Goal: Task Accomplishment & Management: Manage account settings

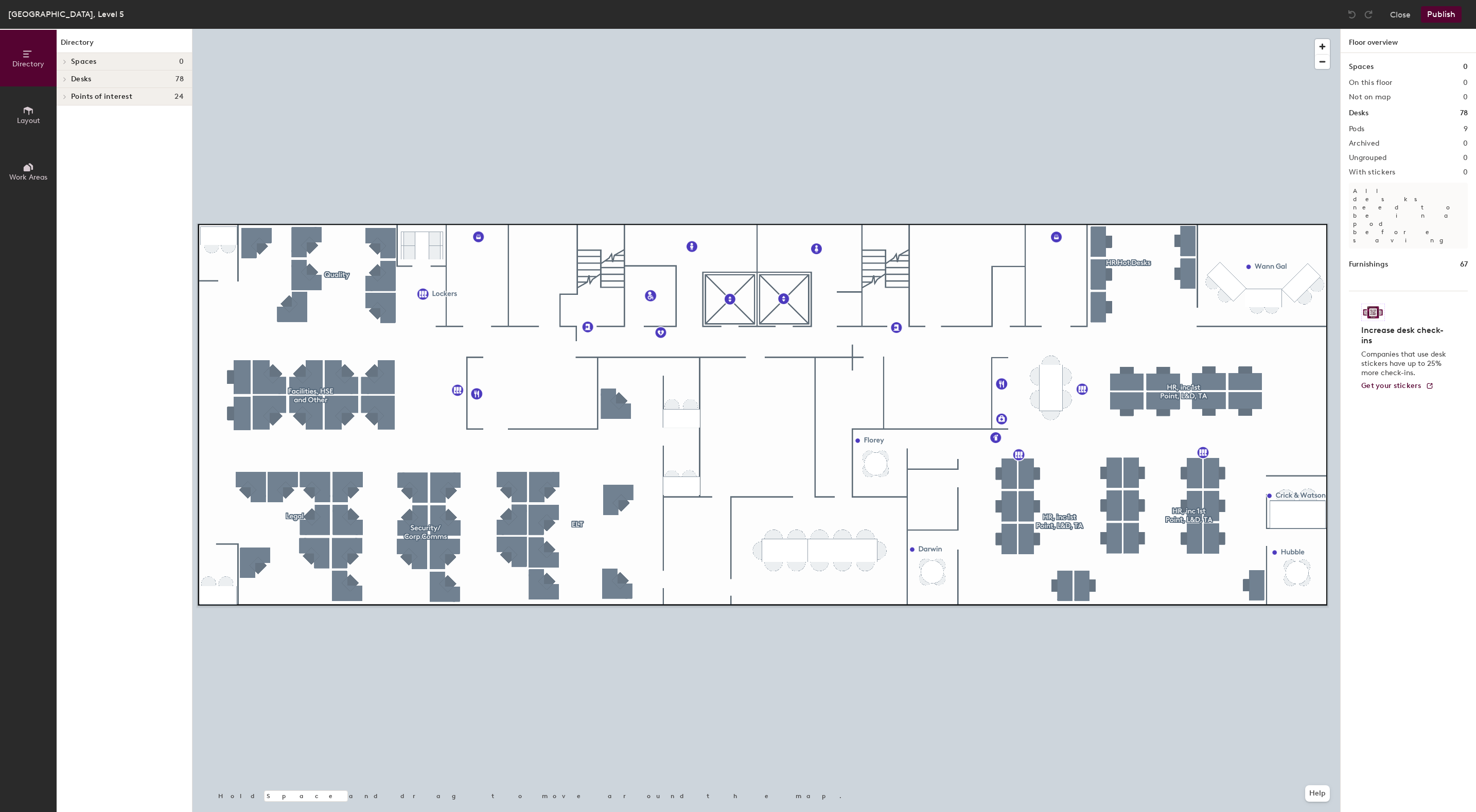
click at [65, 62] on icon at bounding box center [64, 62] width 5 height 5
click at [63, 77] on icon at bounding box center [64, 80] width 5 height 5
click at [123, 99] on span "Security/Corp Comms" at bounding box center [109, 98] width 76 height 9
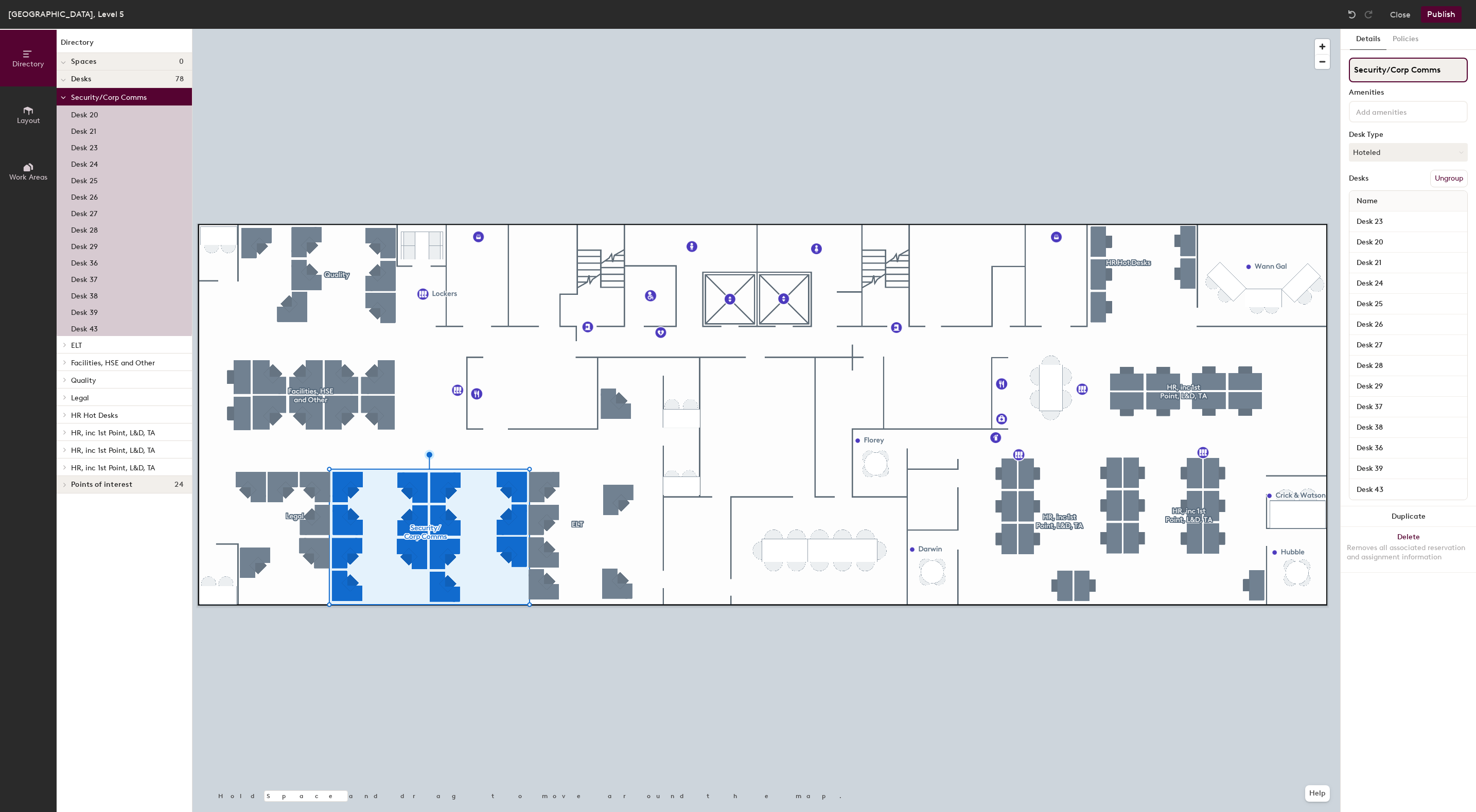
click at [1391, 70] on input "Security/Corp Comms" at bounding box center [1408, 70] width 119 height 24
click at [1444, 72] on input "Security/Corp Comms" at bounding box center [1408, 70] width 119 height 24
drag, startPoint x: 1444, startPoint y: 72, endPoint x: 1350, endPoint y: 69, distance: 94.0
click at [1350, 69] on input "Security/Corp Comms" at bounding box center [1408, 70] width 119 height 24
type input "Quality/Facilities"
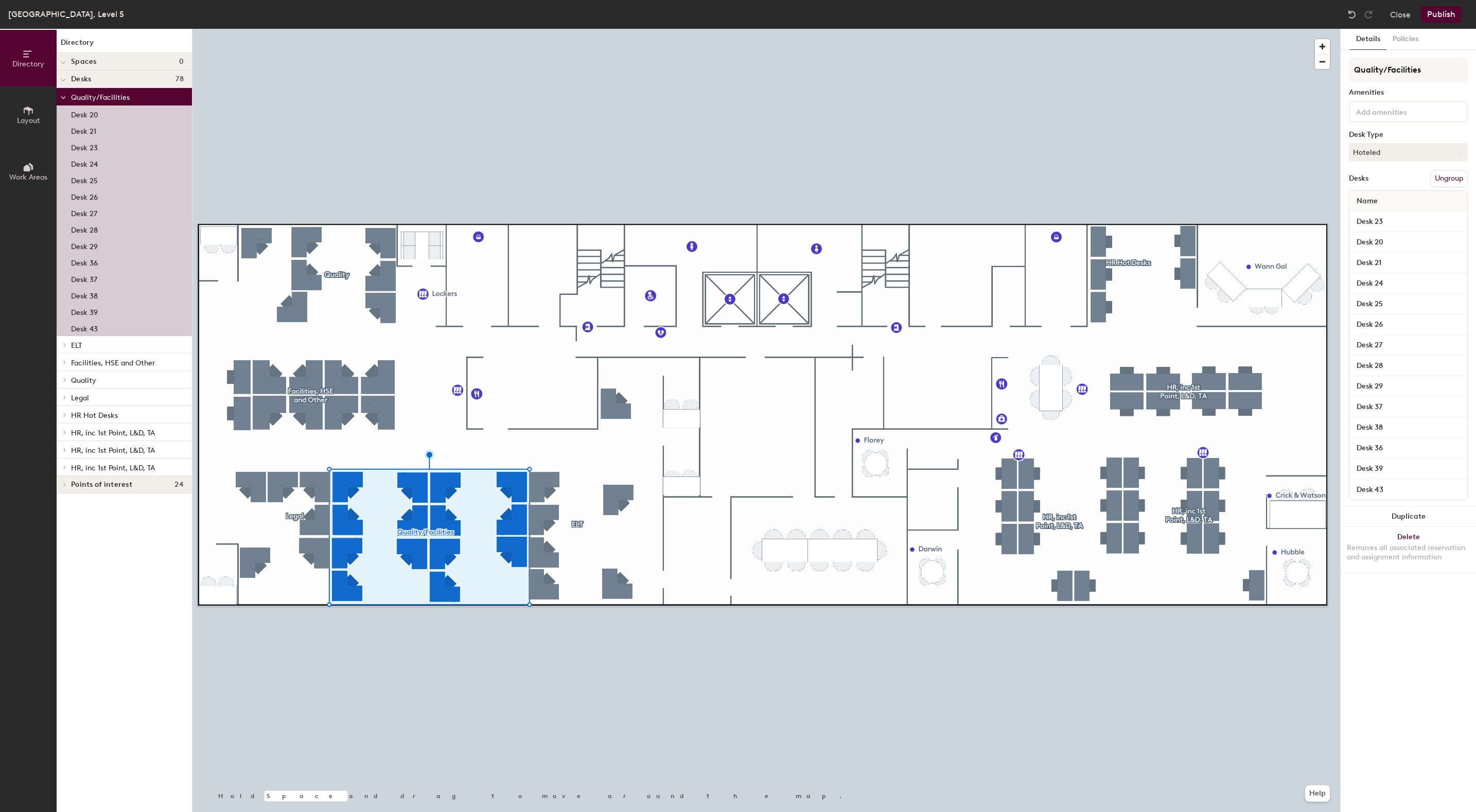
click at [24, 119] on span "Layout" at bounding box center [29, 120] width 24 height 9
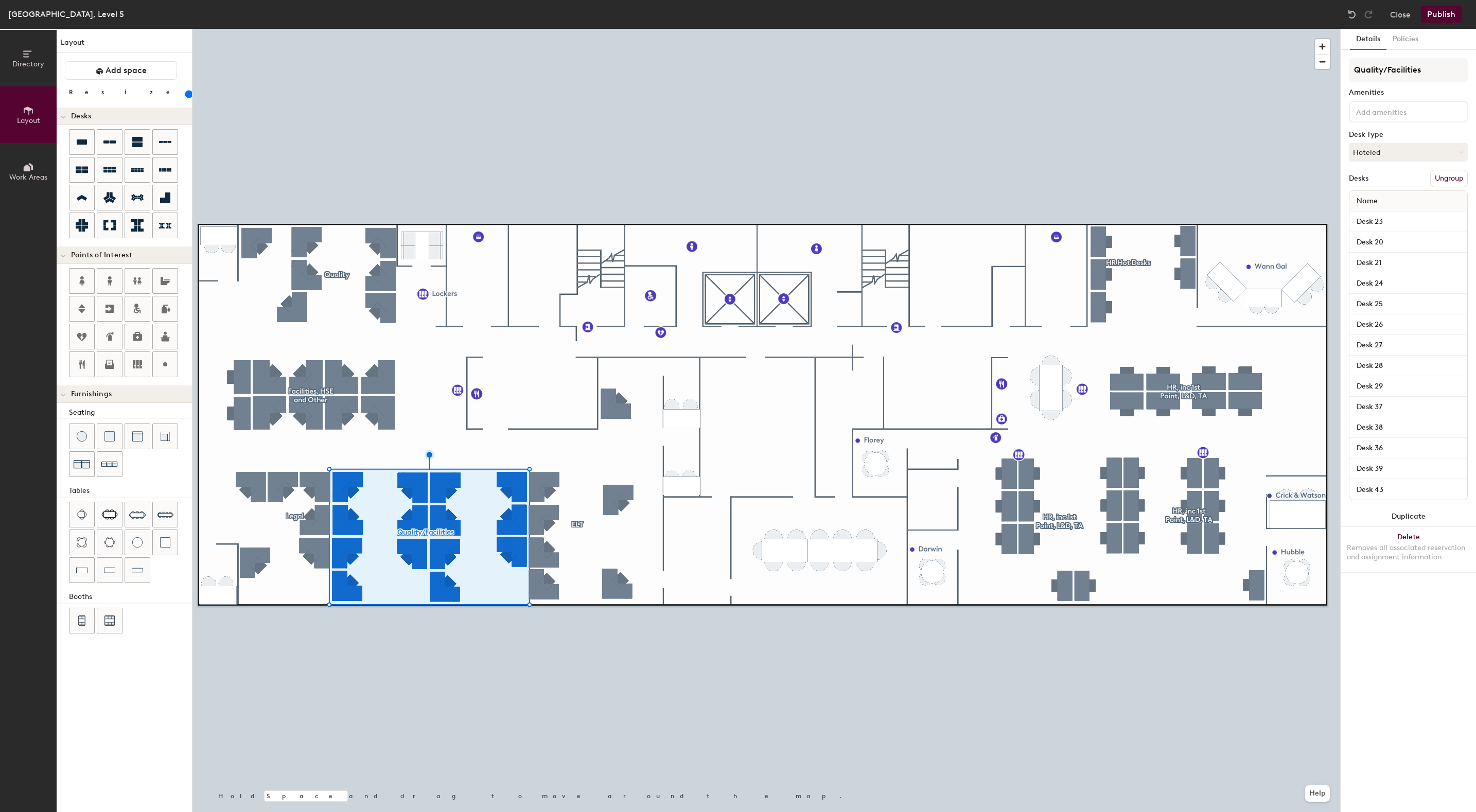
click at [28, 160] on button "Work Areas" at bounding box center [28, 171] width 57 height 57
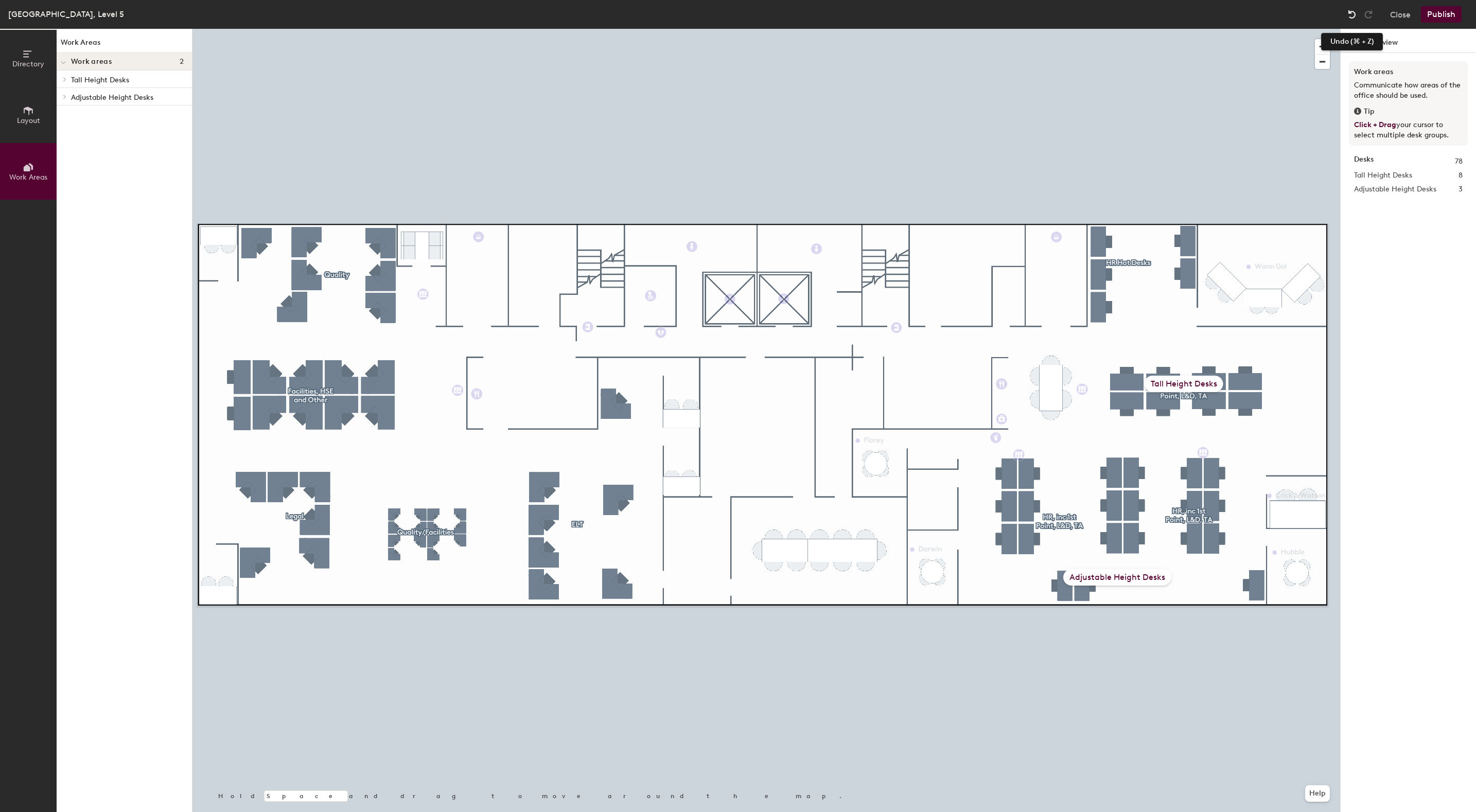
click at [1348, 16] on img at bounding box center [1351, 14] width 10 height 10
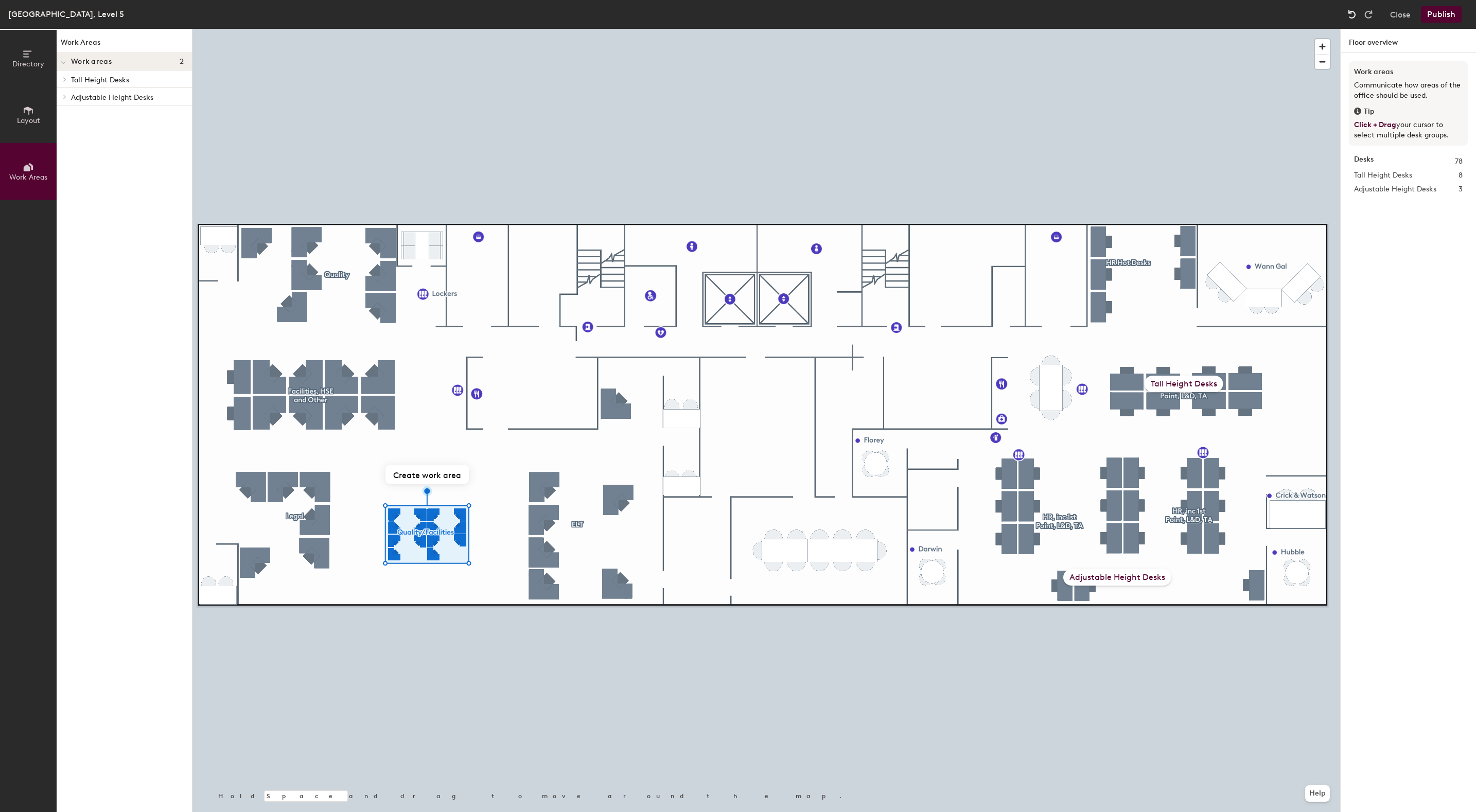
click at [1348, 16] on img at bounding box center [1351, 14] width 10 height 10
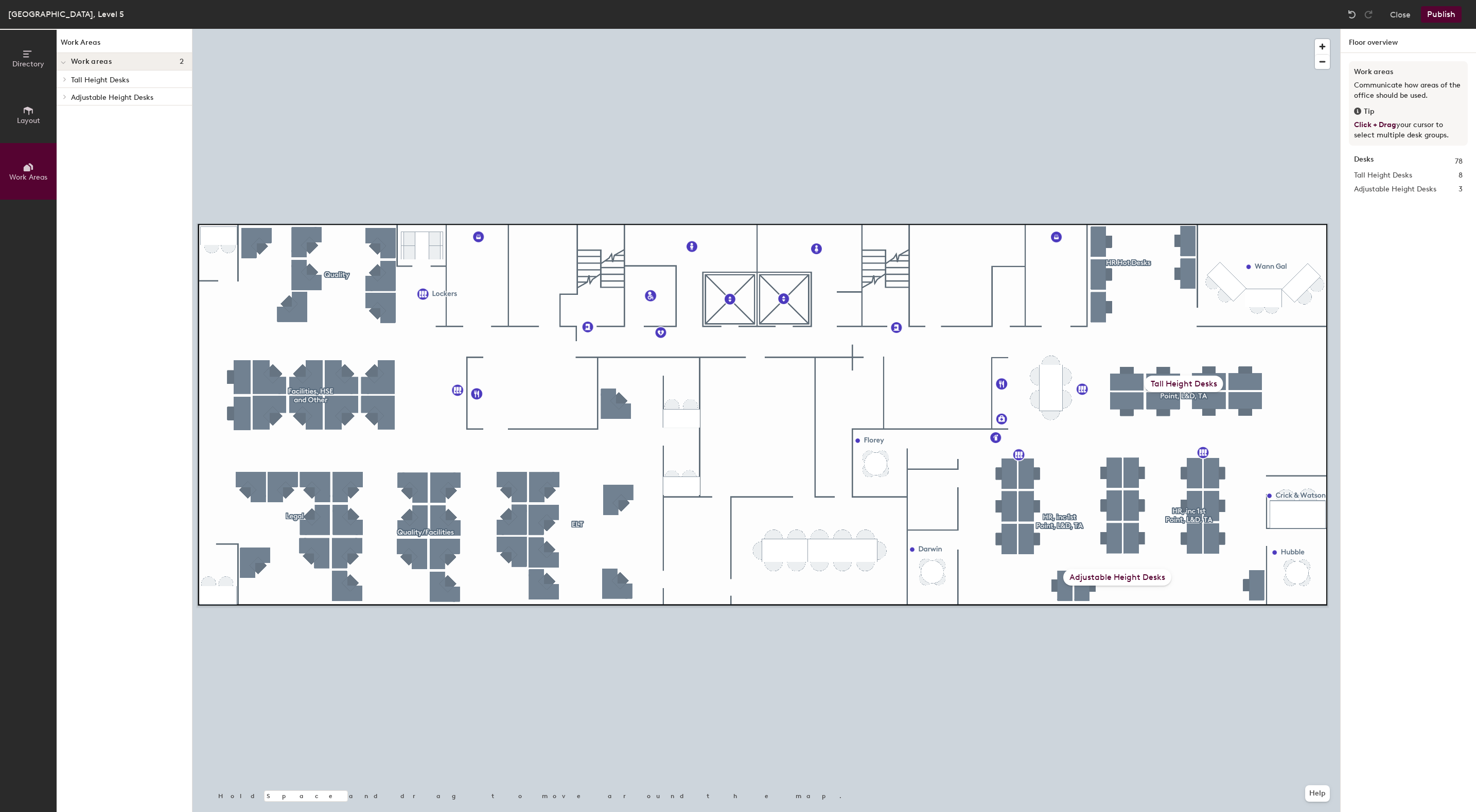
click at [66, 66] on div at bounding box center [63, 62] width 14 height 17
click at [68, 64] on div at bounding box center [63, 62] width 14 height 17
click at [28, 110] on icon at bounding box center [28, 110] width 9 height 8
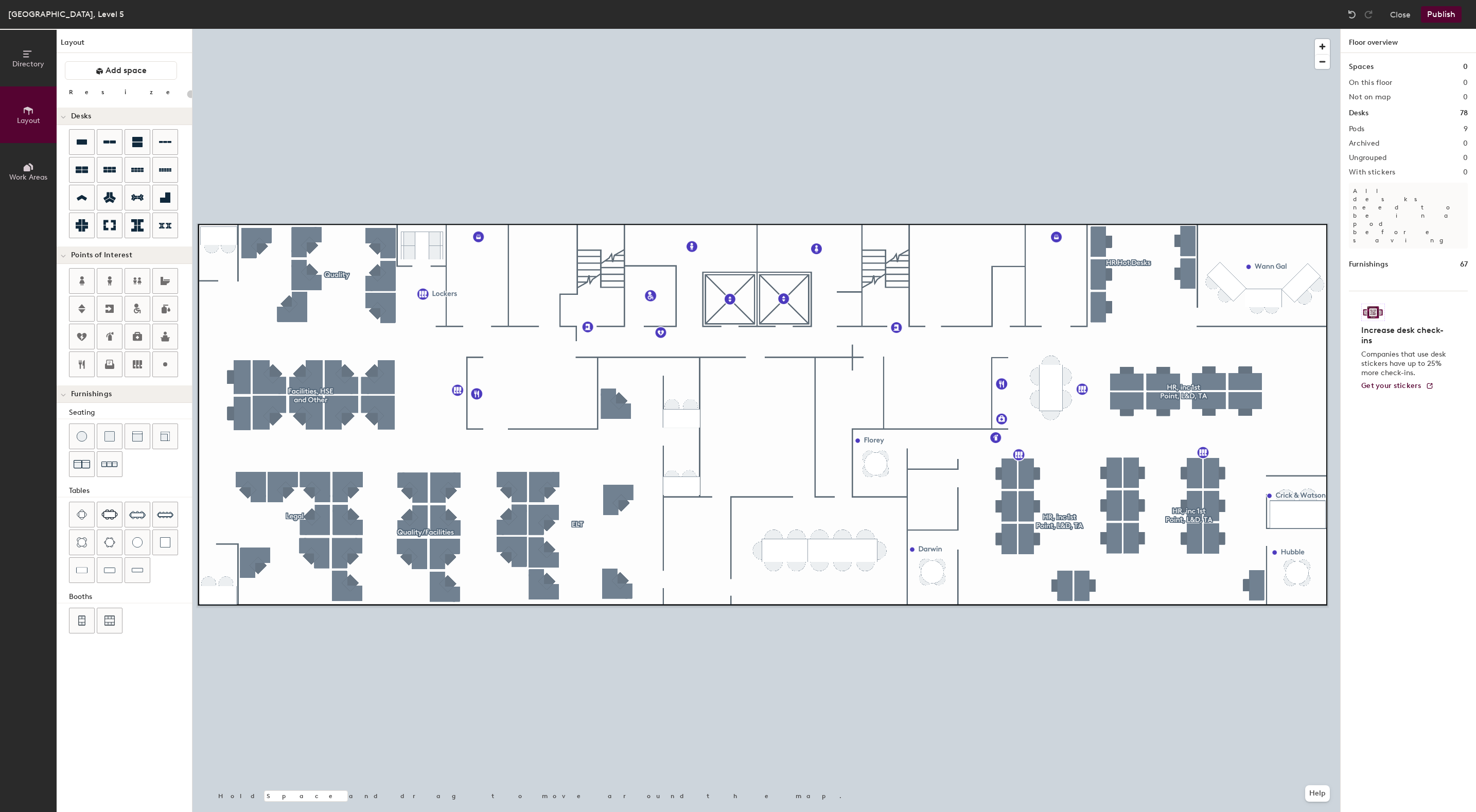
click at [27, 166] on icon at bounding box center [26, 167] width 6 height 6
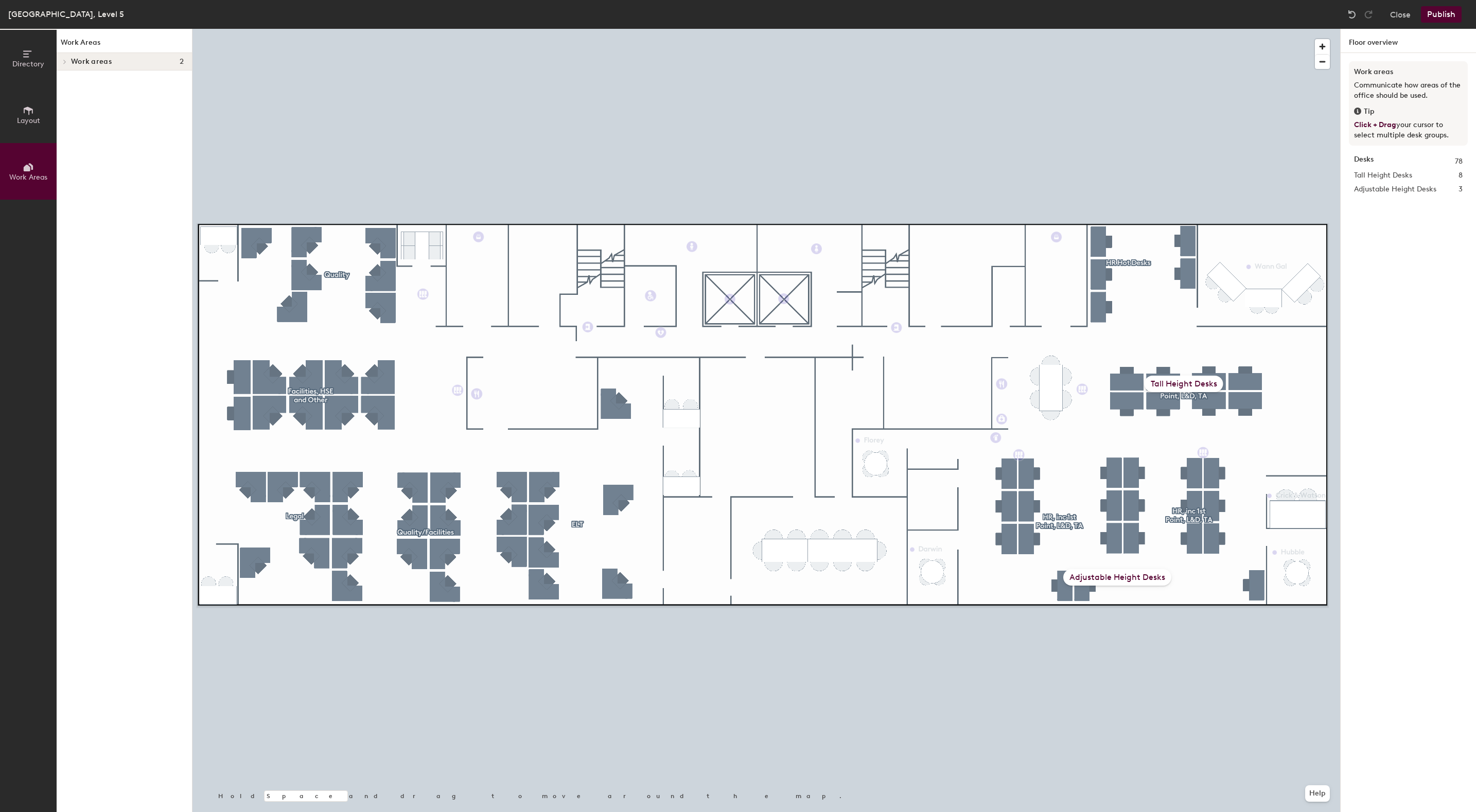
click at [94, 62] on span "Work areas" at bounding box center [91, 62] width 41 height 8
click at [111, 63] on h4 "Work areas 2" at bounding box center [127, 62] width 112 height 8
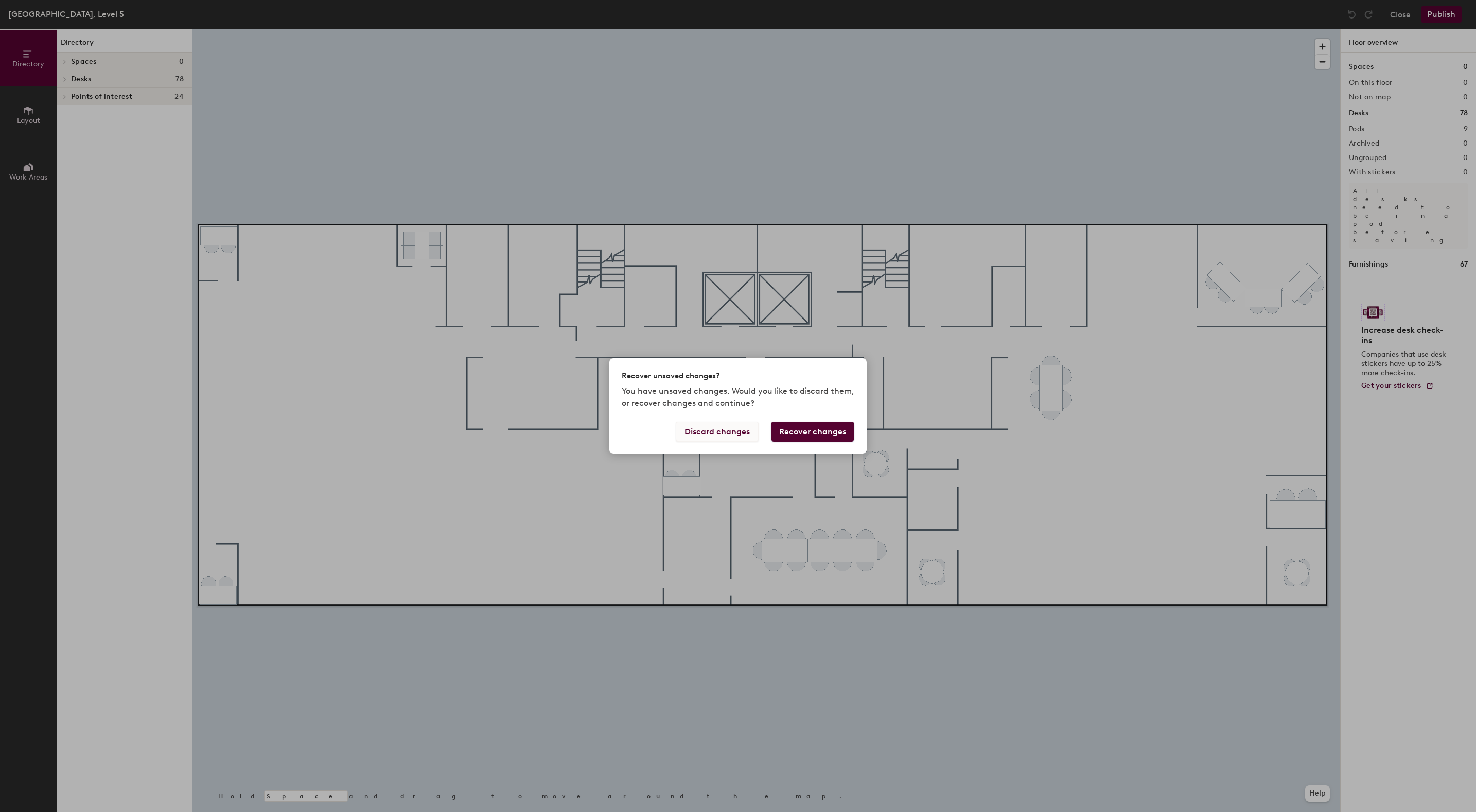
click at [698, 430] on button "Discard changes" at bounding box center [717, 432] width 83 height 20
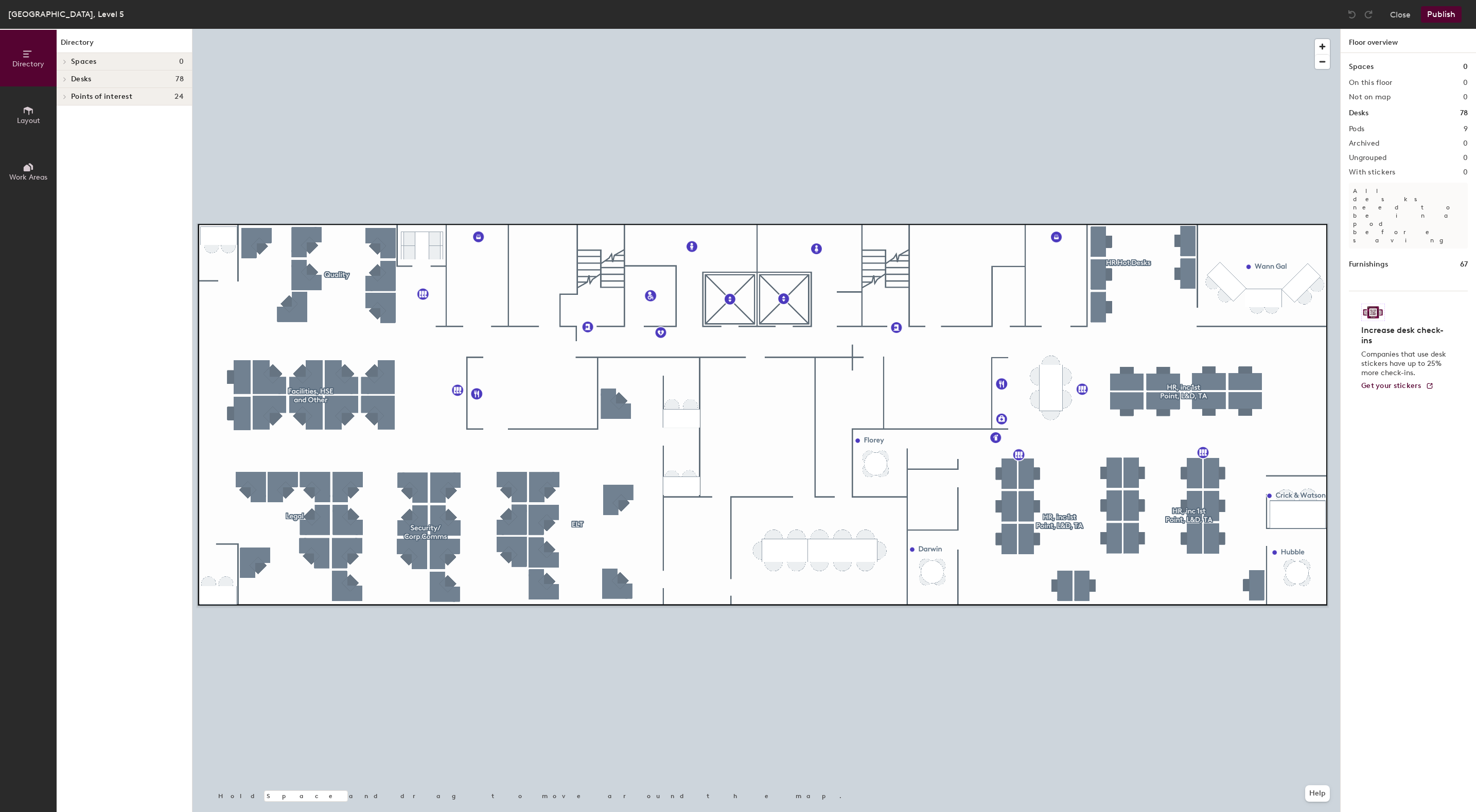
click at [68, 78] on span at bounding box center [64, 80] width 9 height 5
click at [61, 129] on span at bounding box center [64, 132] width 9 height 5
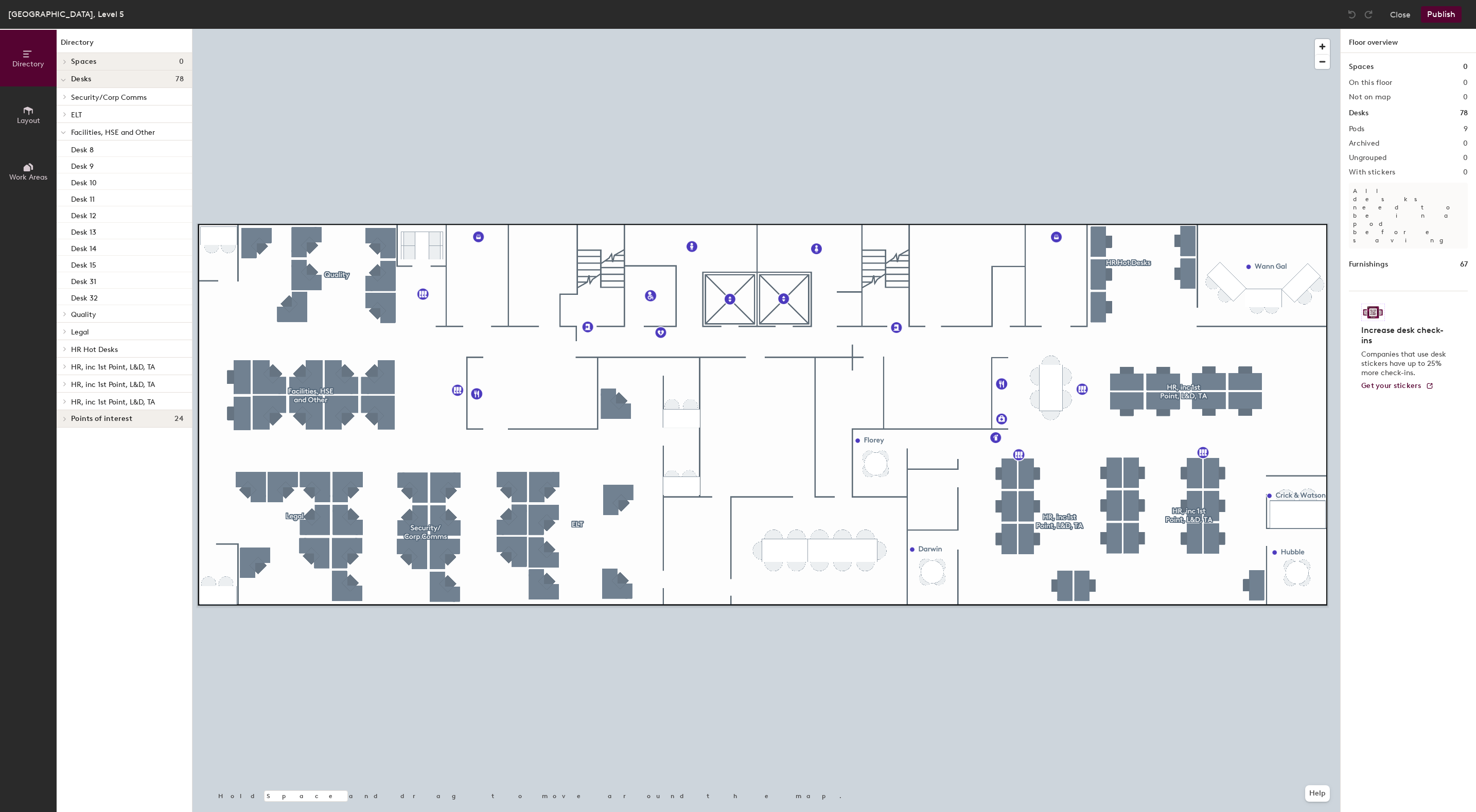
click at [98, 130] on span "Facilities, HSE and Other" at bounding box center [112, 133] width 84 height 9
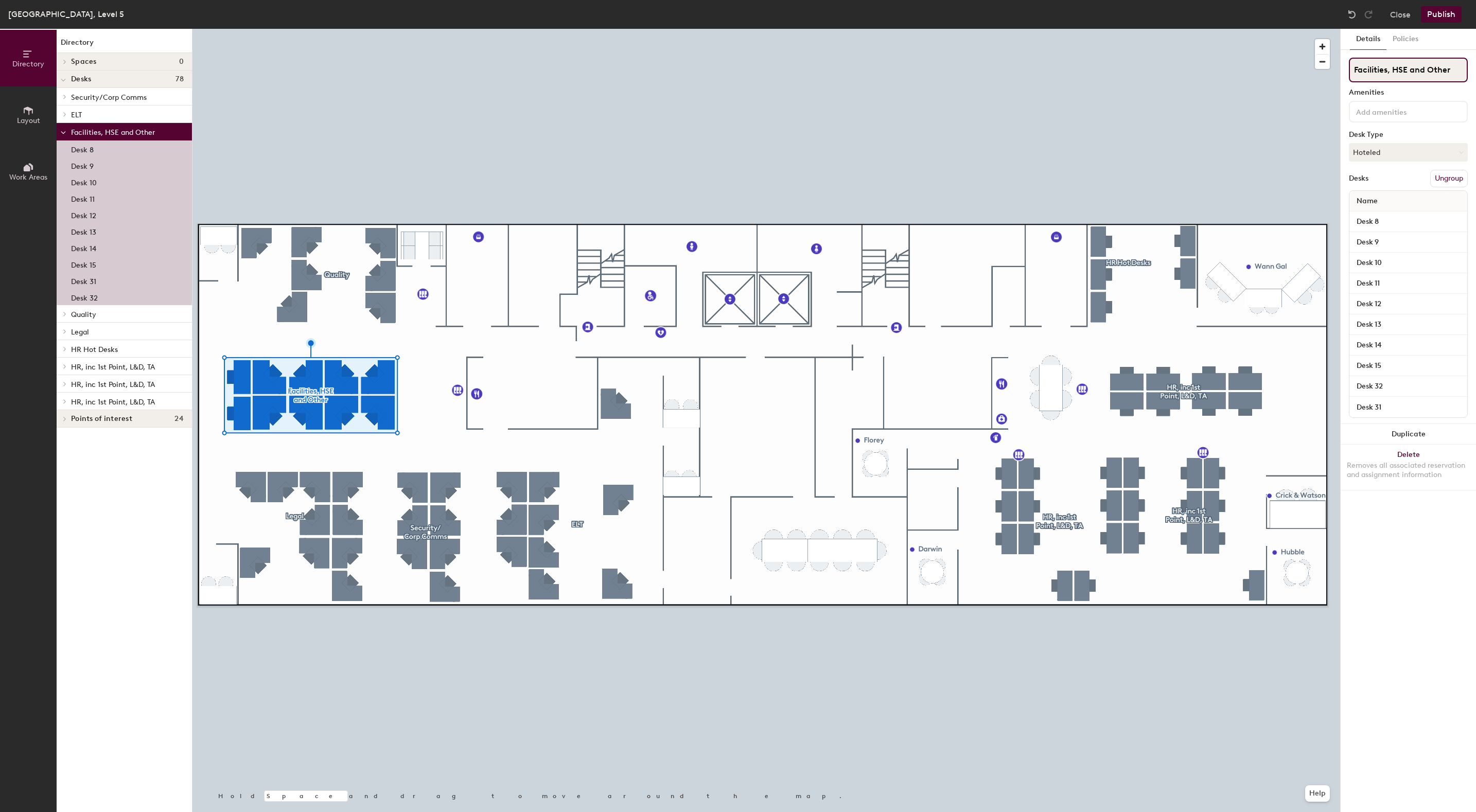
click at [1301, 50] on div "Directory Layout Work Areas Directory Spaces 0 Desks 78 Security/Corp Comms Des…" at bounding box center [738, 420] width 1476 height 783
type input "Security/HSE"
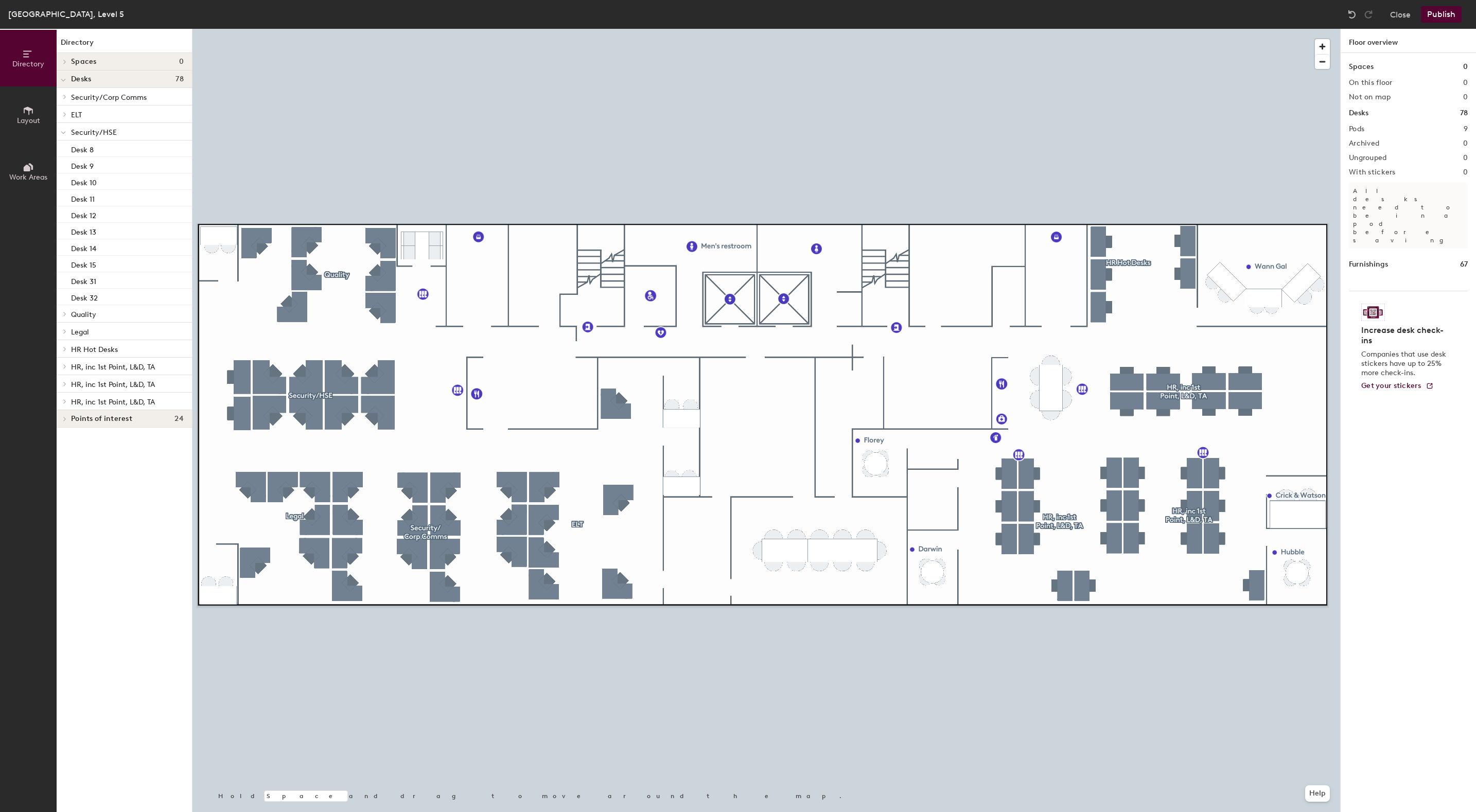
click at [71, 99] on p "Security/Corp Comms" at bounding box center [127, 96] width 112 height 14
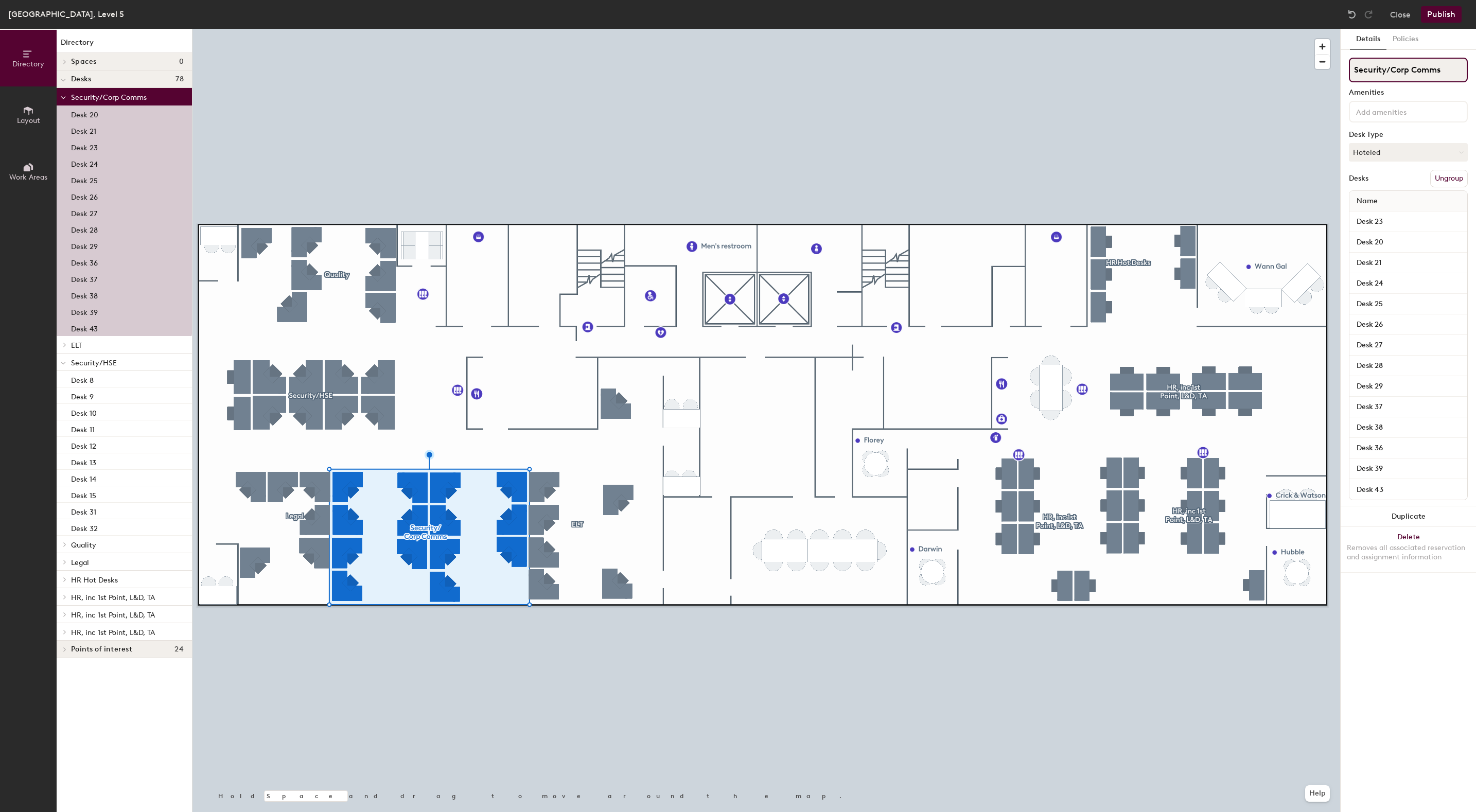
drag, startPoint x: 1446, startPoint y: 72, endPoint x: 1352, endPoint y: 63, distance: 94.4
click at [1352, 63] on input "Security/Corp Comms" at bounding box center [1408, 70] width 119 height 24
type input "Quality/Facilities"
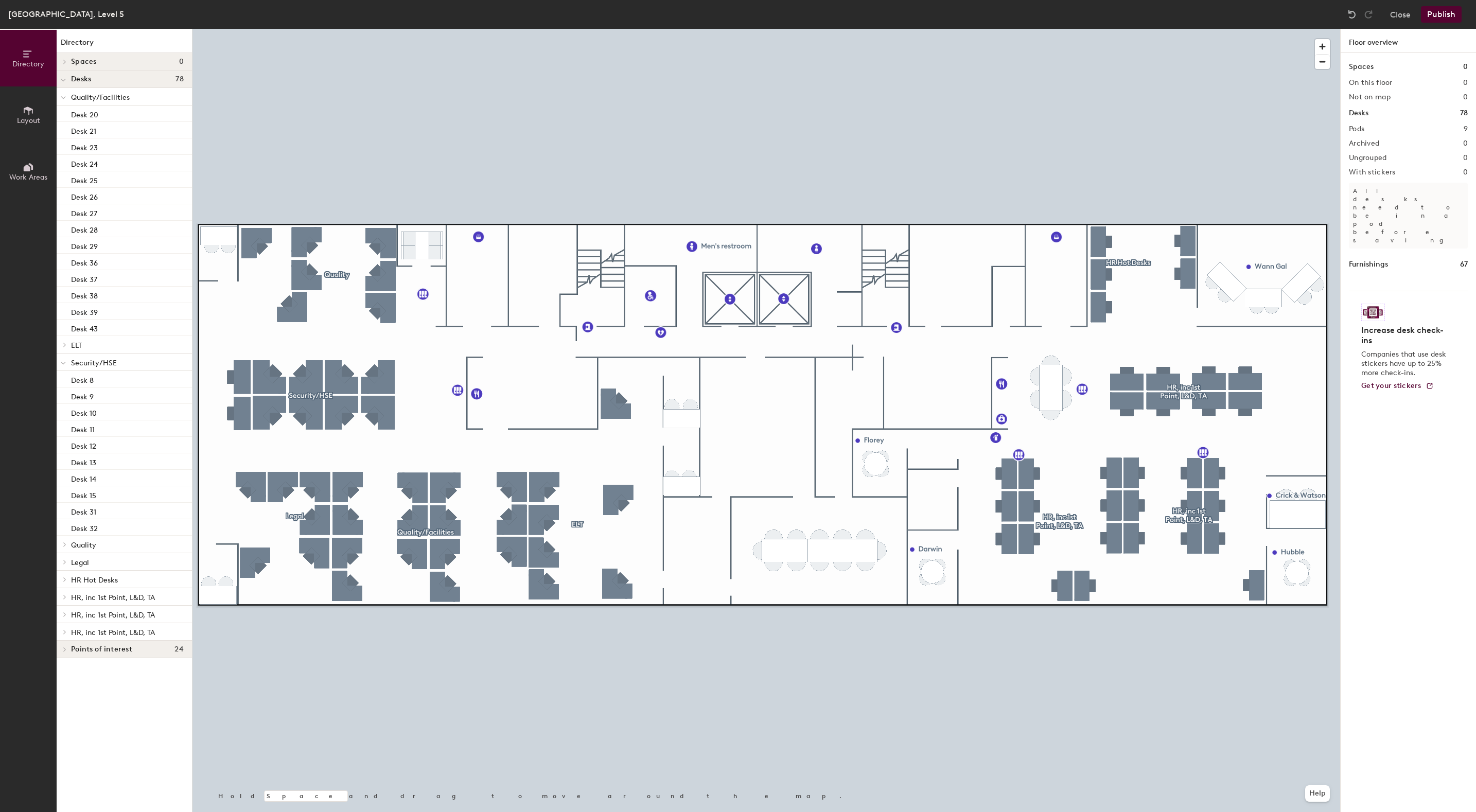
click at [96, 93] on span "Quality/Facilities" at bounding box center [100, 98] width 59 height 9
click at [65, 363] on icon at bounding box center [63, 363] width 5 height 5
click at [70, 379] on div at bounding box center [64, 380] width 12 height 5
click at [76, 380] on span "Quality" at bounding box center [83, 380] width 25 height 9
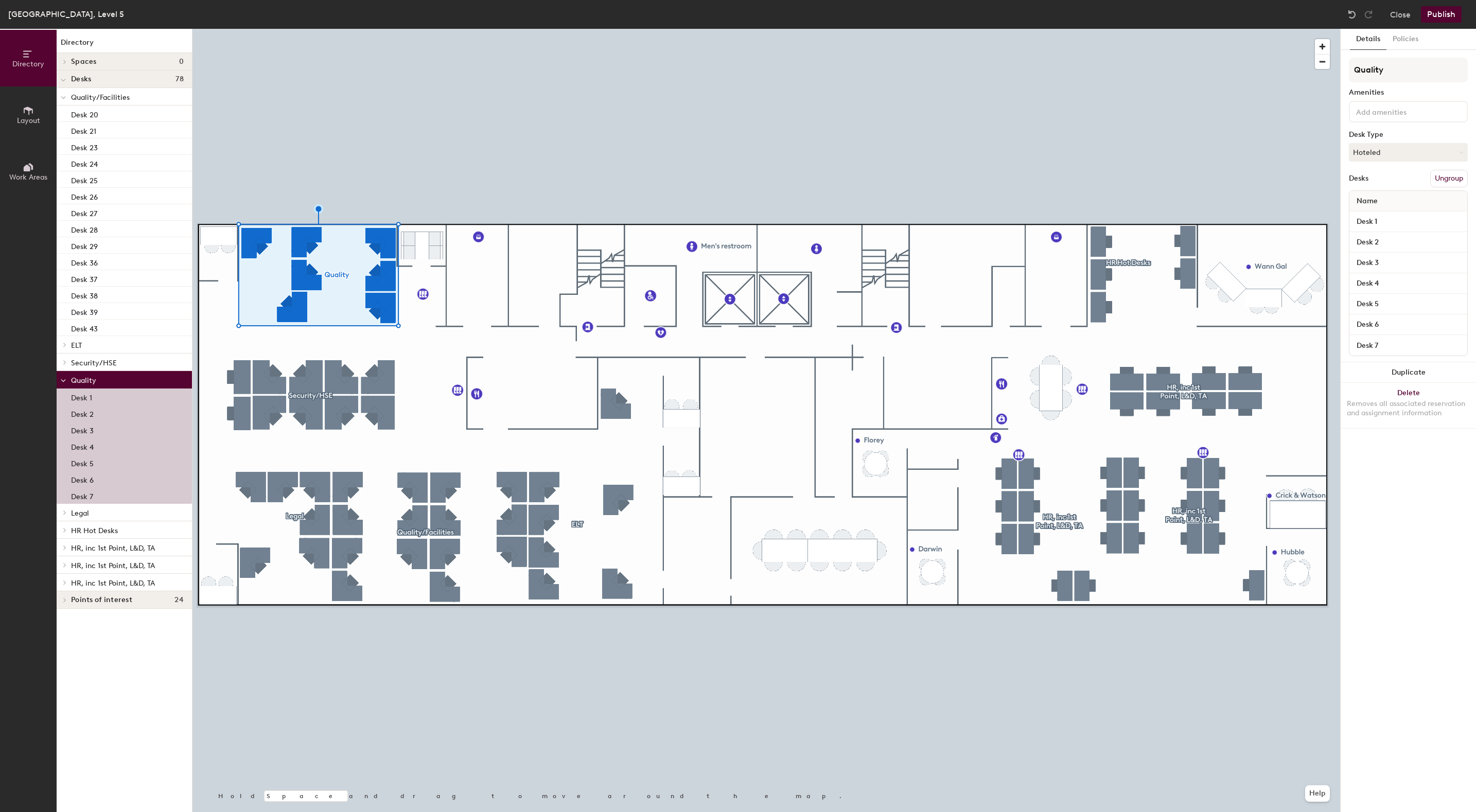
click at [1447, 176] on button "Ungroup" at bounding box center [1448, 178] width 37 height 17
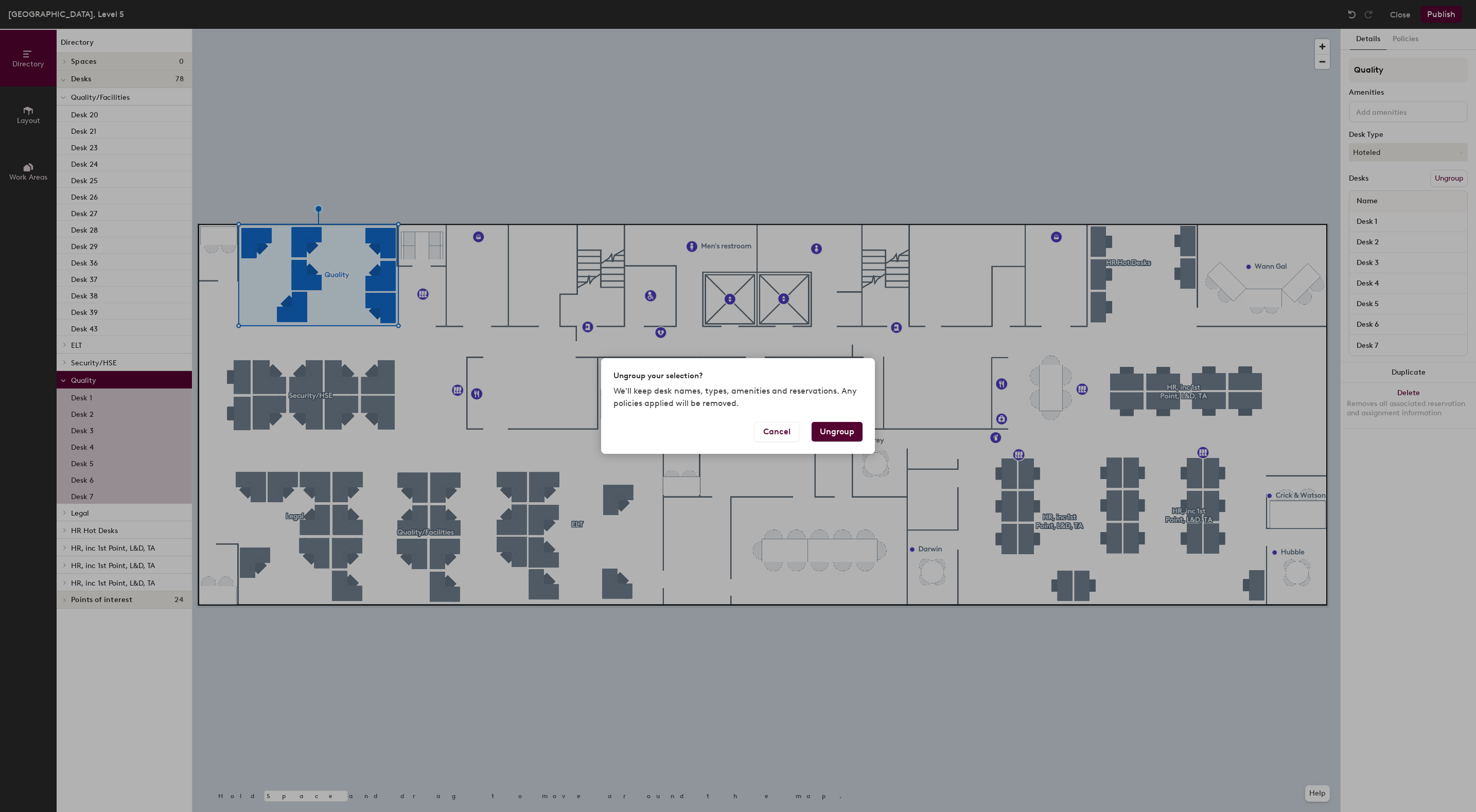
click at [832, 426] on button "Ungroup" at bounding box center [837, 432] width 51 height 20
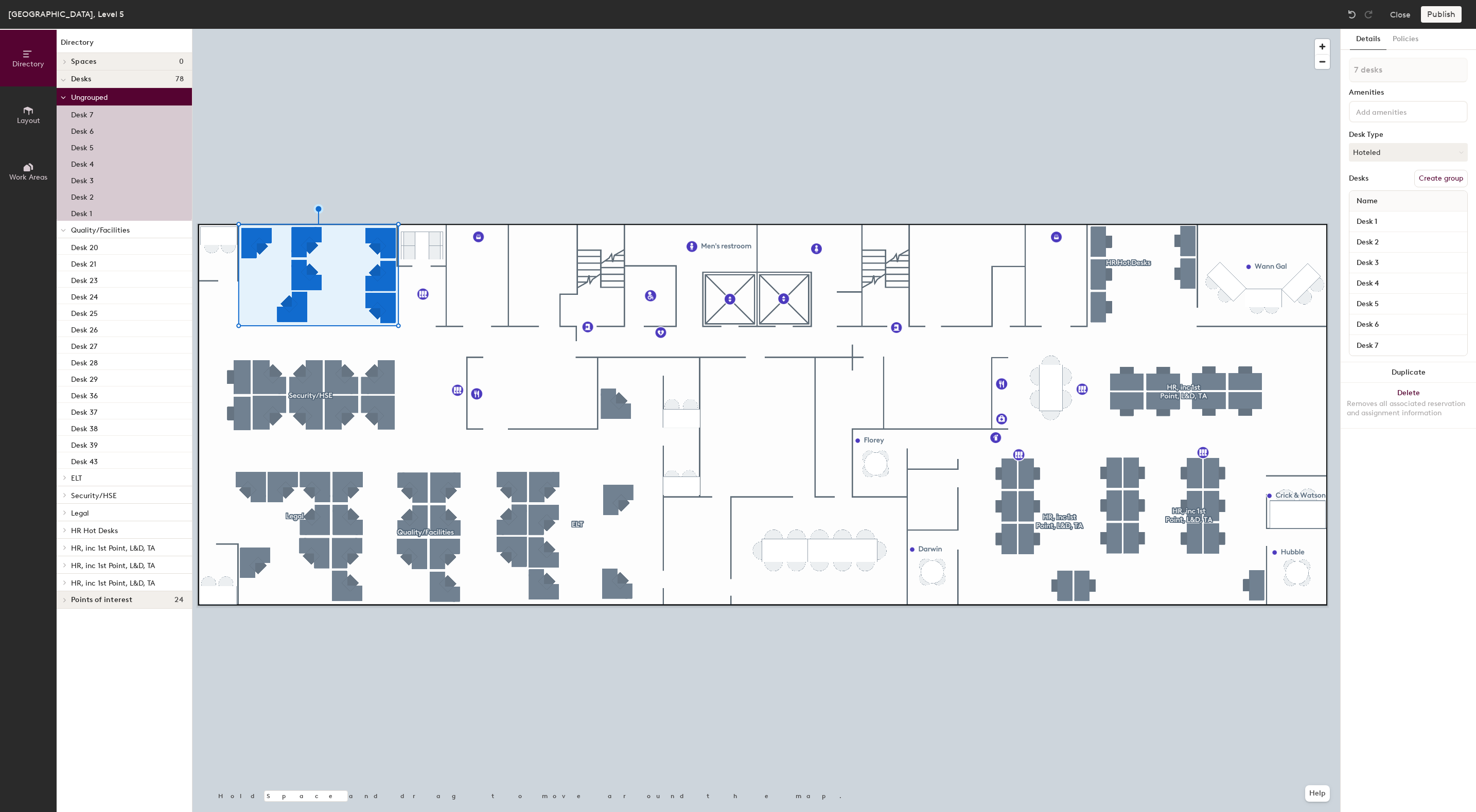
click at [1441, 178] on button "Create group" at bounding box center [1441, 178] width 53 height 17
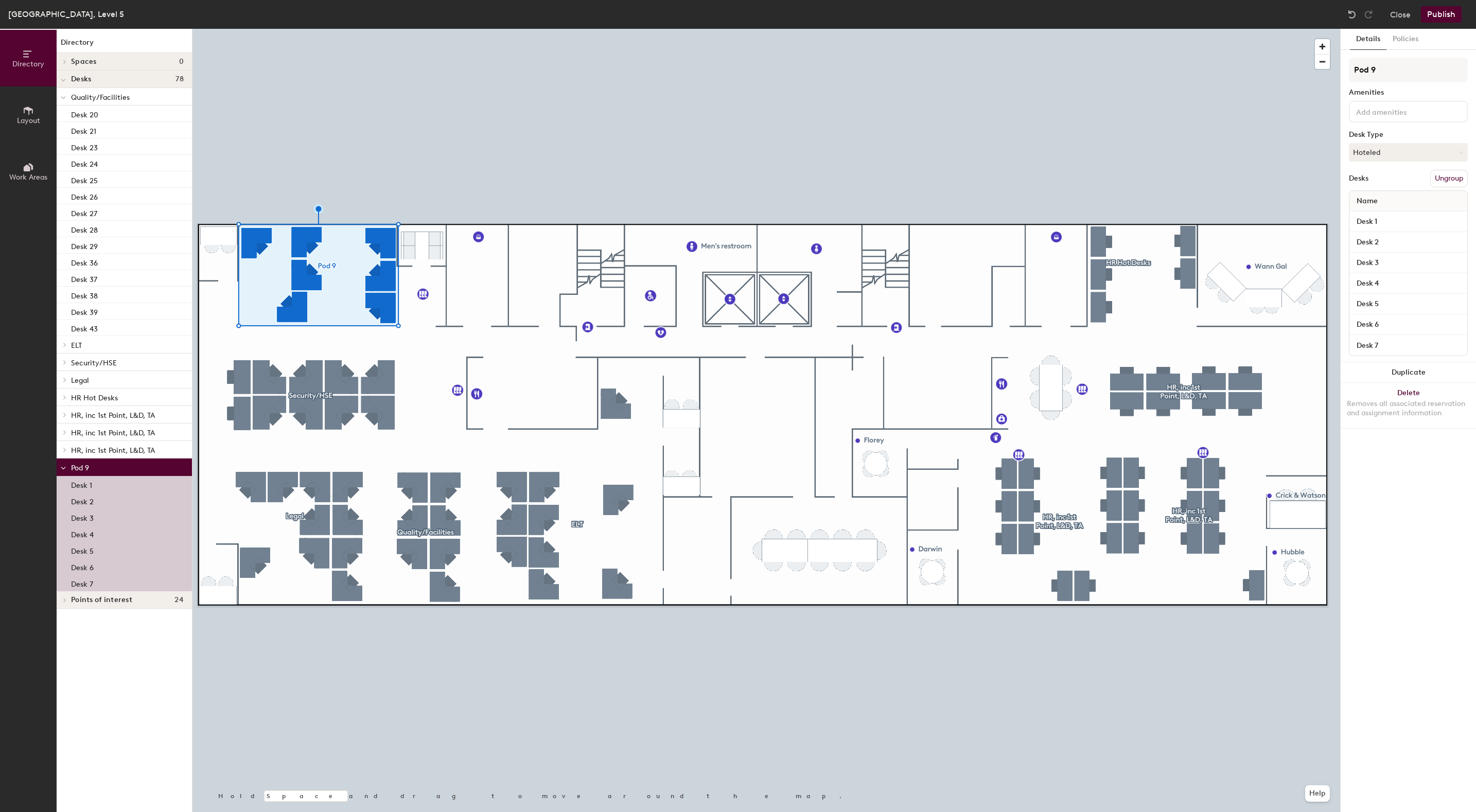
drag, startPoint x: 1398, startPoint y: 65, endPoint x: 1342, endPoint y: 62, distance: 56.1
click at [1342, 62] on div "Details Policies Pod 9 Amenities Desk Type Hoteled Desks Ungroup Name Desk 1 De…" at bounding box center [1408, 420] width 135 height 783
type input "Corp Comms"
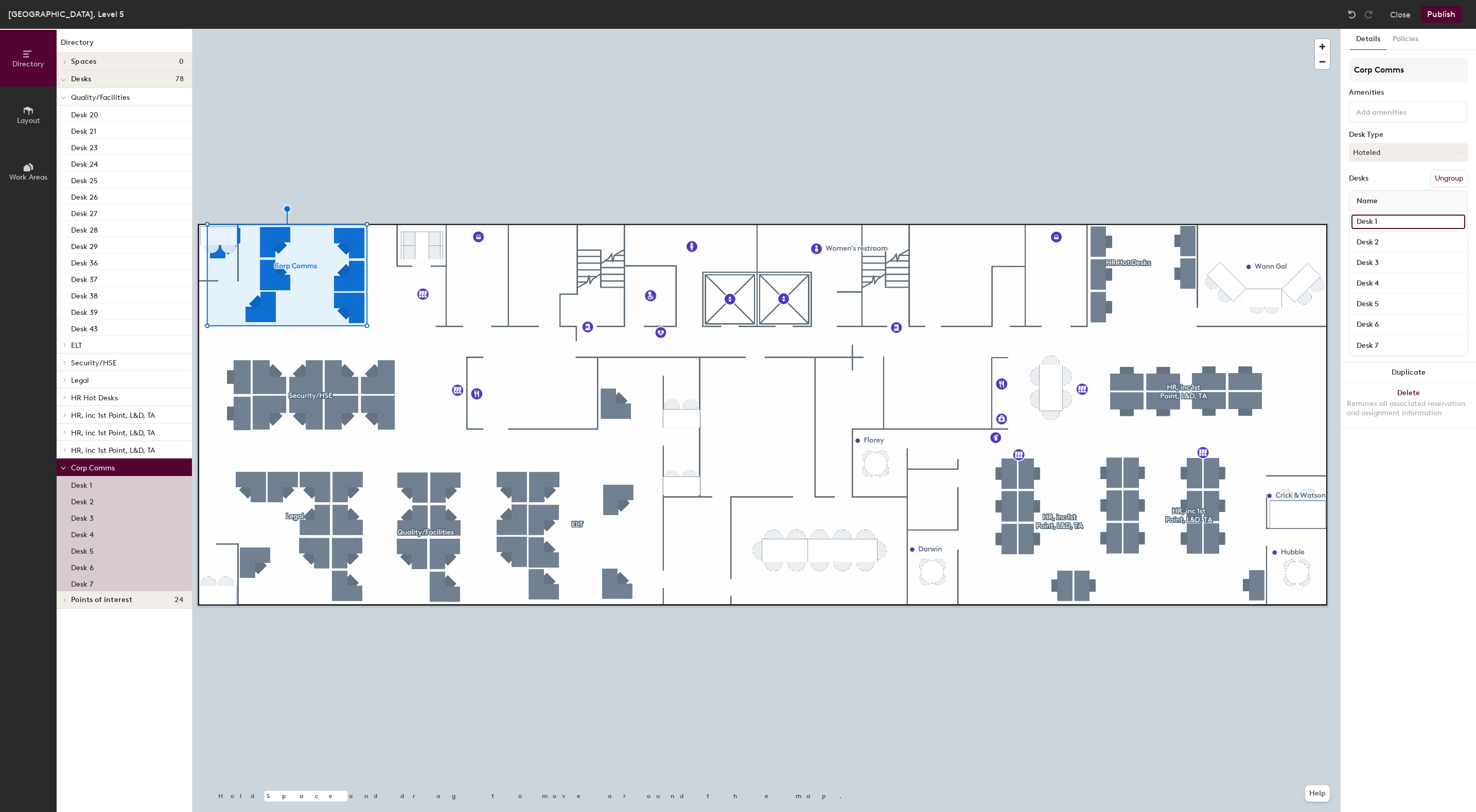
click at [1386, 221] on input "Desk 1" at bounding box center [1409, 222] width 114 height 14
click at [1387, 247] on input "Desk 2" at bounding box center [1409, 243] width 114 height 14
click at [1386, 263] on input "Desk 3" at bounding box center [1409, 263] width 114 height 14
click at [1386, 285] on input "Desk 4" at bounding box center [1409, 283] width 114 height 14
click at [85, 484] on p "Desk 1" at bounding box center [81, 483] width 21 height 12
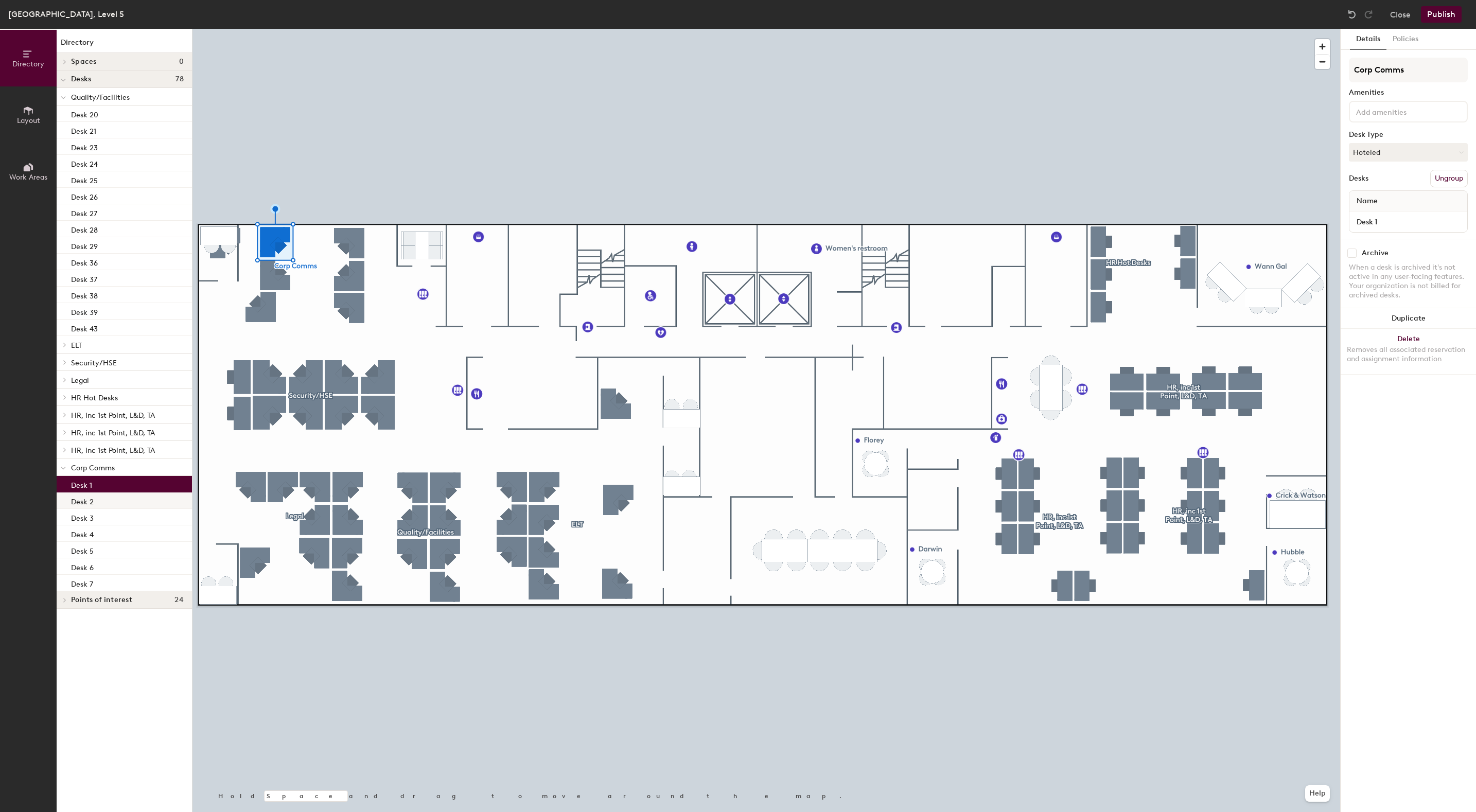
click at [90, 502] on p "Desk 2" at bounding box center [81, 500] width 23 height 12
click at [82, 515] on p "Desk 3" at bounding box center [81, 516] width 23 height 12
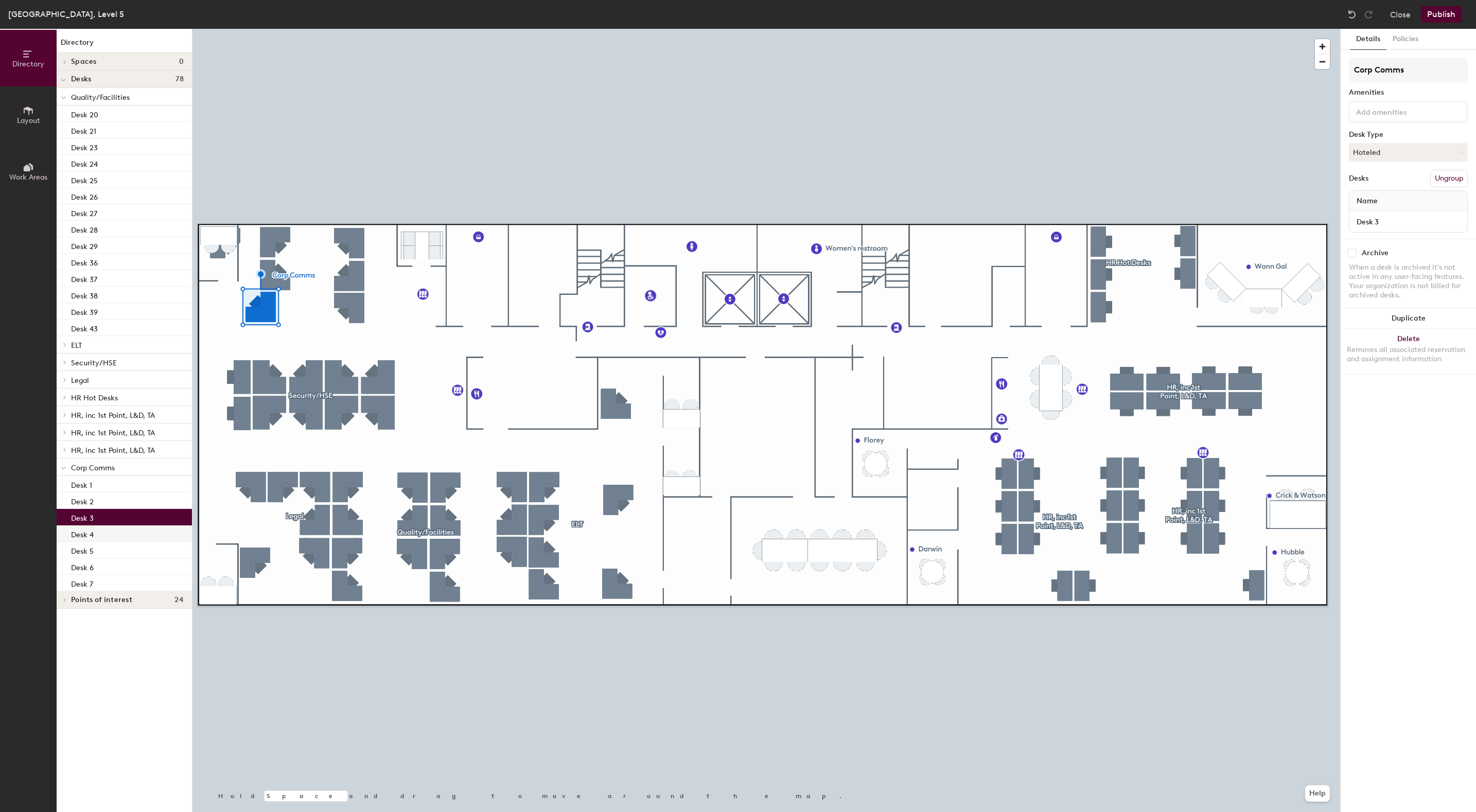
click at [84, 532] on p "Desk 4" at bounding box center [81, 533] width 23 height 12
click at [88, 582] on p "Desk 7" at bounding box center [81, 582] width 22 height 12
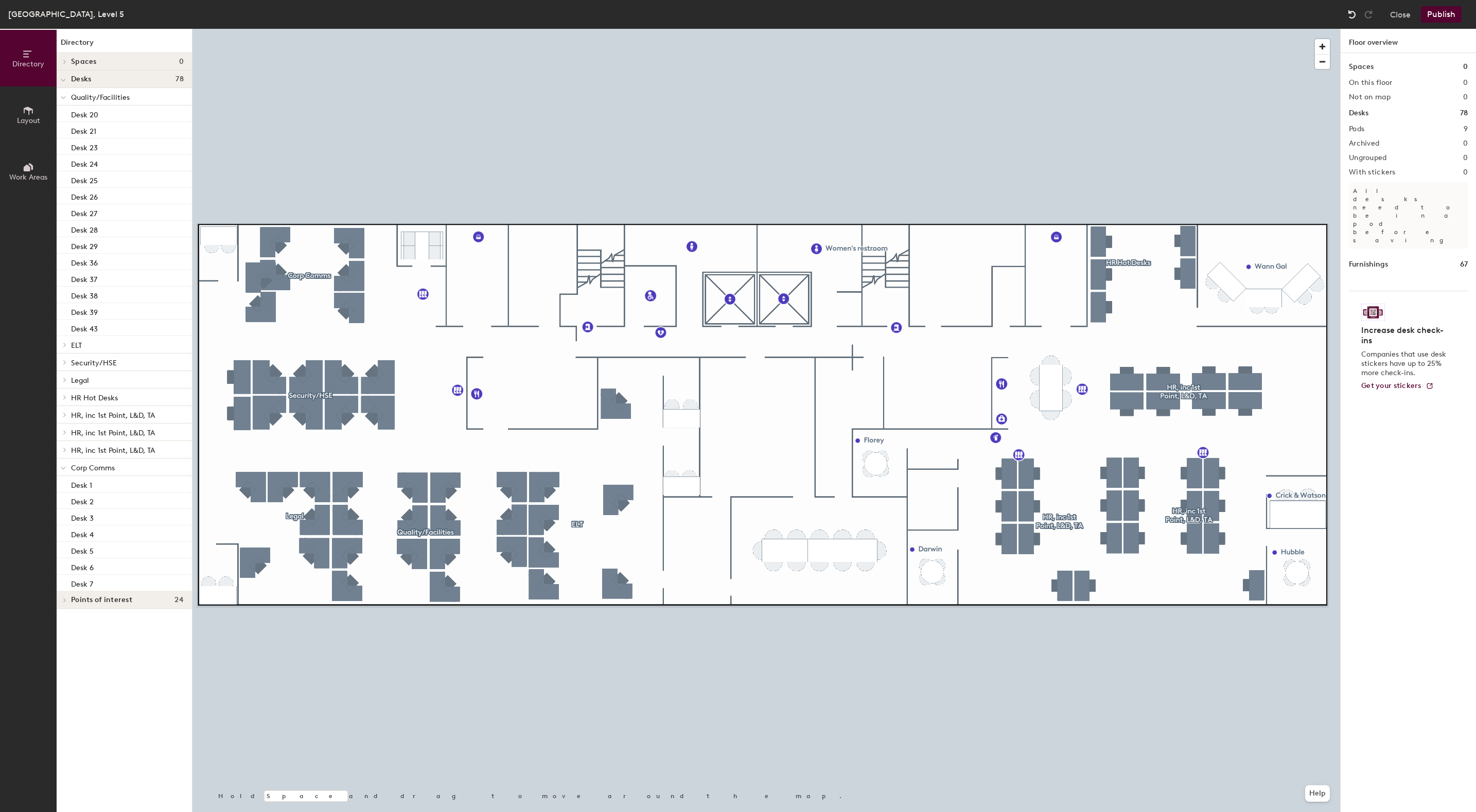
click at [1354, 16] on img at bounding box center [1351, 14] width 10 height 10
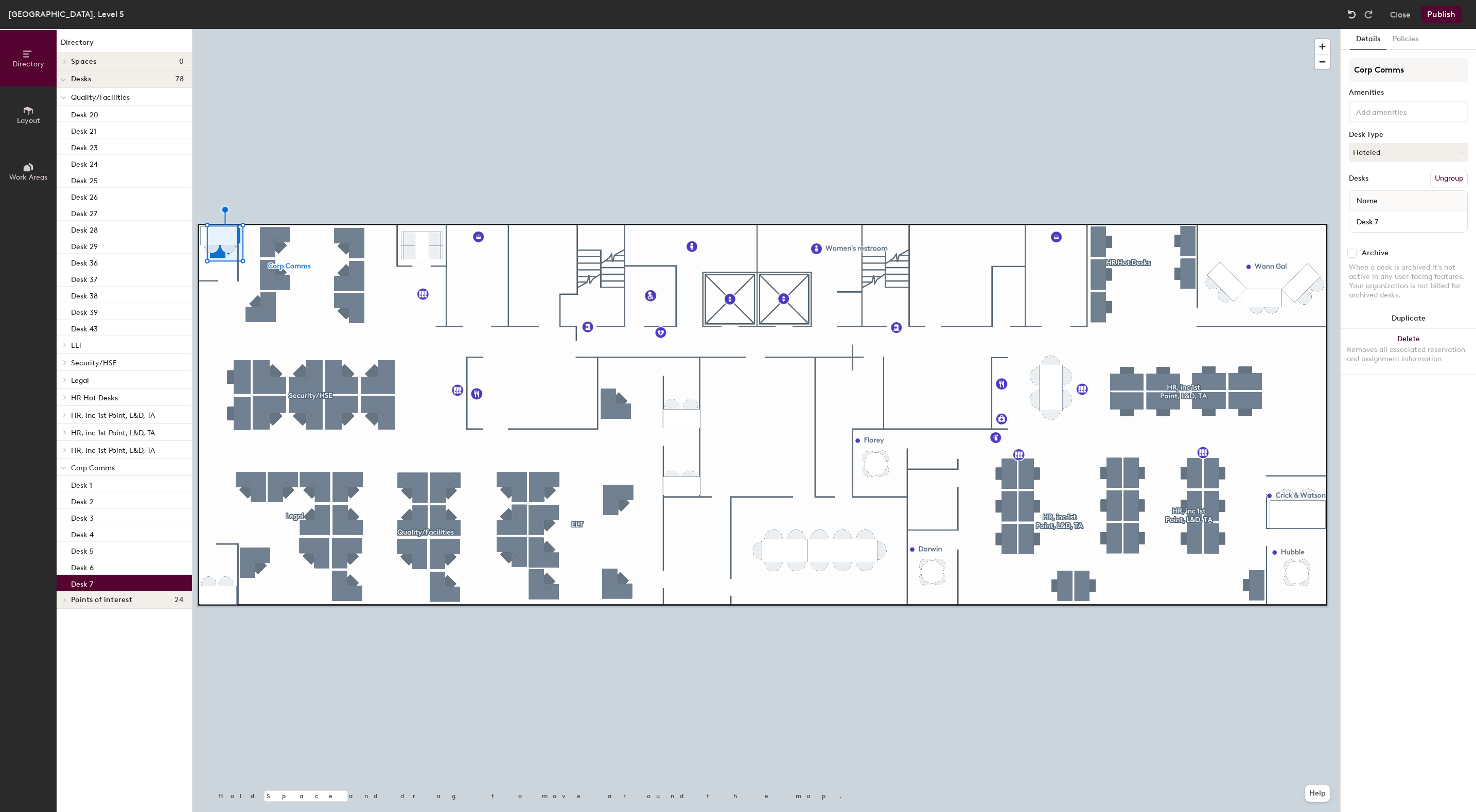
click at [1354, 16] on img at bounding box center [1351, 14] width 10 height 10
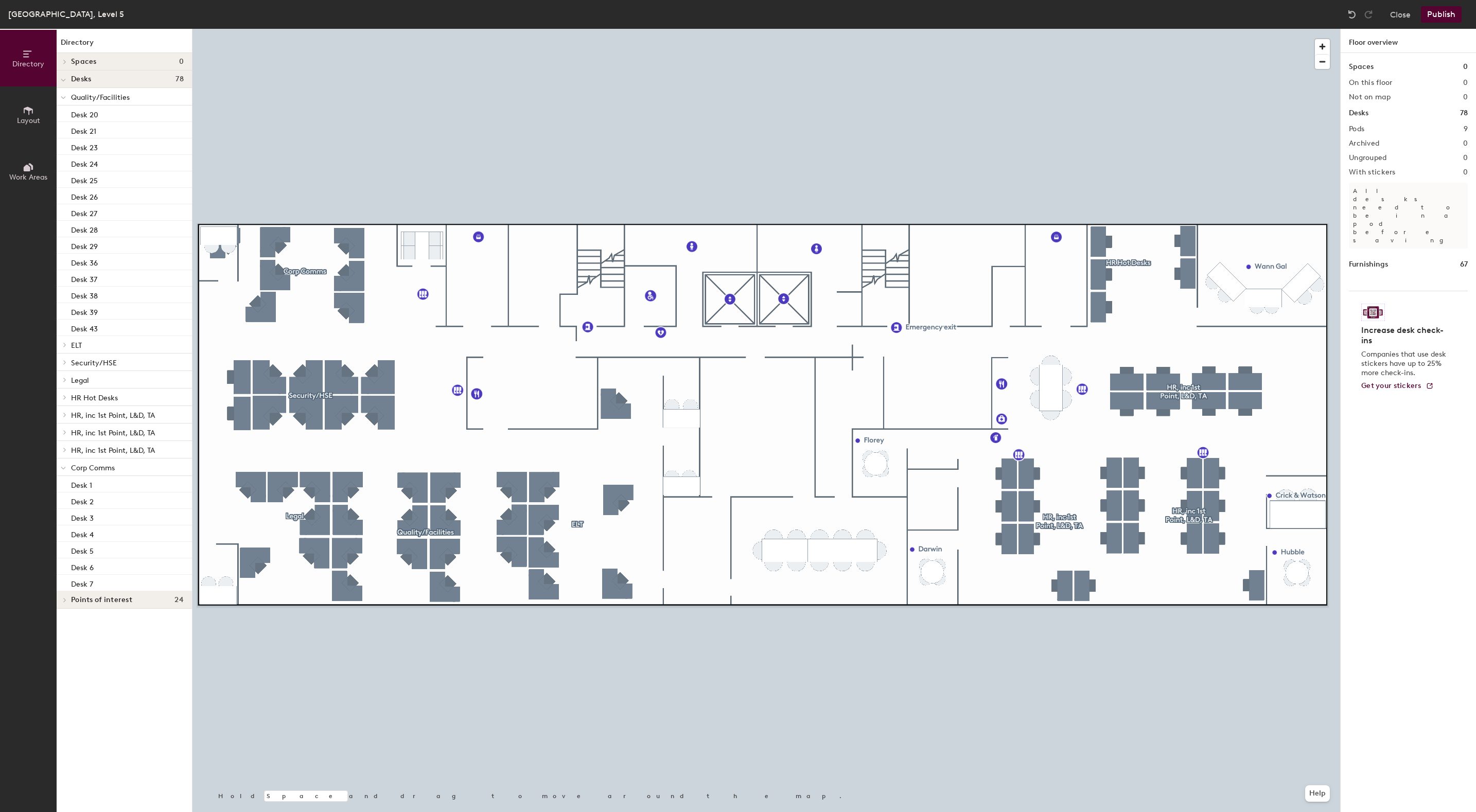
click at [110, 466] on span "Corp Comms" at bounding box center [92, 468] width 43 height 9
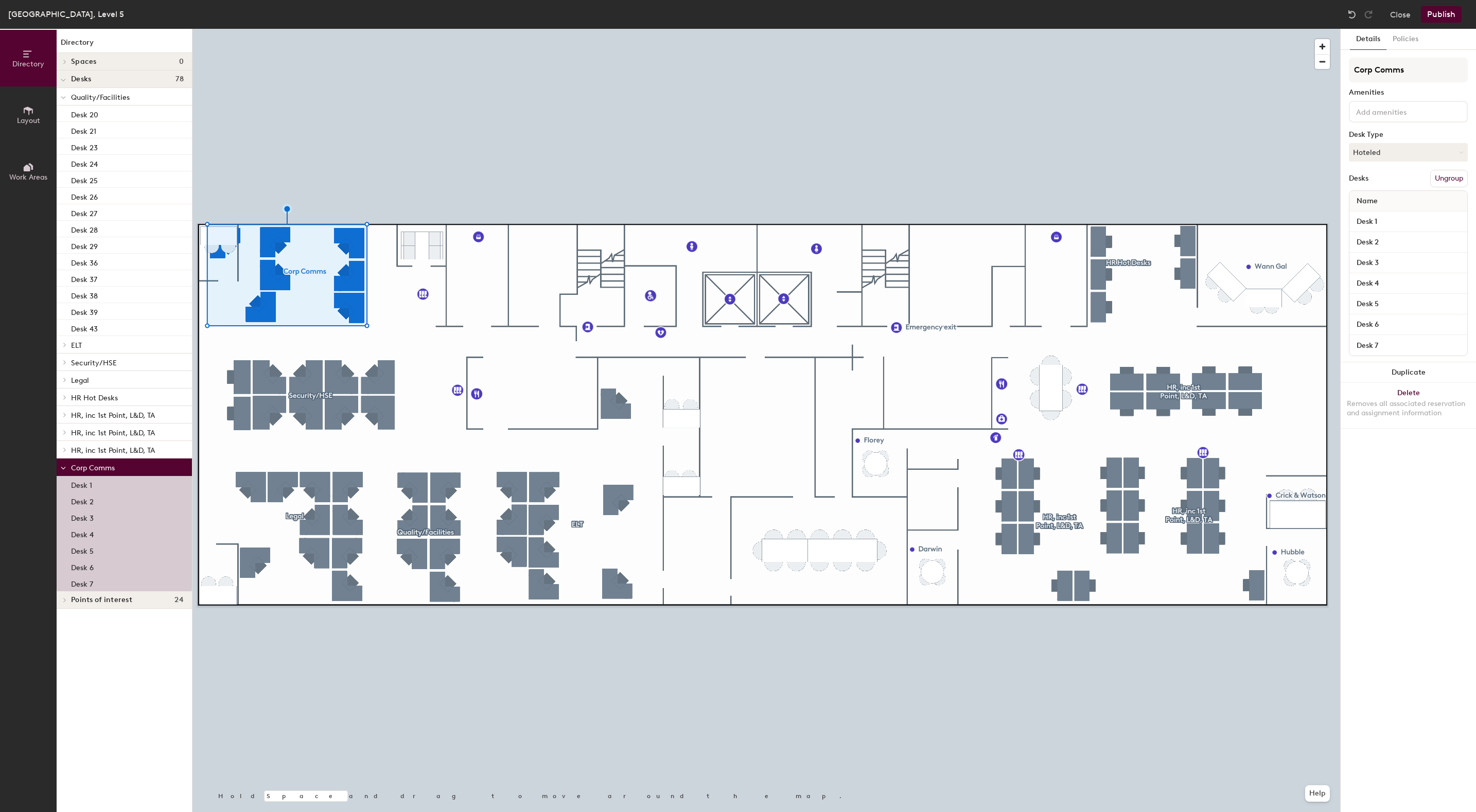
click at [1453, 177] on button "Ungroup" at bounding box center [1448, 178] width 37 height 17
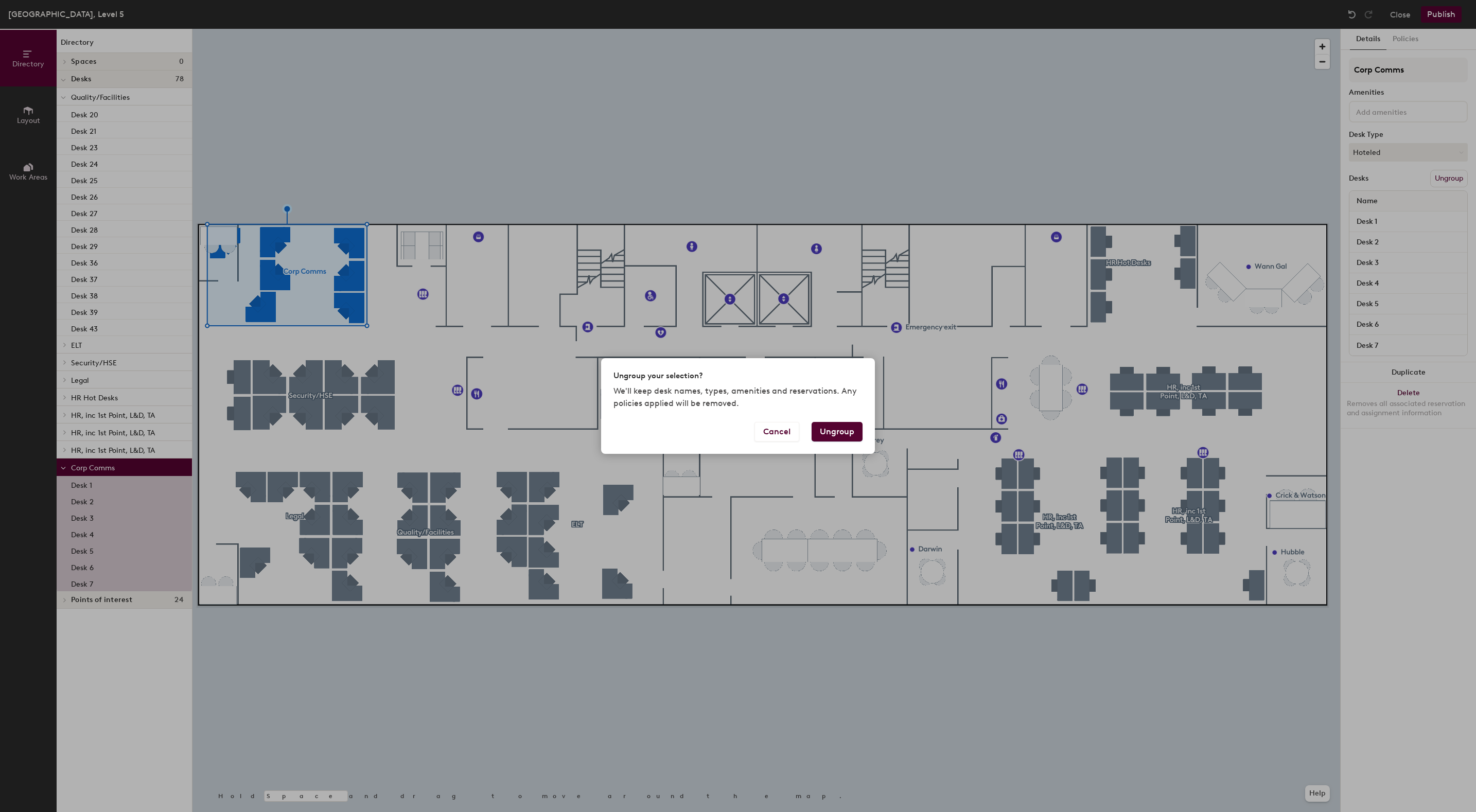
click at [835, 431] on button "Ungroup" at bounding box center [837, 432] width 51 height 20
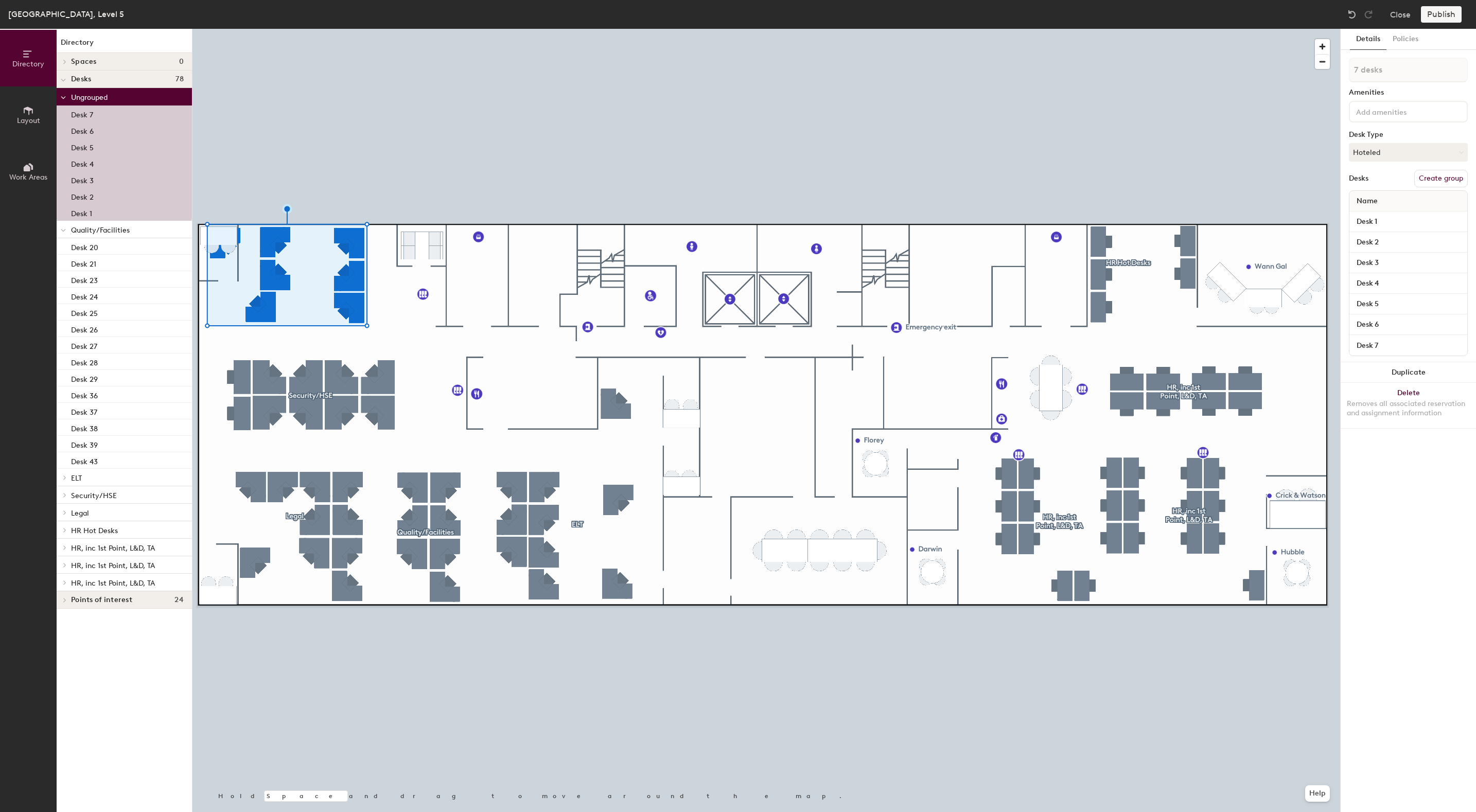
click at [1435, 179] on button "Create group" at bounding box center [1441, 178] width 53 height 17
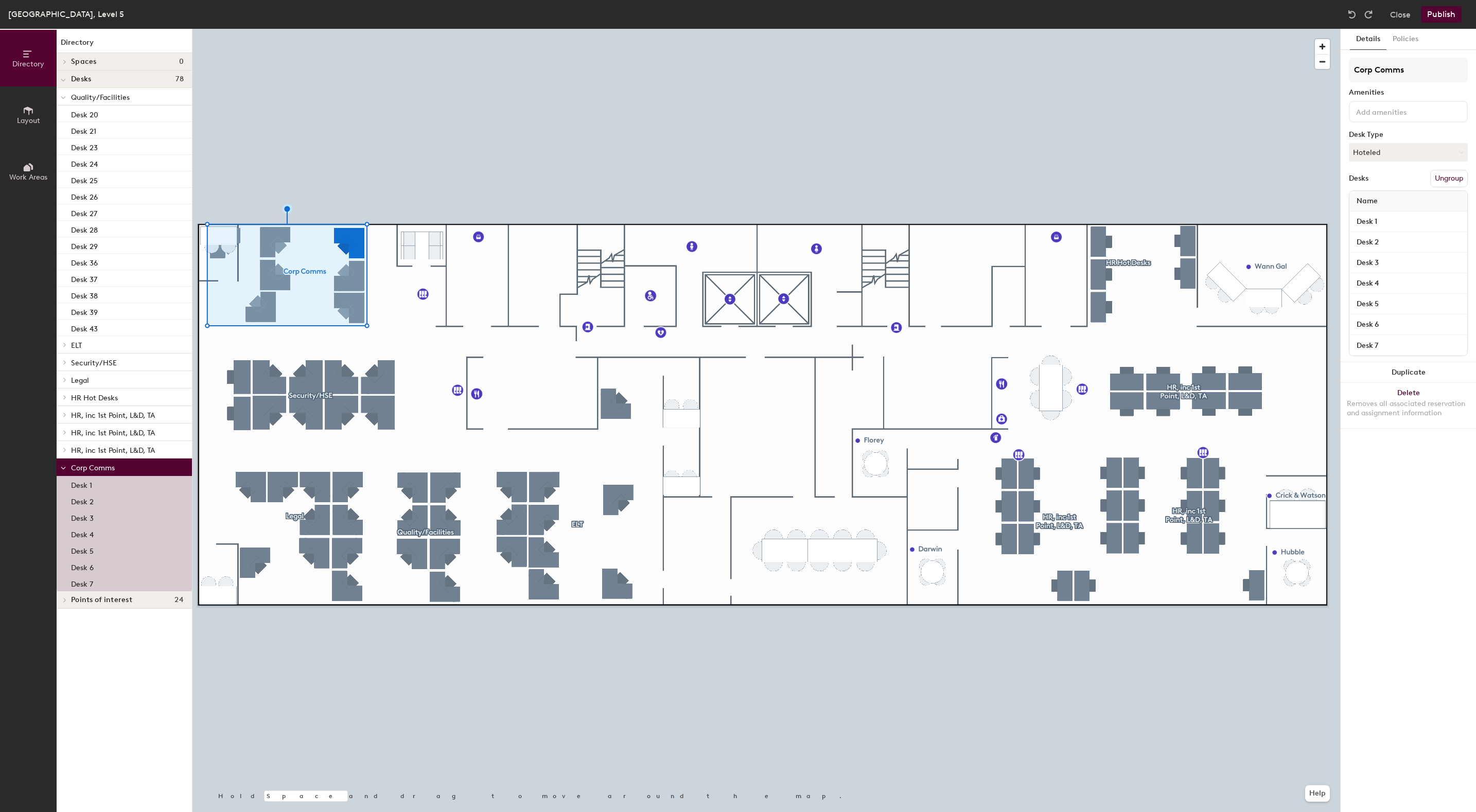
click at [1454, 323] on input "Desk 6" at bounding box center [1409, 325] width 114 height 14
drag, startPoint x: 1462, startPoint y: 325, endPoint x: 1342, endPoint y: 324, distance: 120.0
click at [1342, 324] on div "Details Policies Corp Comms Amenities Desk Type Hoteled Desks Ungroup Name Desk…" at bounding box center [1408, 420] width 135 height 783
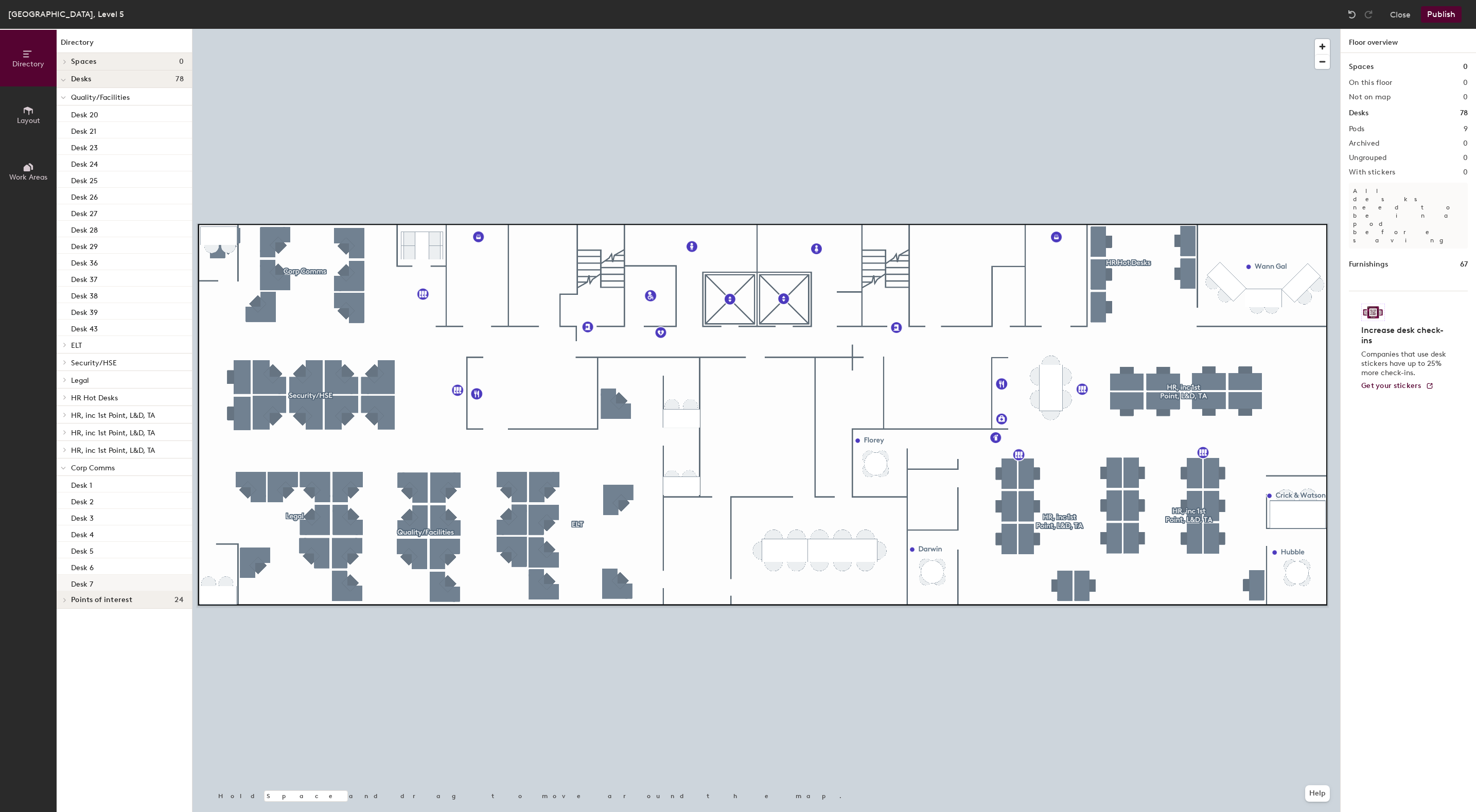
click at [90, 582] on p "Desk 7" at bounding box center [81, 582] width 22 height 12
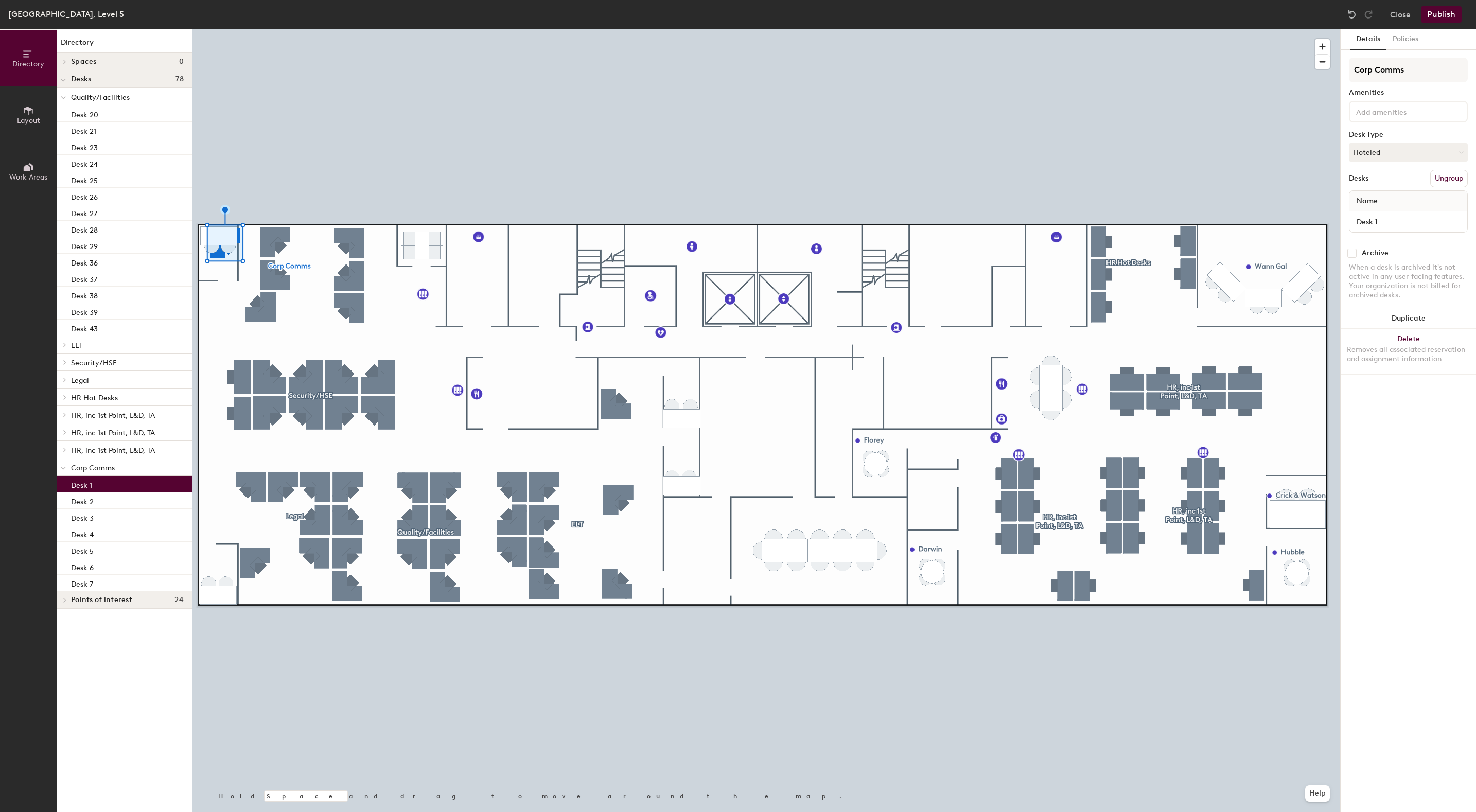
click at [85, 484] on p "Desk 1" at bounding box center [81, 483] width 21 height 12
click at [84, 499] on p "Desk 2" at bounding box center [81, 500] width 23 height 12
click at [92, 512] on p "Desk 3" at bounding box center [81, 516] width 23 height 12
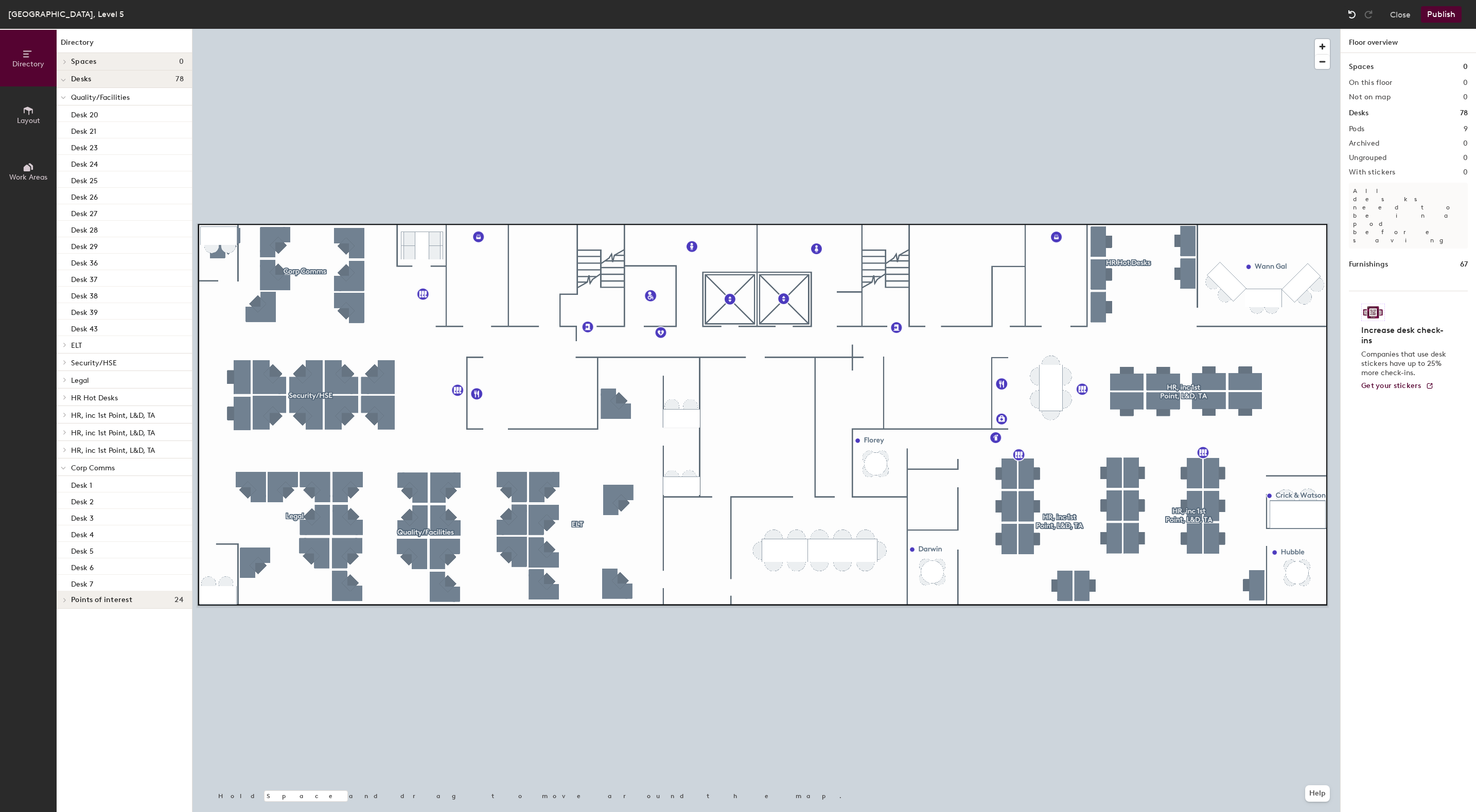
click at [1349, 6] on div at bounding box center [1352, 14] width 16 height 16
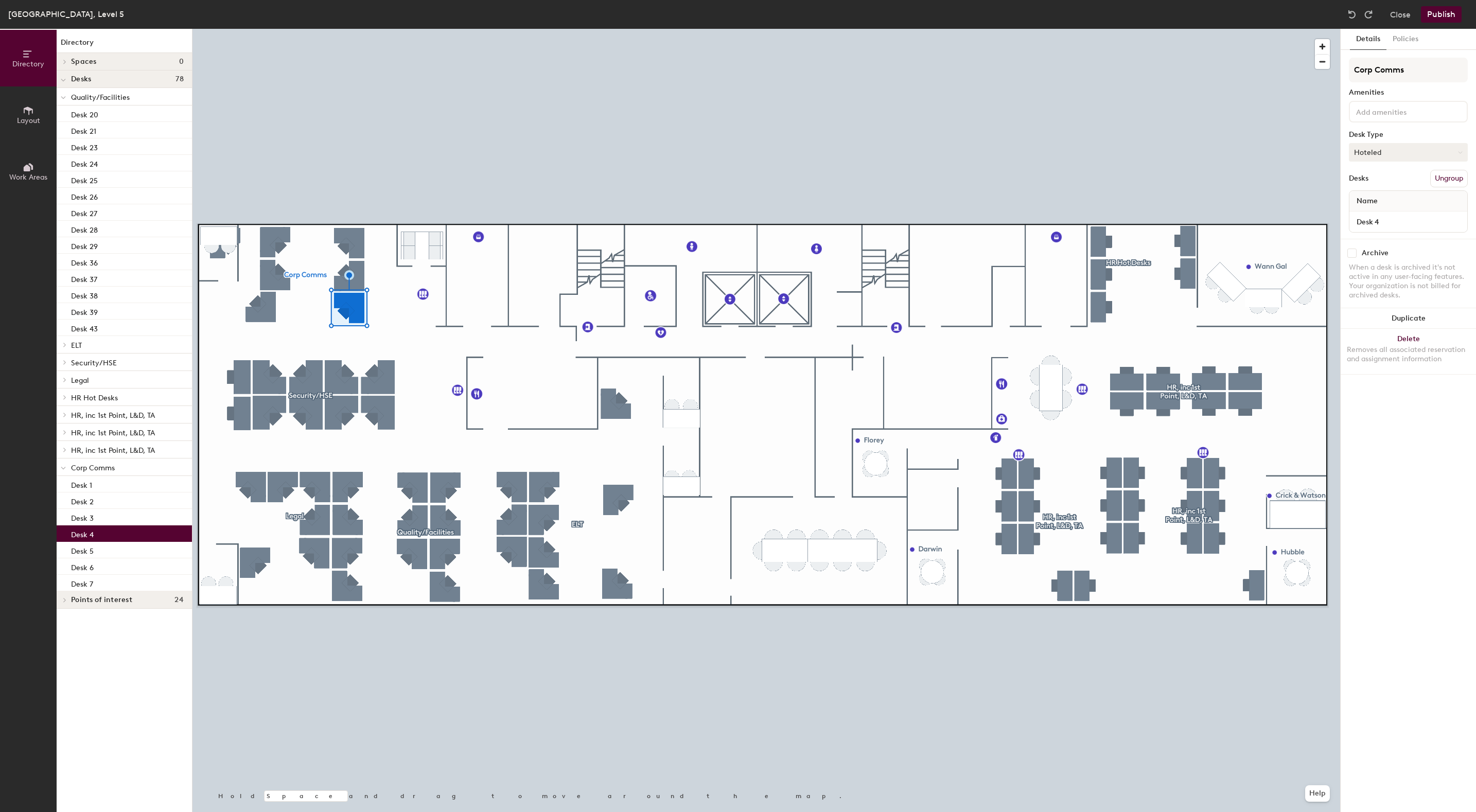
click at [1393, 153] on button "Hoteled" at bounding box center [1408, 152] width 119 height 18
click at [1364, 215] on div "Hoteled" at bounding box center [1401, 215] width 103 height 15
click at [1452, 224] on input "Desk 4" at bounding box center [1409, 222] width 114 height 14
type input "Desk 7"
click at [1385, 435] on div "Details Policies Corp Comms Amenities Desk Type Hoteled Desks Ungroup Name Desk…" at bounding box center [1408, 420] width 135 height 783
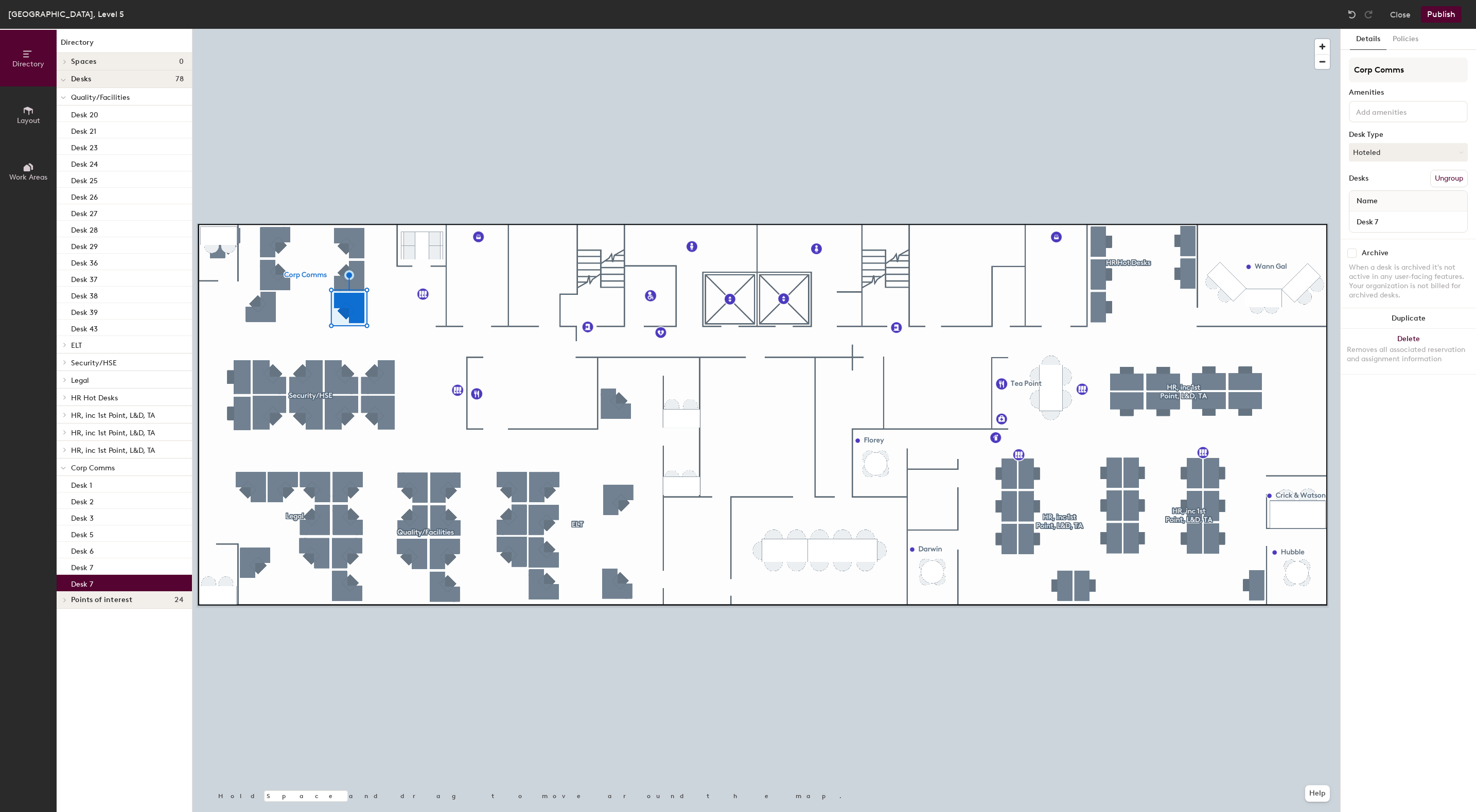
click at [1451, 177] on button "Ungroup" at bounding box center [1448, 178] width 37 height 17
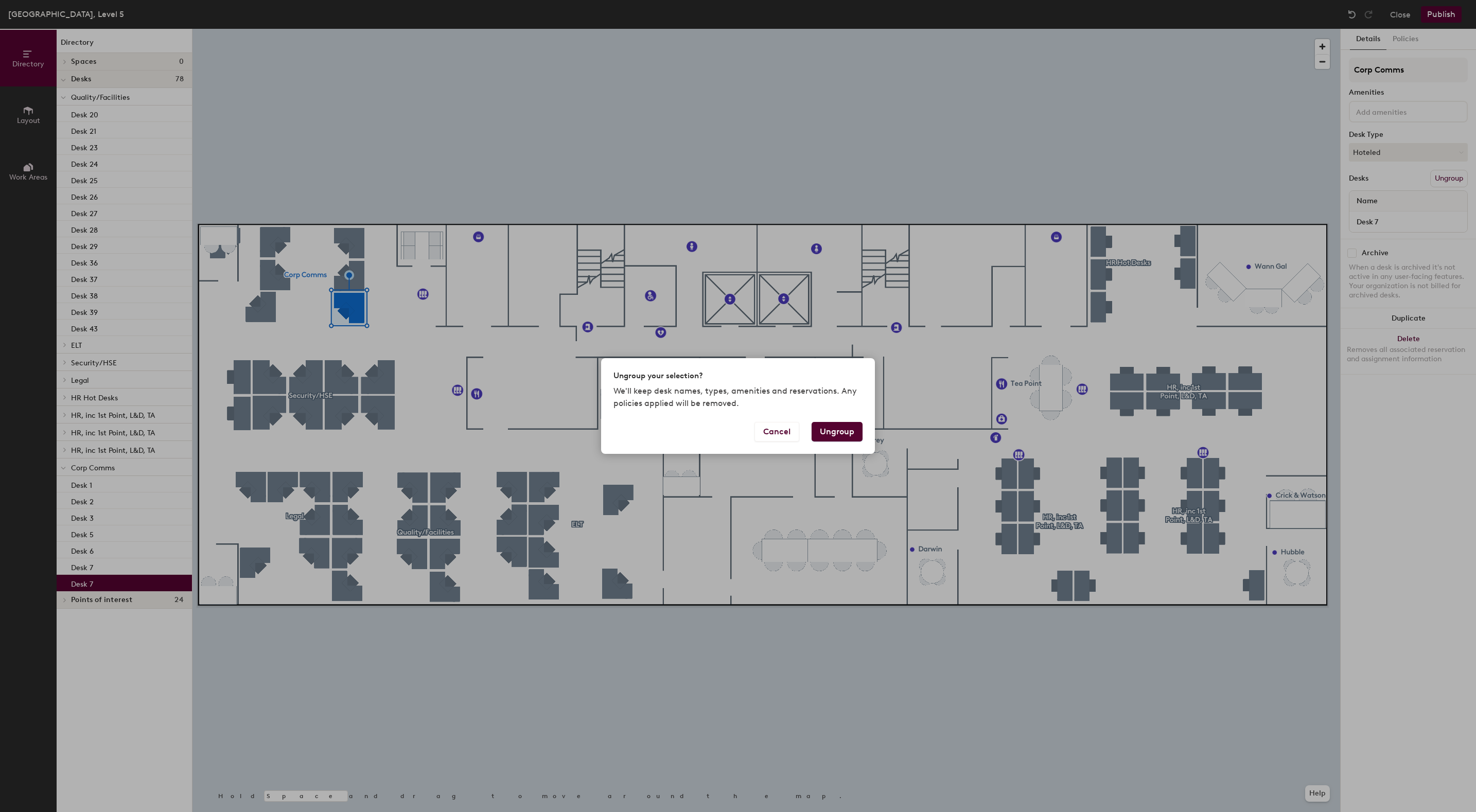
click at [834, 433] on button "Ungroup" at bounding box center [837, 432] width 51 height 20
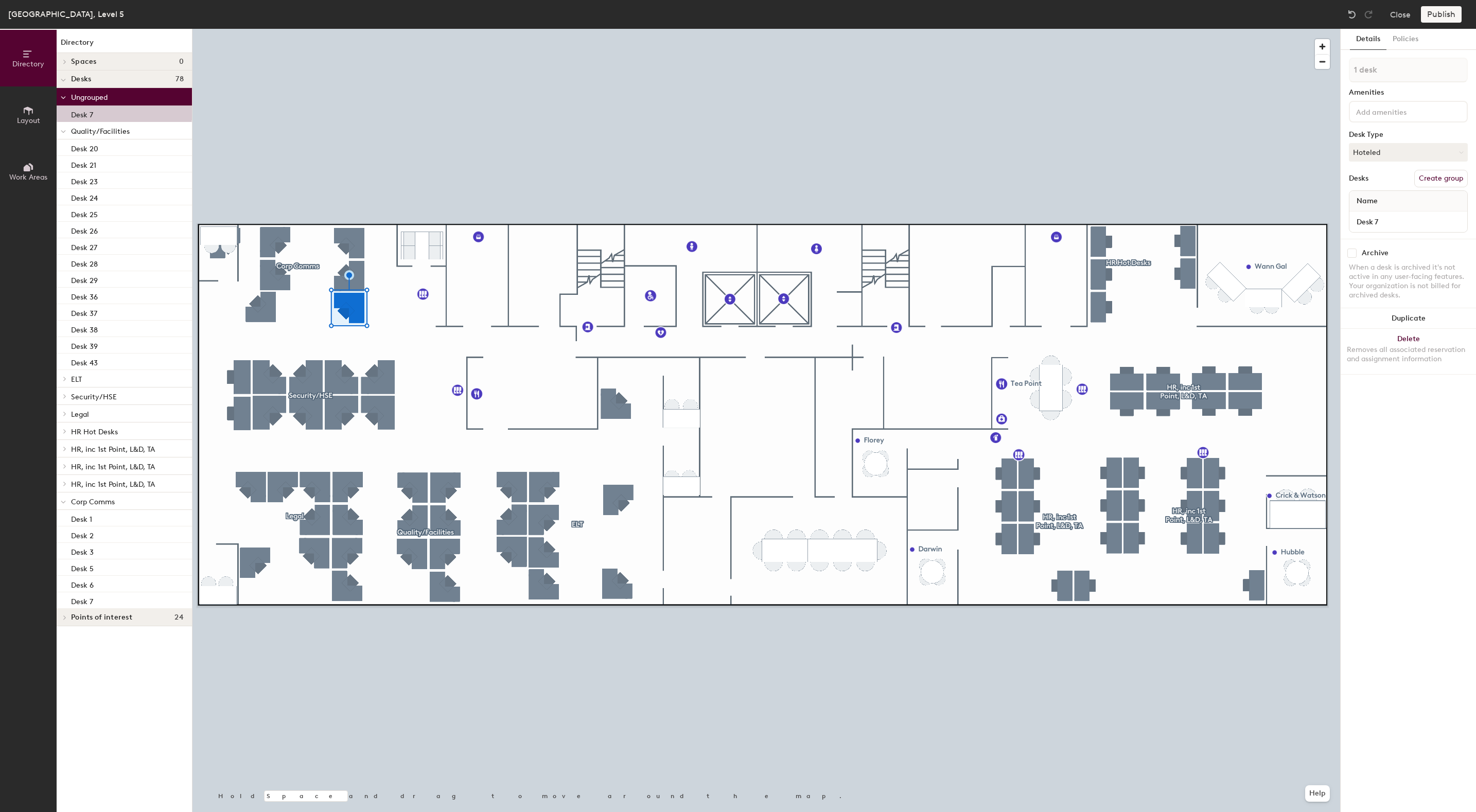
click at [1449, 177] on button "Create group" at bounding box center [1441, 178] width 53 height 17
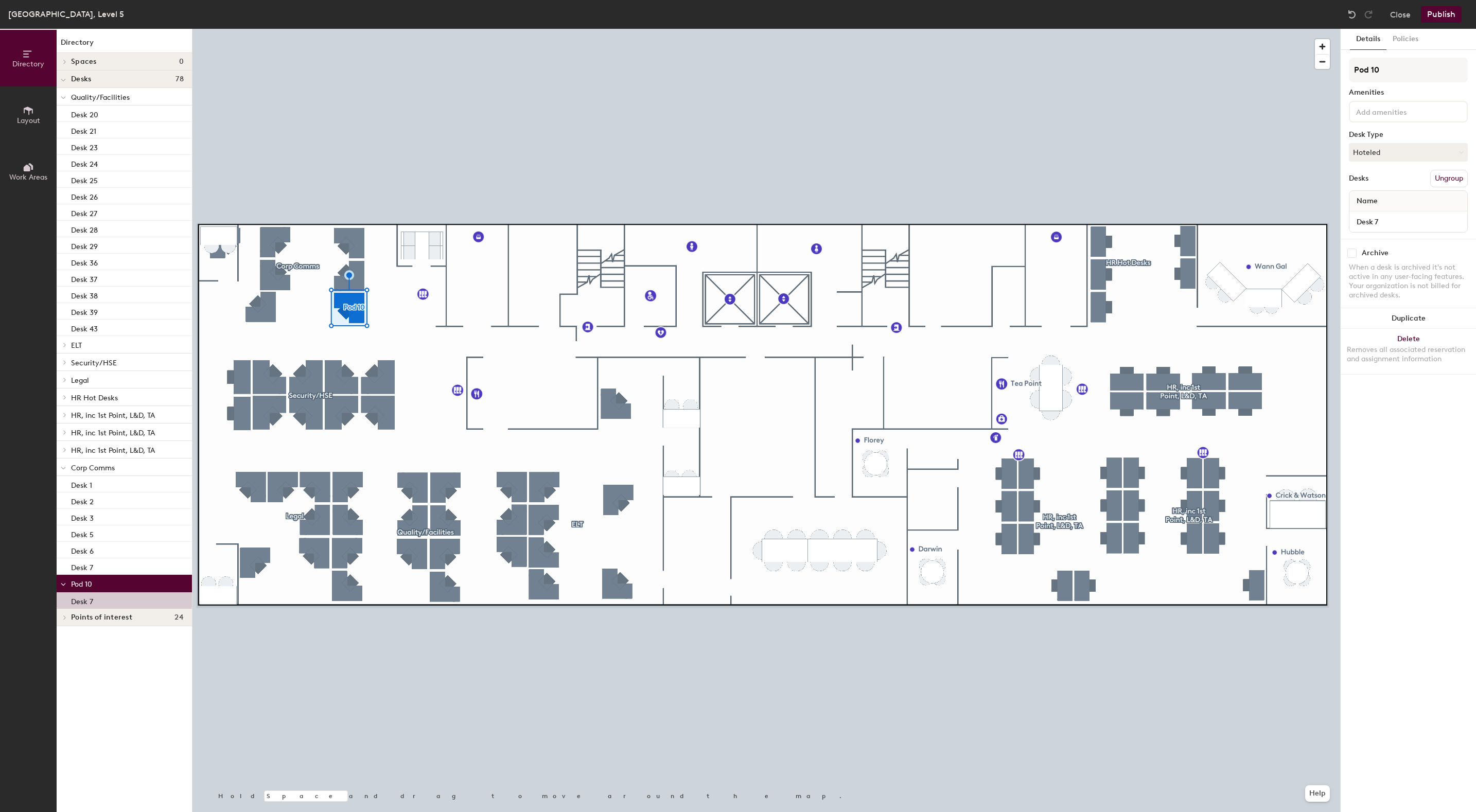
drag, startPoint x: 1385, startPoint y: 68, endPoint x: 1343, endPoint y: 67, distance: 42.0
click at [1343, 67] on div "Details Policies Pod 10 Amenities Desk Type Hoteled Desks Ungroup Name Desk 7 A…" at bounding box center [1408, 420] width 135 height 783
click at [1371, 70] on input "Hot esksd" at bounding box center [1408, 70] width 119 height 24
click at [1397, 62] on input "Hot esksd" at bounding box center [1408, 70] width 119 height 24
type input "Hot Desks"
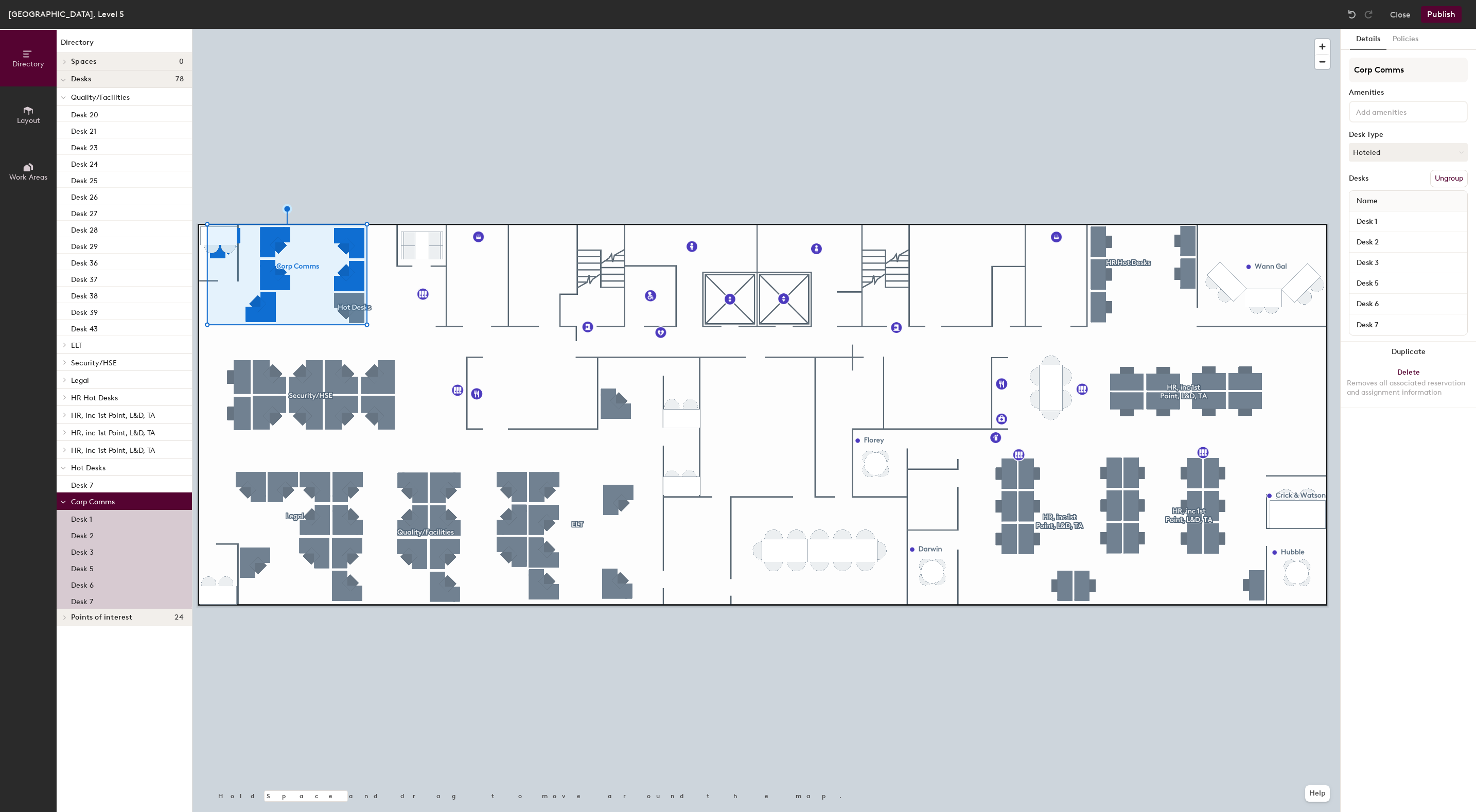
click at [1446, 175] on button "Ungroup" at bounding box center [1448, 178] width 37 height 17
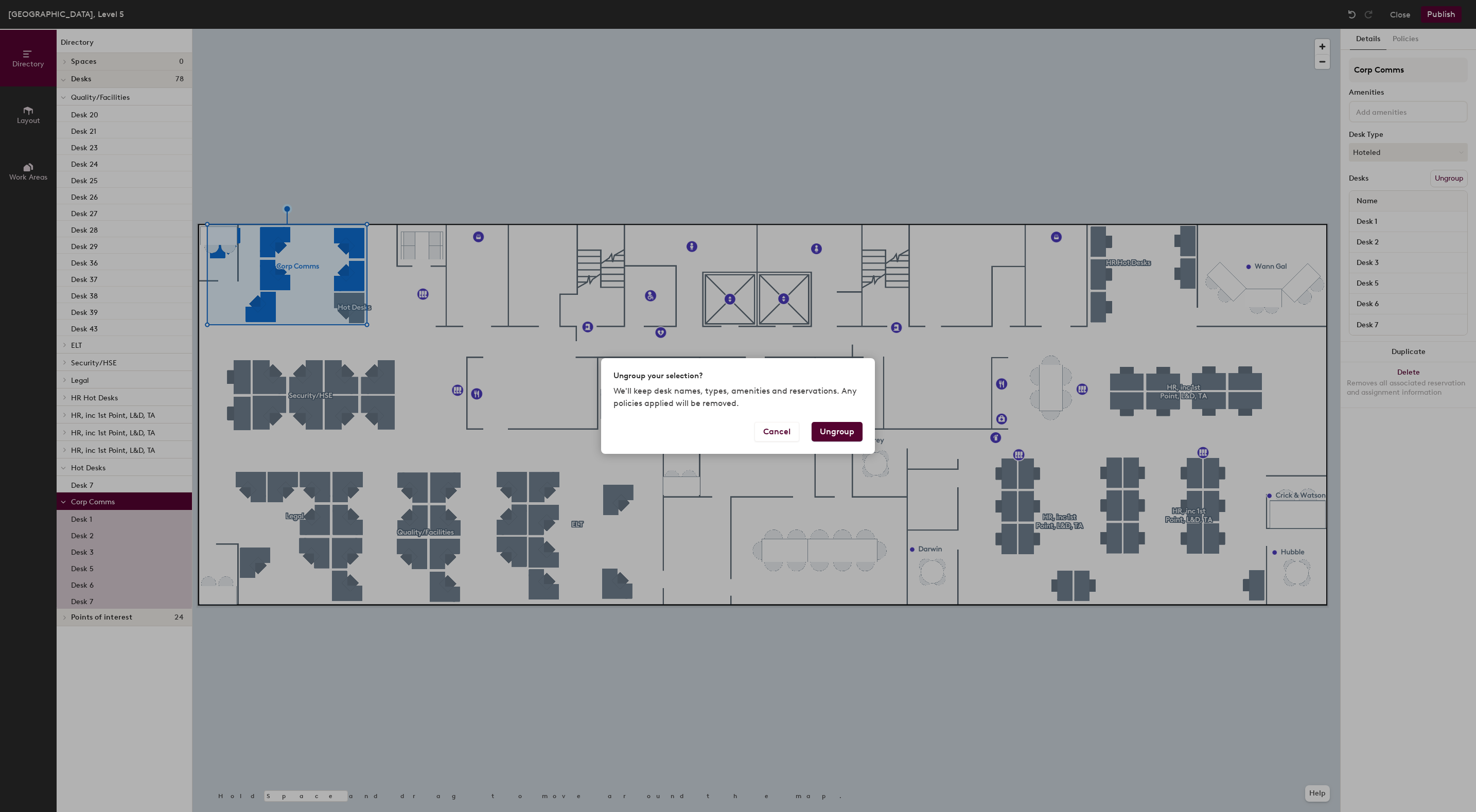
click at [842, 428] on button "Ungroup" at bounding box center [837, 432] width 51 height 20
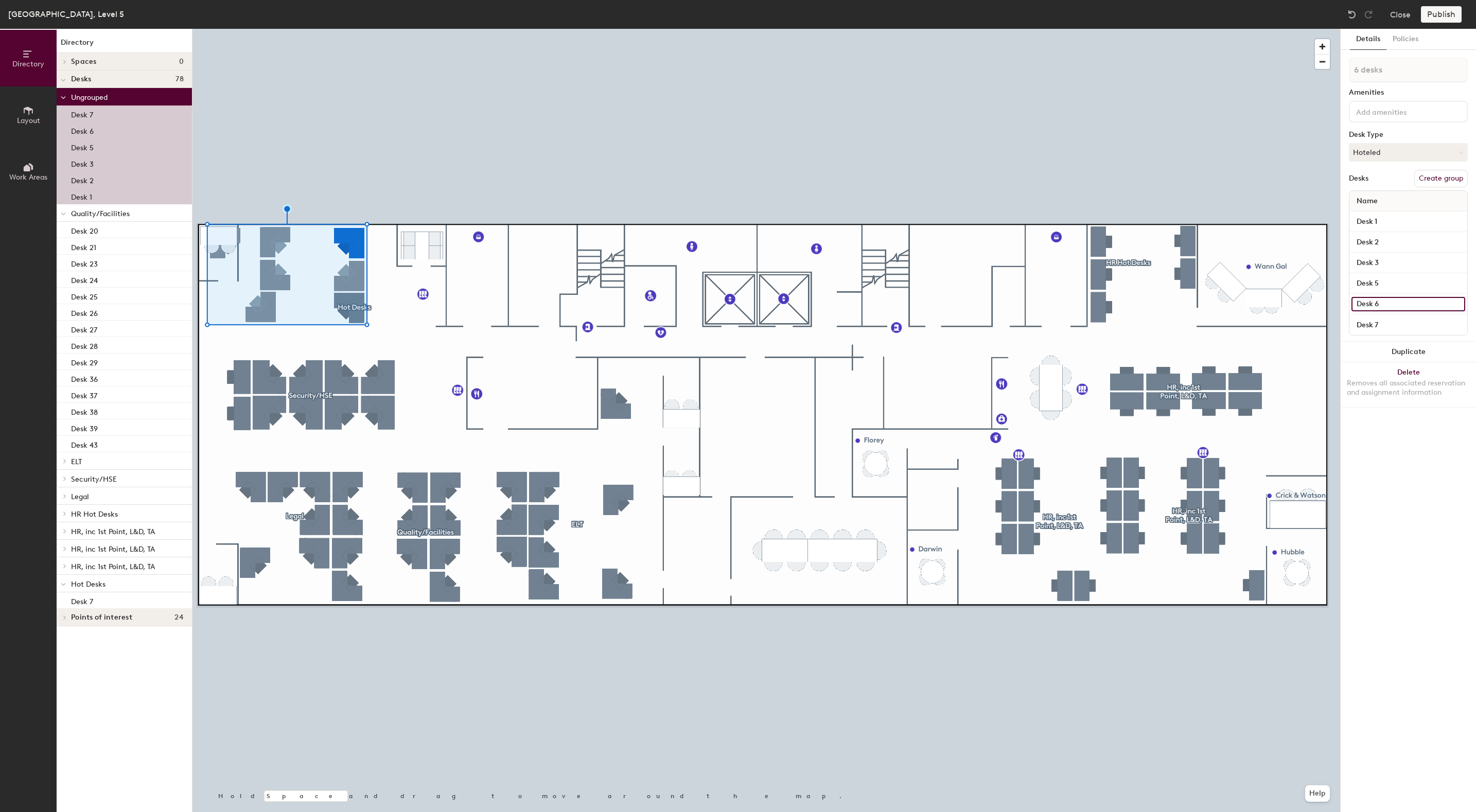
drag, startPoint x: 1401, startPoint y: 303, endPoint x: 1368, endPoint y: 302, distance: 33.0
click at [1368, 302] on input "Desk 6" at bounding box center [1409, 304] width 114 height 14
click at [1458, 302] on input "Desk 6" at bounding box center [1409, 304] width 114 height 14
click at [1424, 547] on div "Details Policies 6 desks Amenities Desk Type Hoteled Desks Create group Name De…" at bounding box center [1408, 420] width 135 height 783
click at [87, 112] on p "Desk 7" at bounding box center [81, 113] width 22 height 12
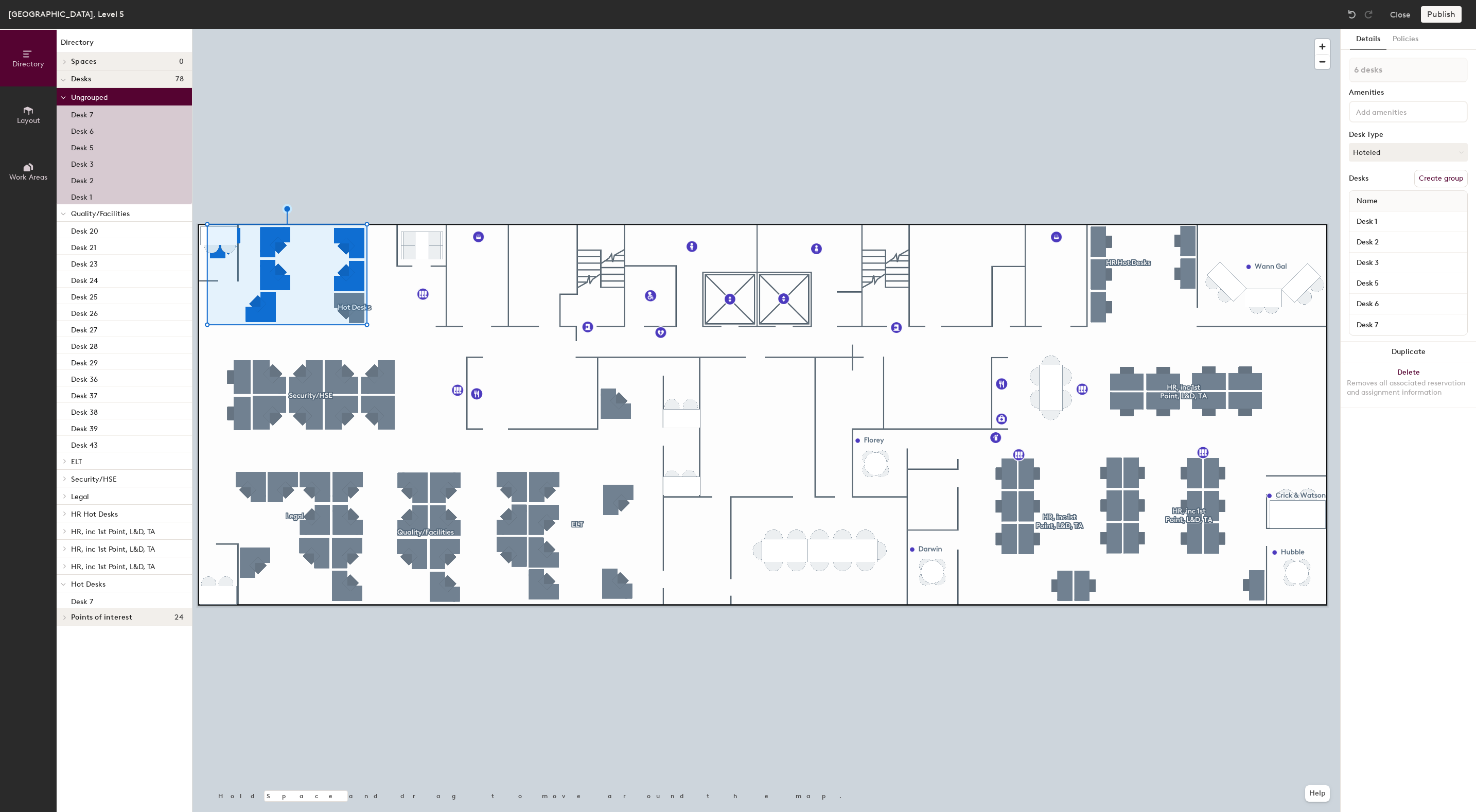
type input "1 desk"
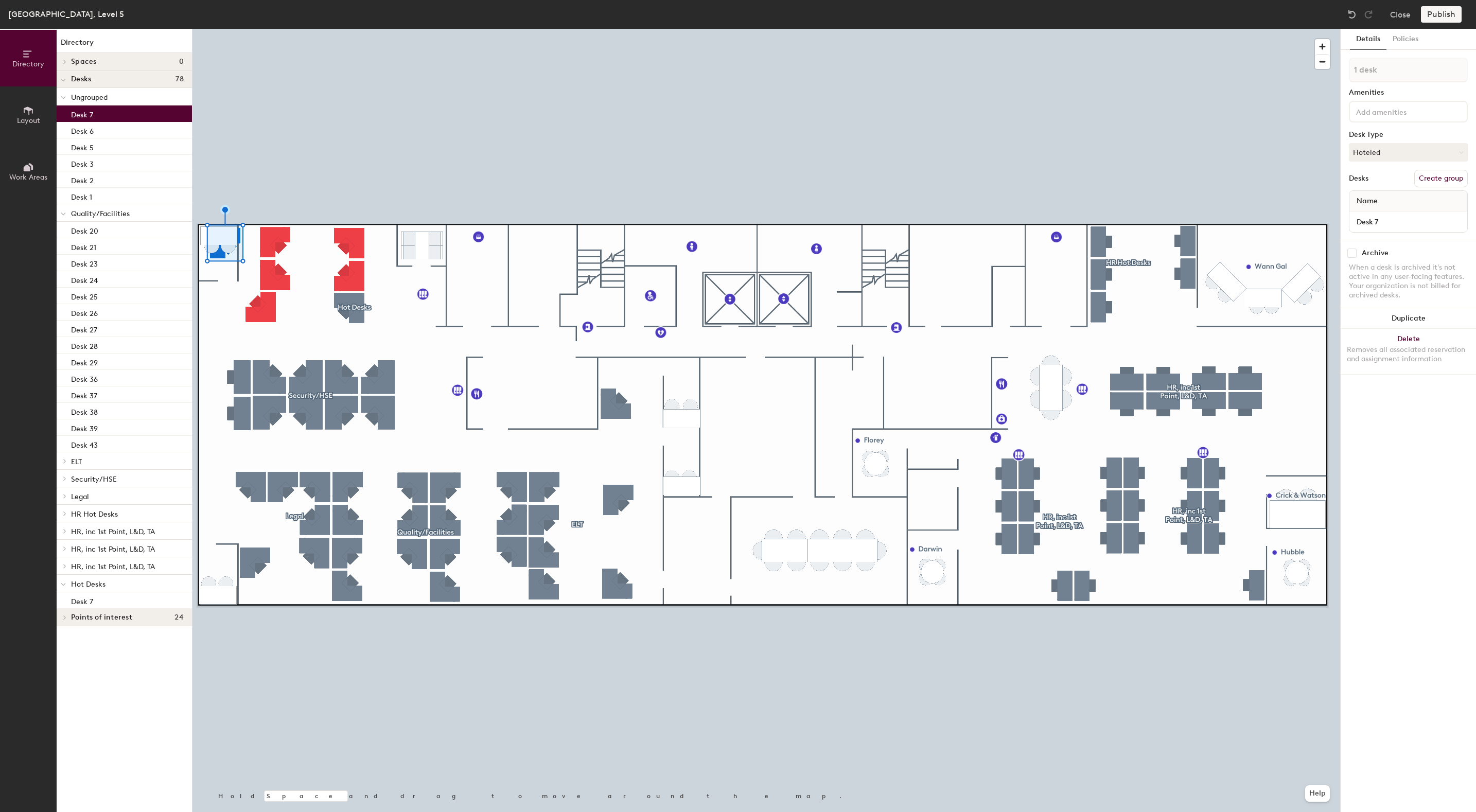
click at [63, 80] on icon at bounding box center [63, 81] width 5 height 2
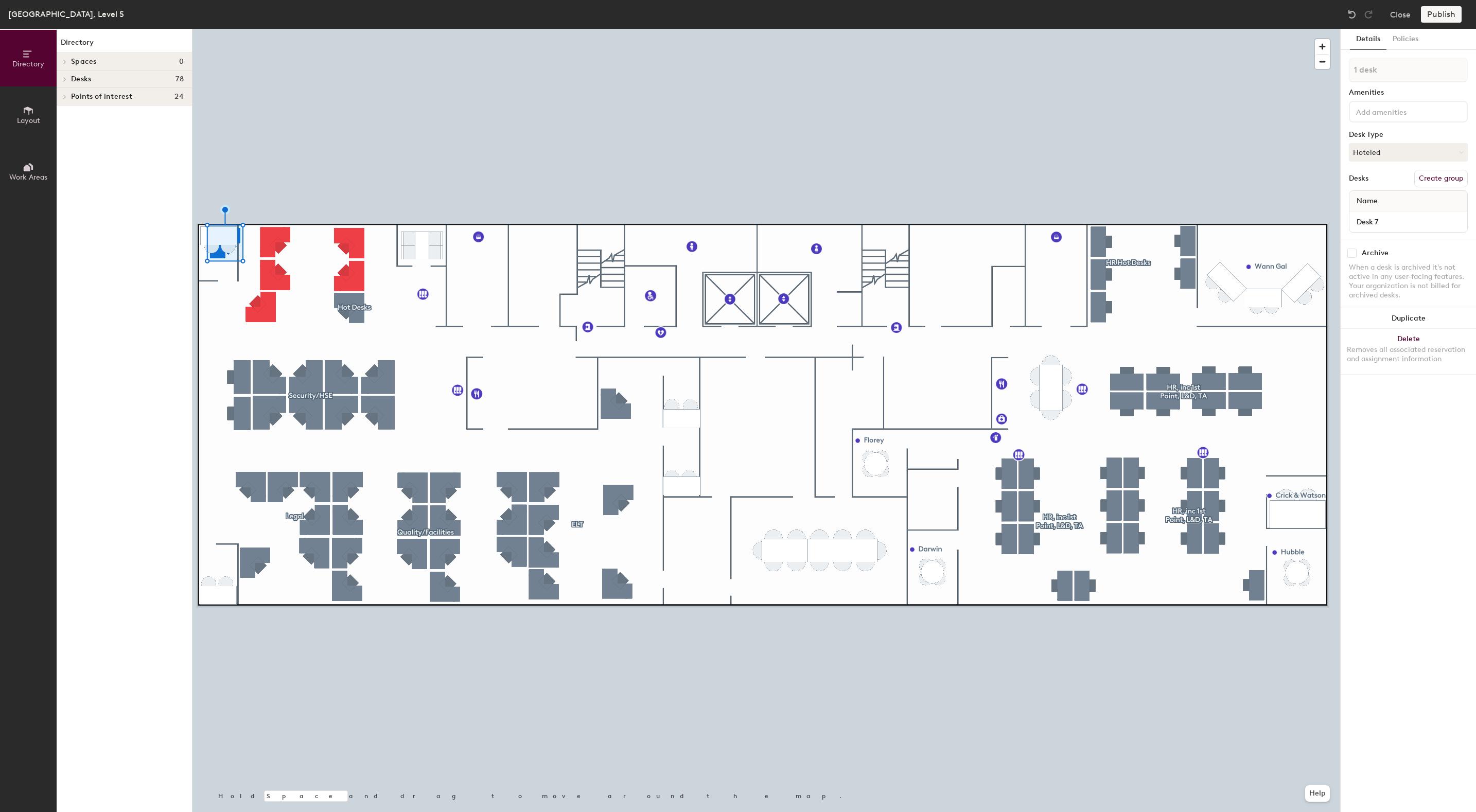
click at [67, 81] on span at bounding box center [64, 80] width 9 height 5
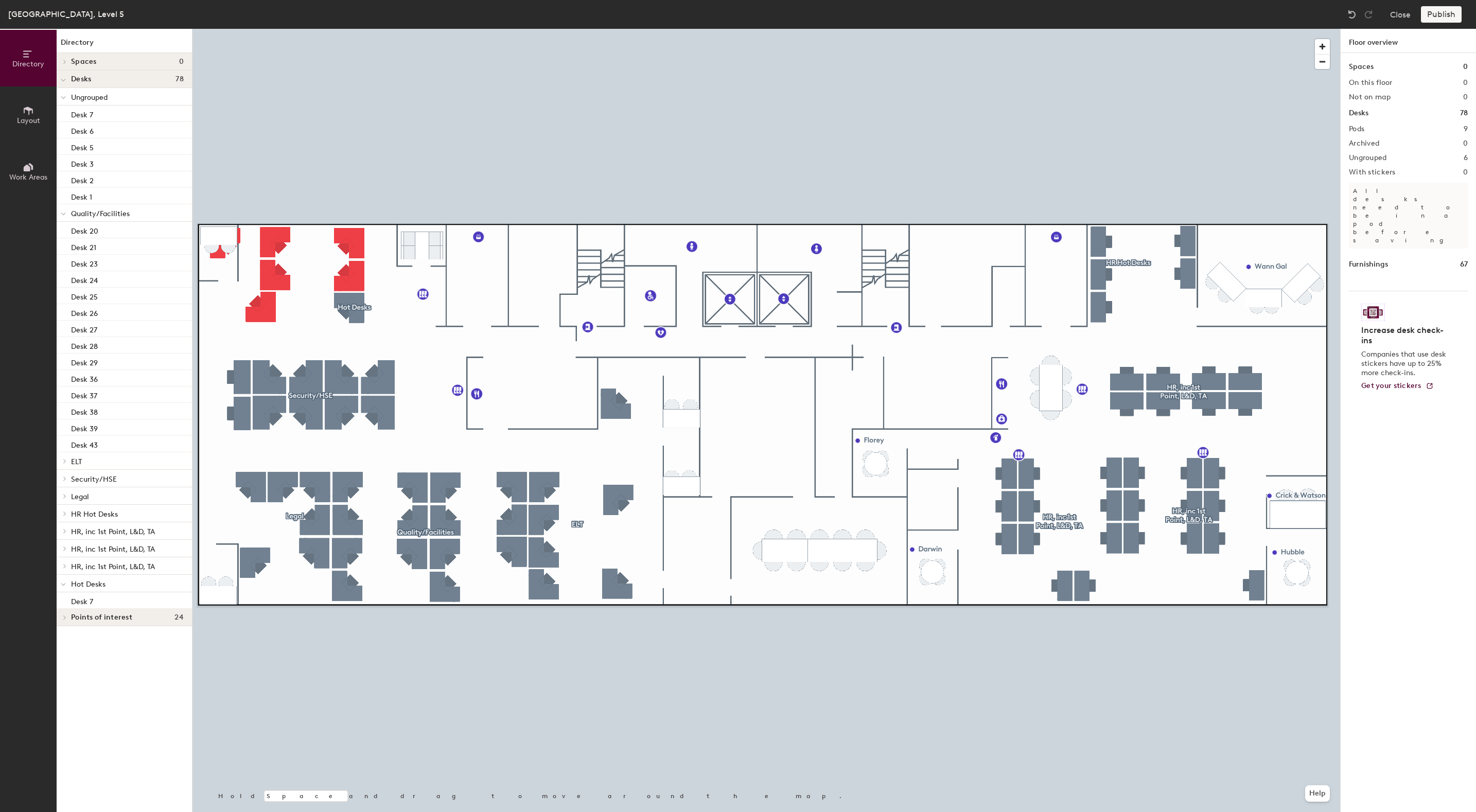
click at [110, 62] on h4 "Spaces 0" at bounding box center [127, 62] width 112 height 8
click at [82, 62] on span "Spaces" at bounding box center [83, 62] width 25 height 8
click at [76, 81] on span "Desks" at bounding box center [81, 79] width 20 height 8
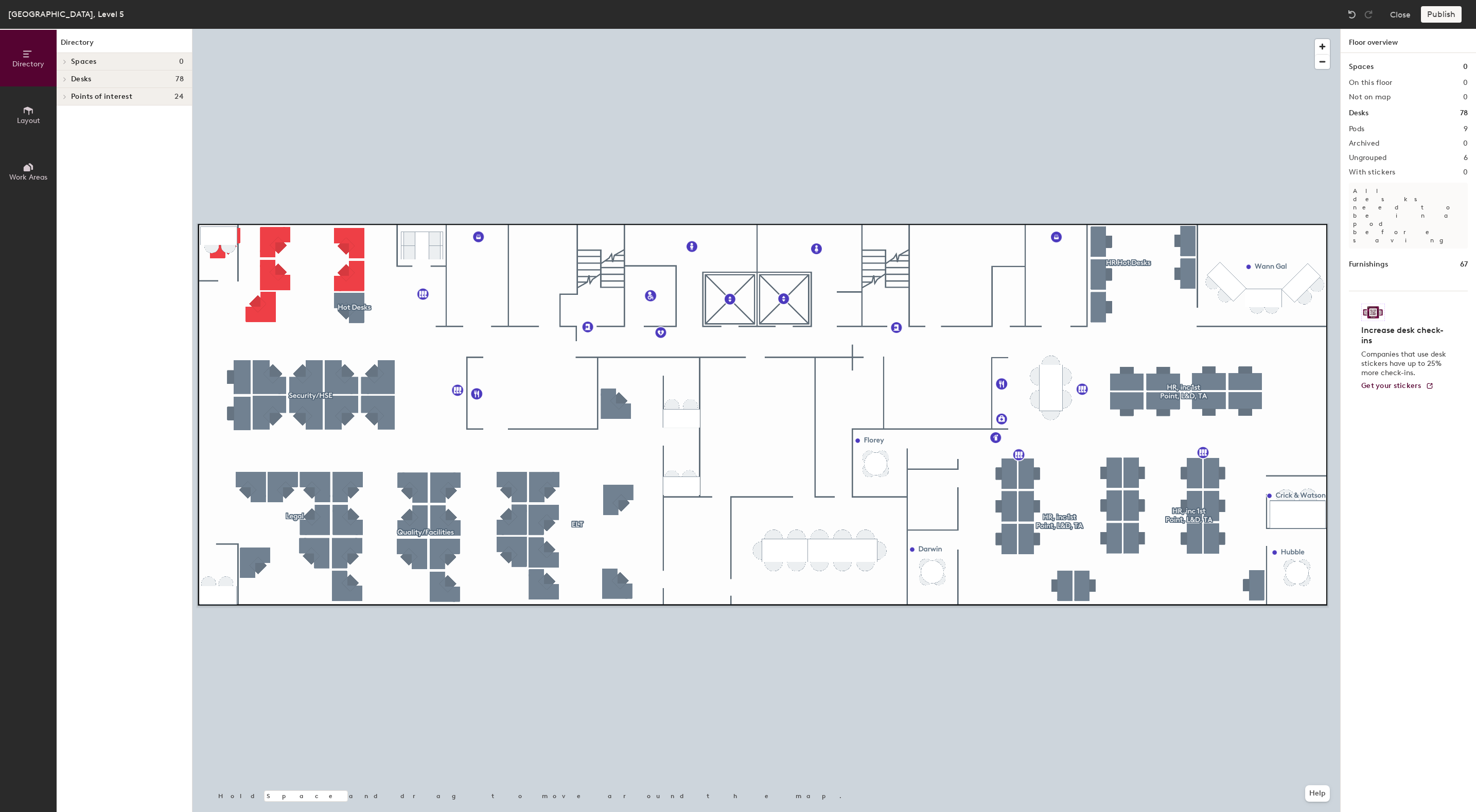
click at [86, 81] on span "Desks" at bounding box center [81, 79] width 20 height 8
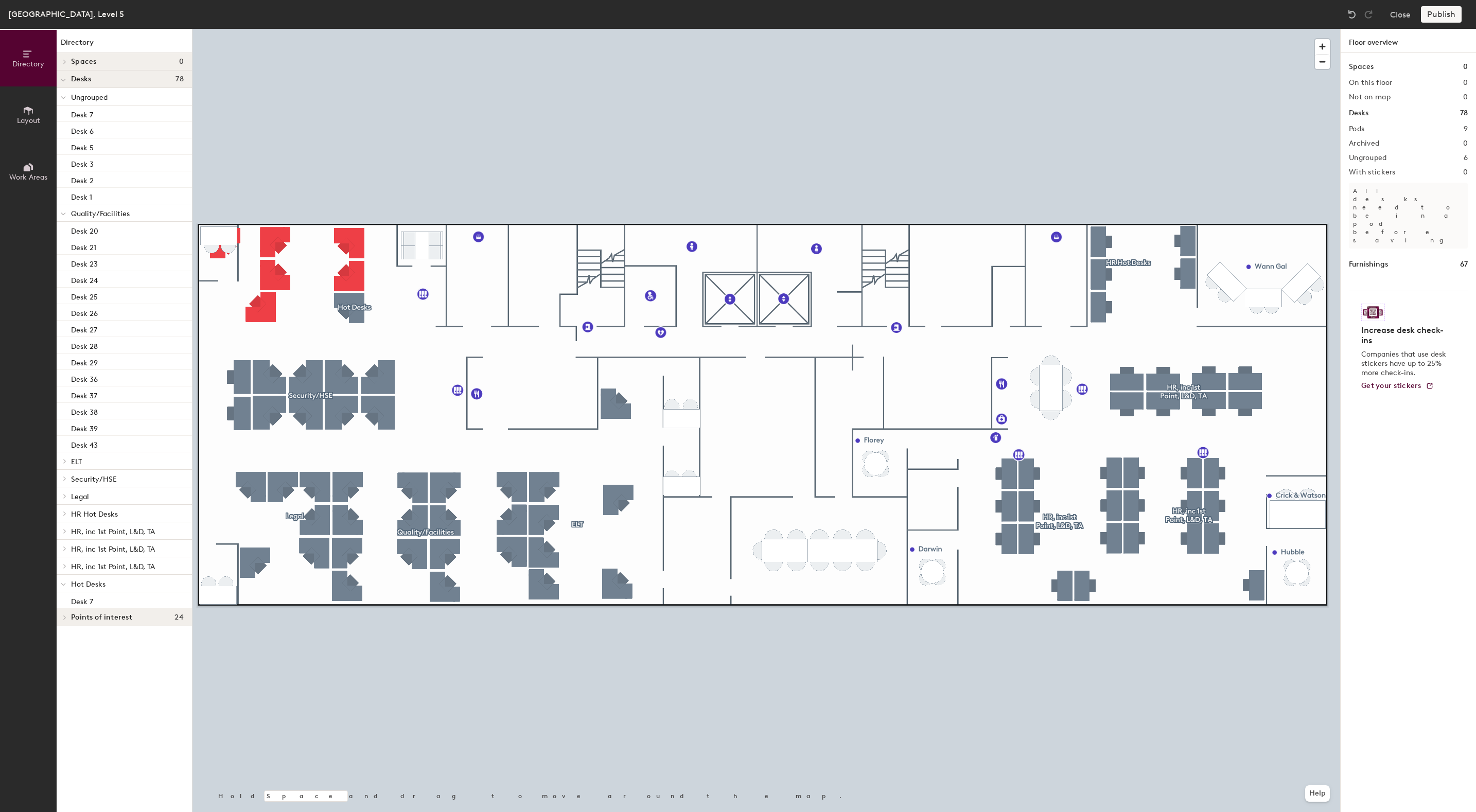
click at [91, 97] on span "Ungrouped" at bounding box center [89, 98] width 36 height 9
click at [63, 215] on icon at bounding box center [63, 214] width 5 height 5
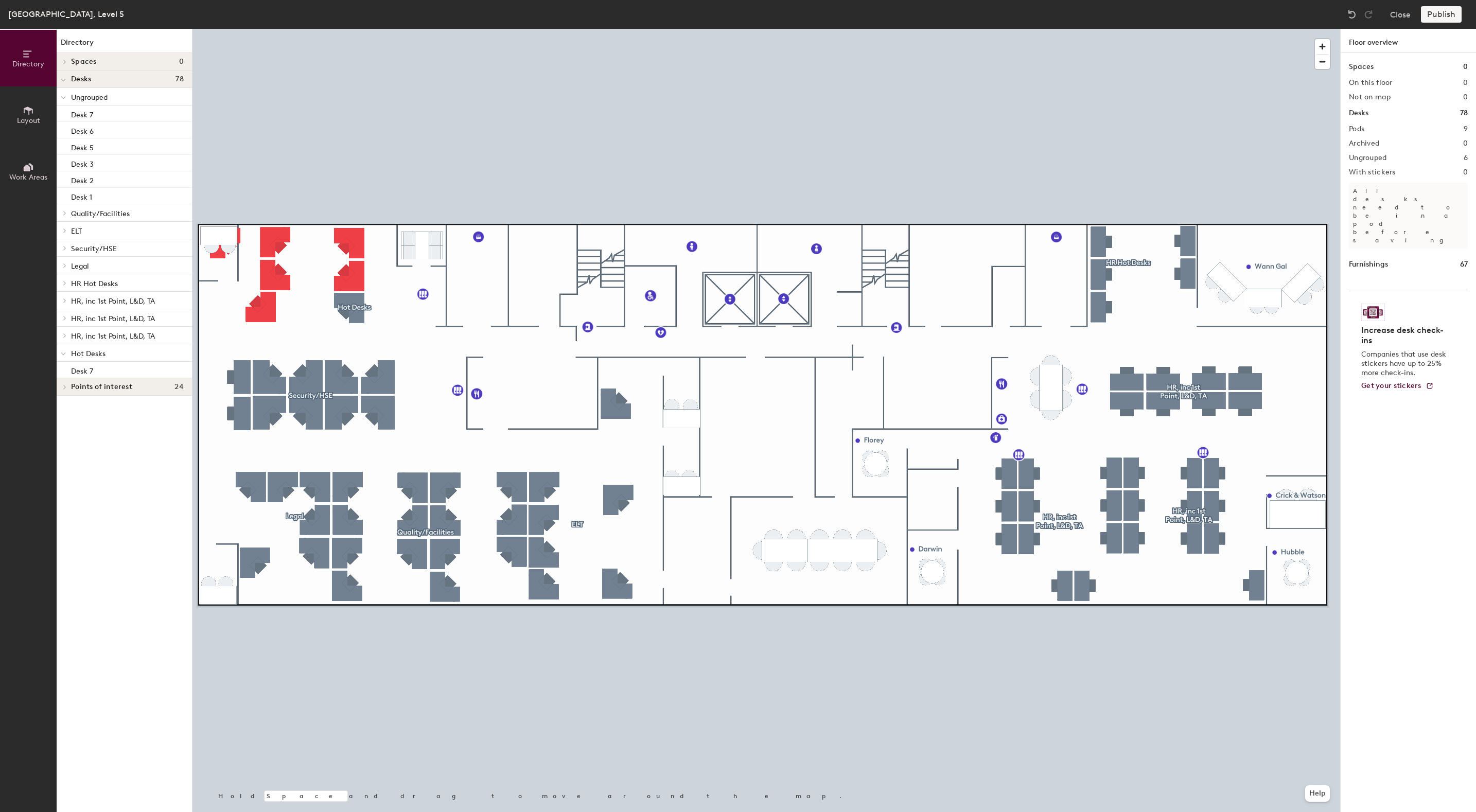
click at [63, 356] on icon at bounding box center [63, 354] width 5 height 5
click at [63, 355] on div at bounding box center [63, 352] width 14 height 17
click at [81, 354] on span "Hot Desks" at bounding box center [88, 354] width 34 height 9
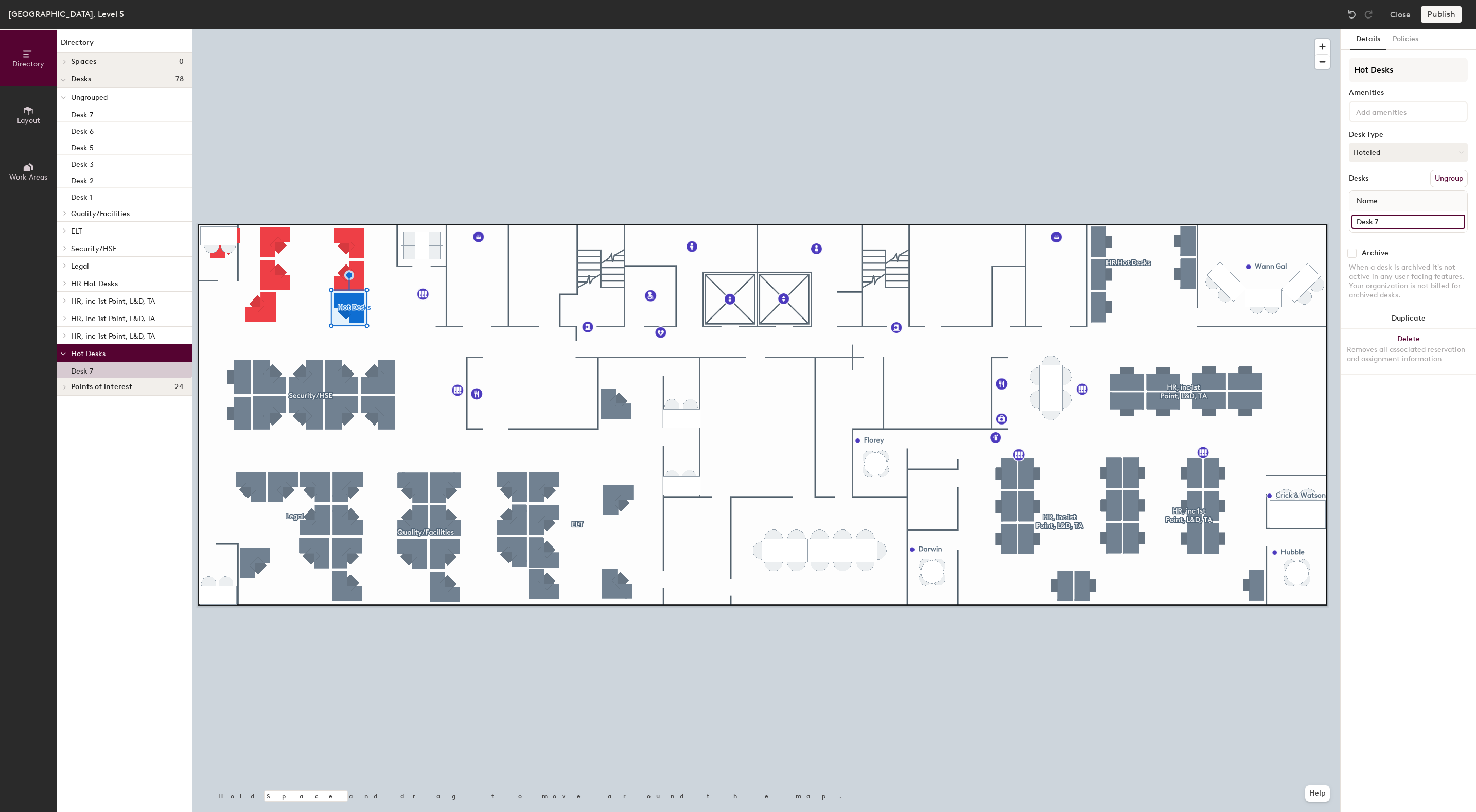
click at [1456, 221] on input "Desk 7" at bounding box center [1409, 222] width 114 height 14
click at [1462, 148] on button "Hoteled" at bounding box center [1408, 152] width 119 height 18
click at [1375, 214] on div "Hoteled" at bounding box center [1401, 215] width 103 height 15
click at [1451, 177] on button "Ungroup" at bounding box center [1448, 178] width 37 height 17
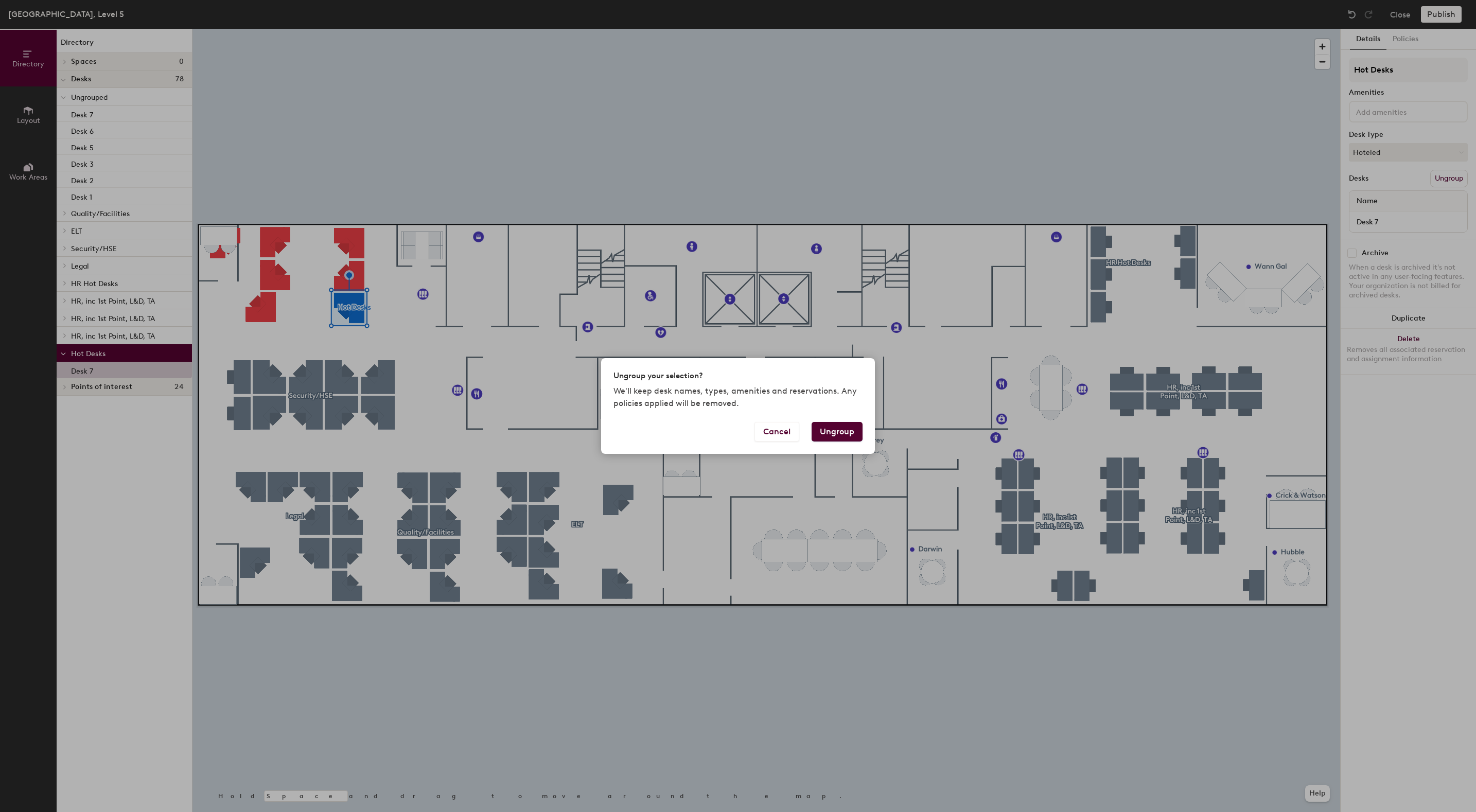
click at [835, 433] on button "Ungroup" at bounding box center [837, 432] width 51 height 20
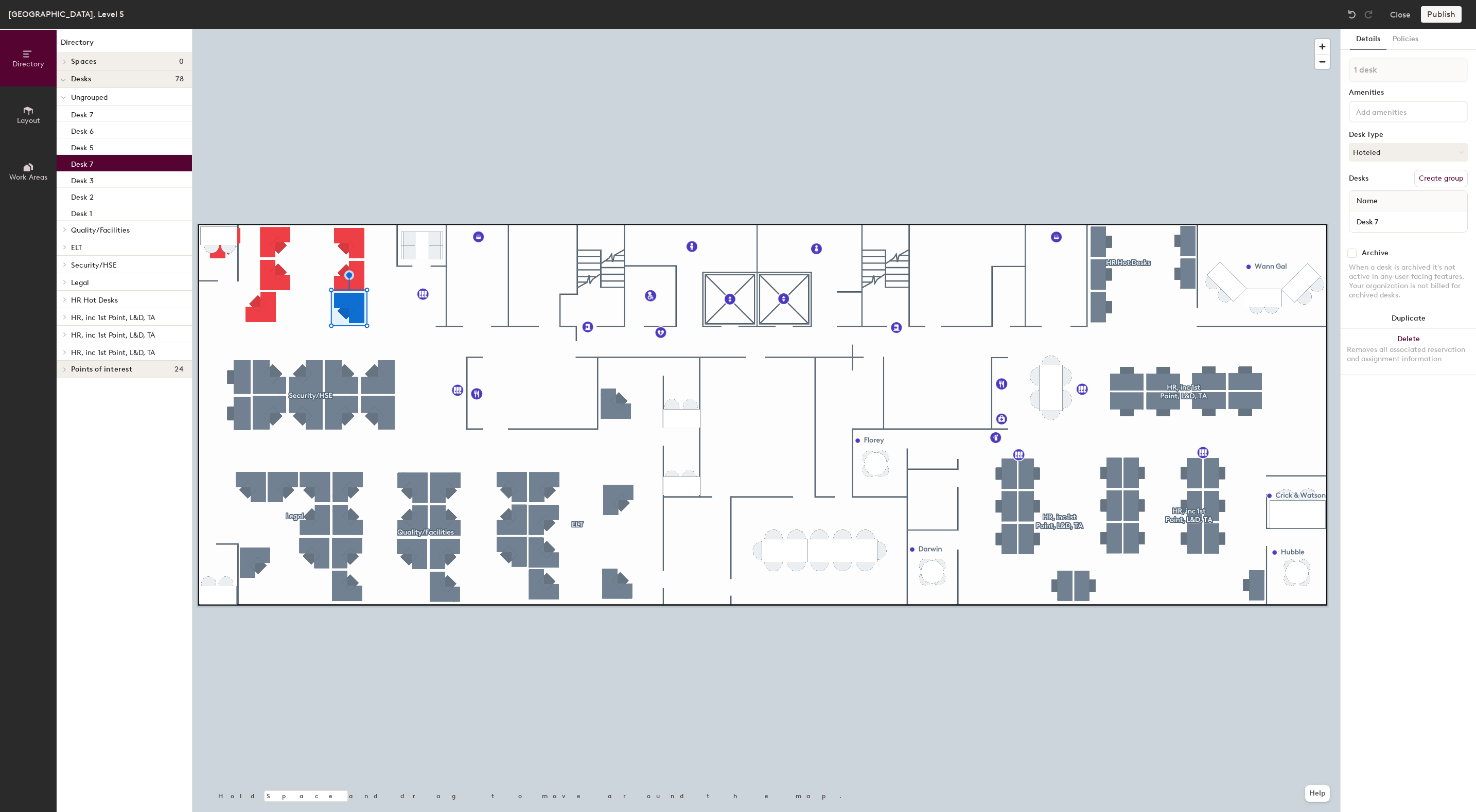
click at [1429, 179] on button "Create group" at bounding box center [1441, 178] width 53 height 17
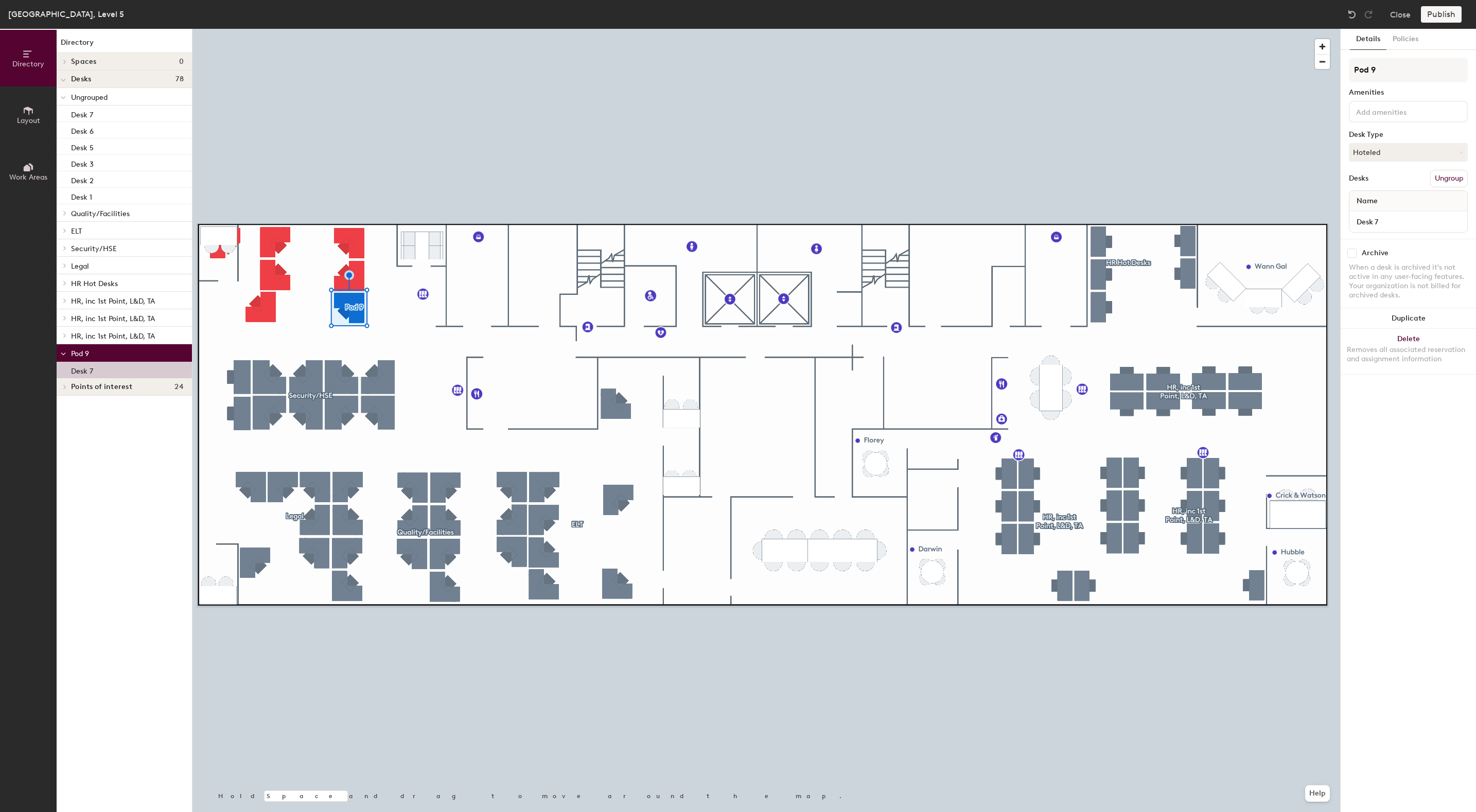
click at [63, 357] on span at bounding box center [63, 354] width 5 height 9
click at [1409, 70] on input "Pod 9" at bounding box center [1408, 70] width 119 height 24
drag, startPoint x: 1409, startPoint y: 70, endPoint x: 1342, endPoint y: 65, distance: 67.2
click at [1342, 65] on div "Details Policies Pod 9 Amenities Desk Type Hoteled Desks Ungroup Name Desk 7 Ar…" at bounding box center [1408, 420] width 135 height 783
click at [1426, 68] on input "Hot Dekss" at bounding box center [1408, 70] width 119 height 24
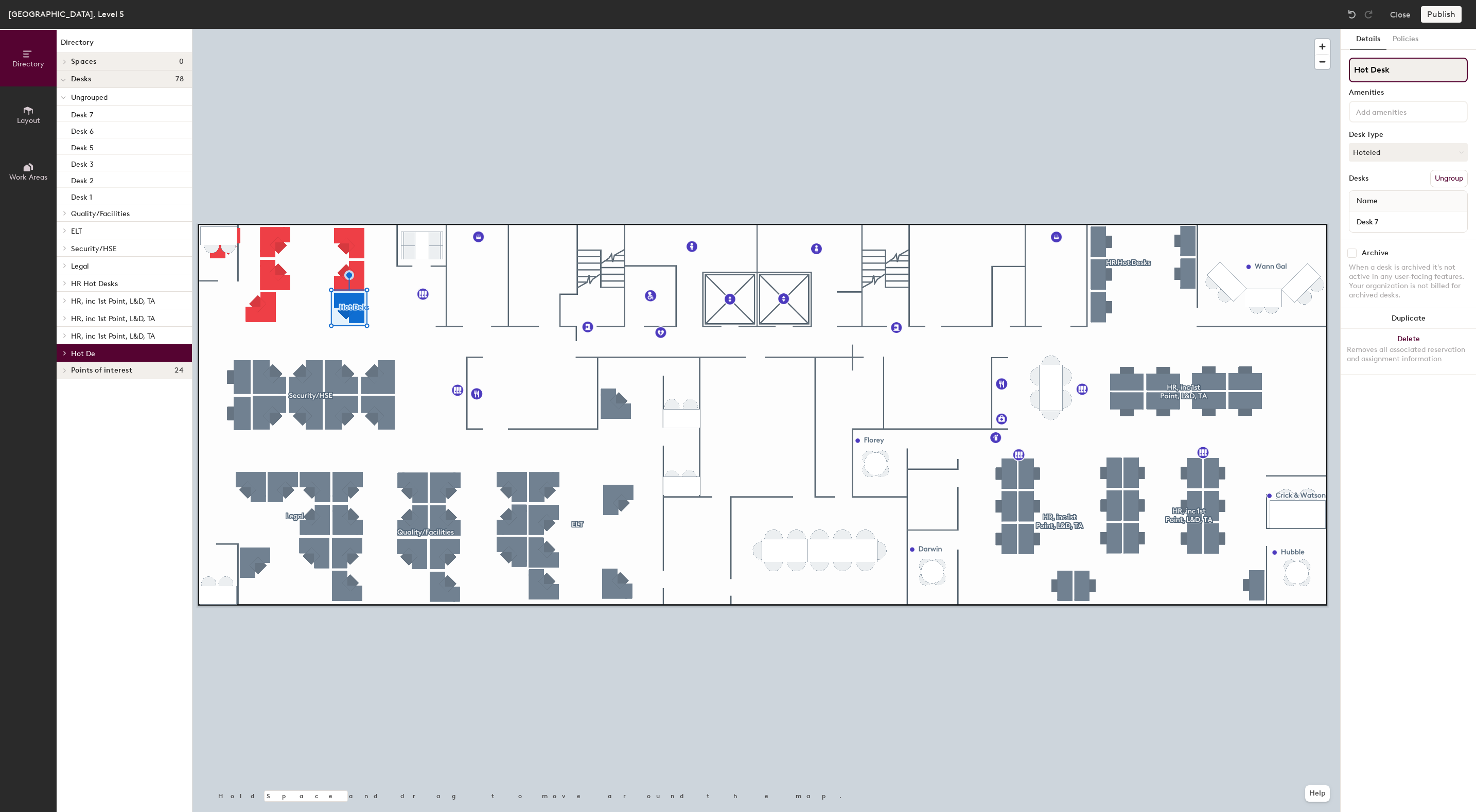
type input "Hot Desks"
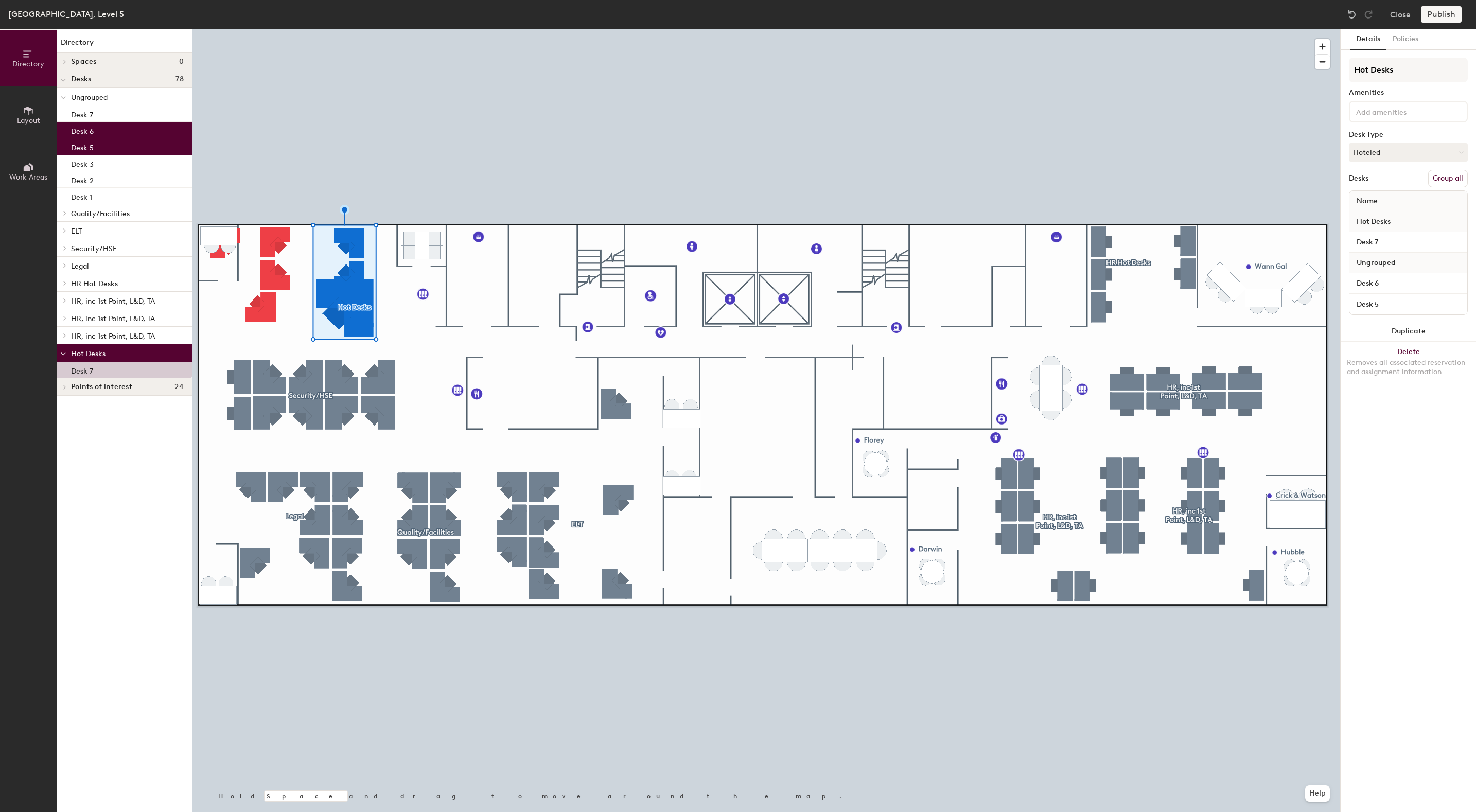
click at [1442, 177] on button "Group all" at bounding box center [1448, 178] width 40 height 17
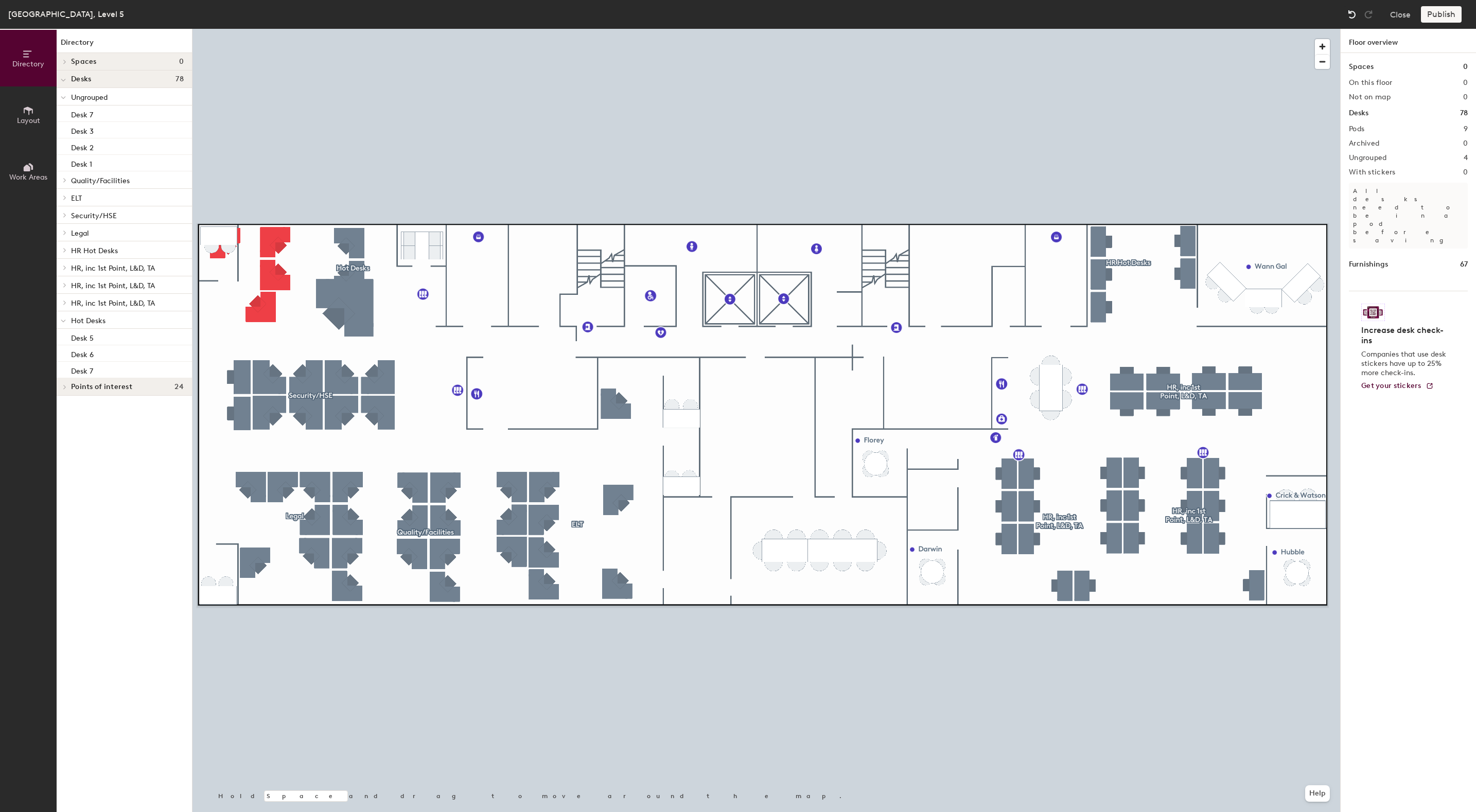
click at [1352, 17] on img at bounding box center [1351, 14] width 10 height 10
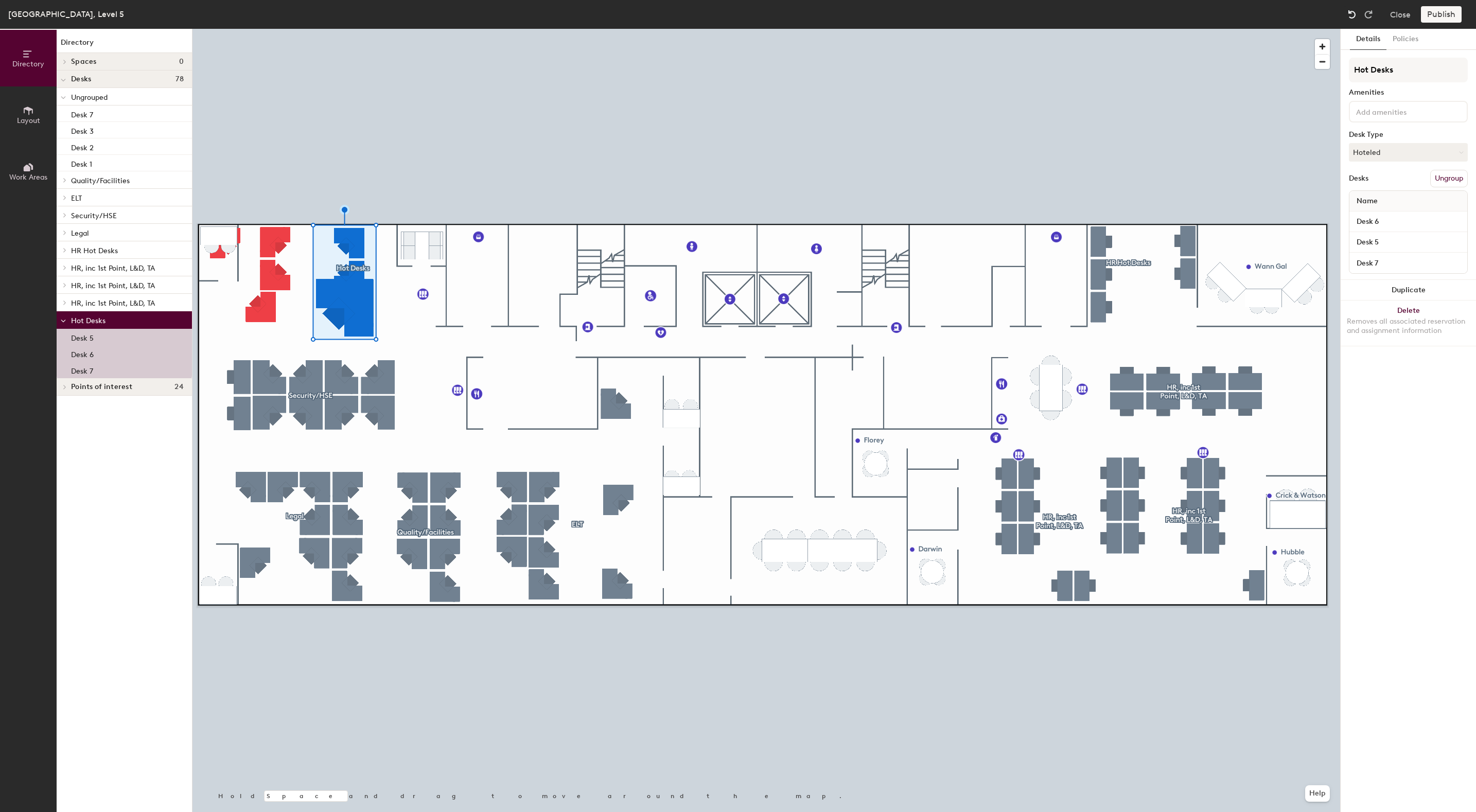
click at [1352, 17] on img at bounding box center [1351, 14] width 10 height 10
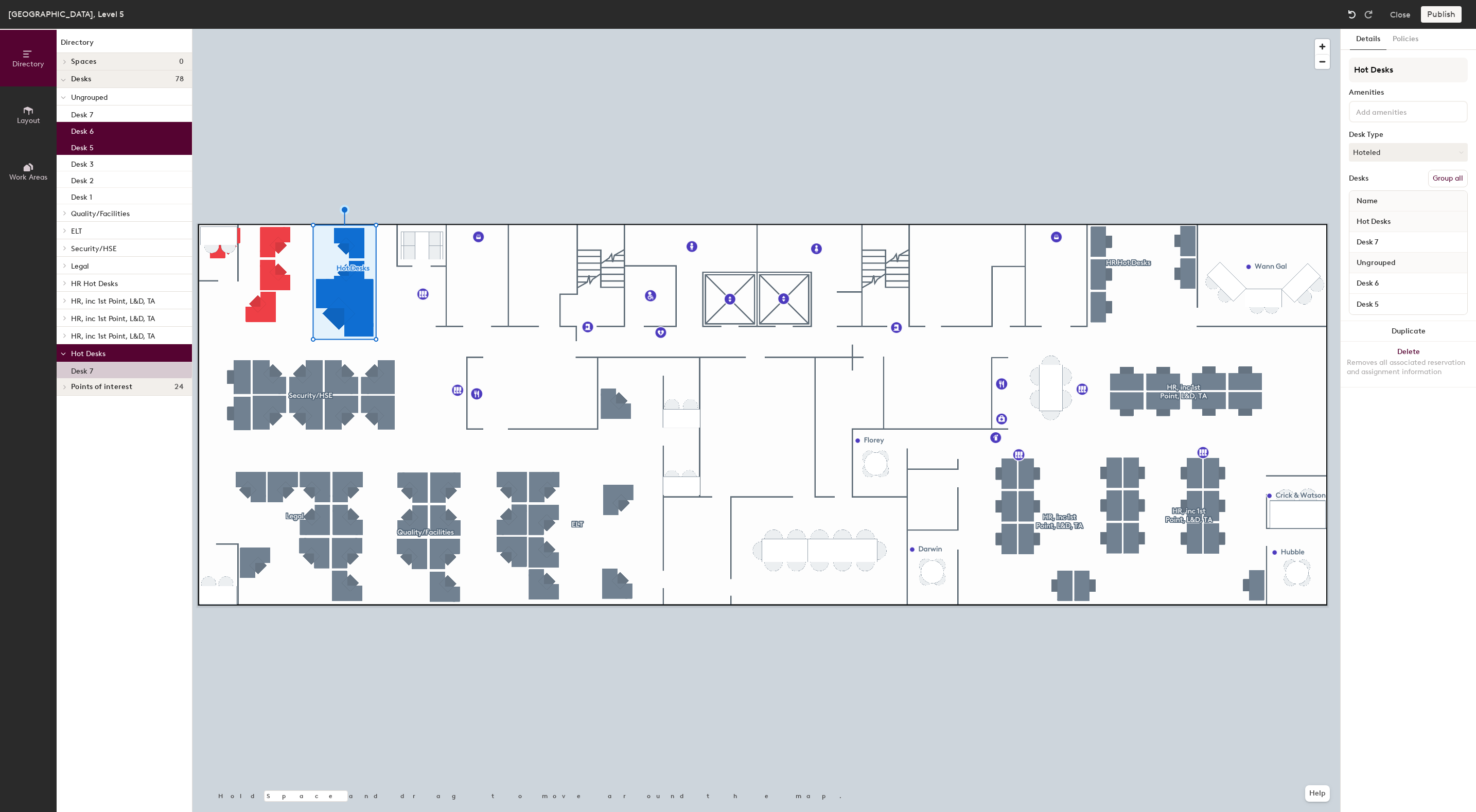
click at [1352, 17] on img at bounding box center [1351, 14] width 10 height 10
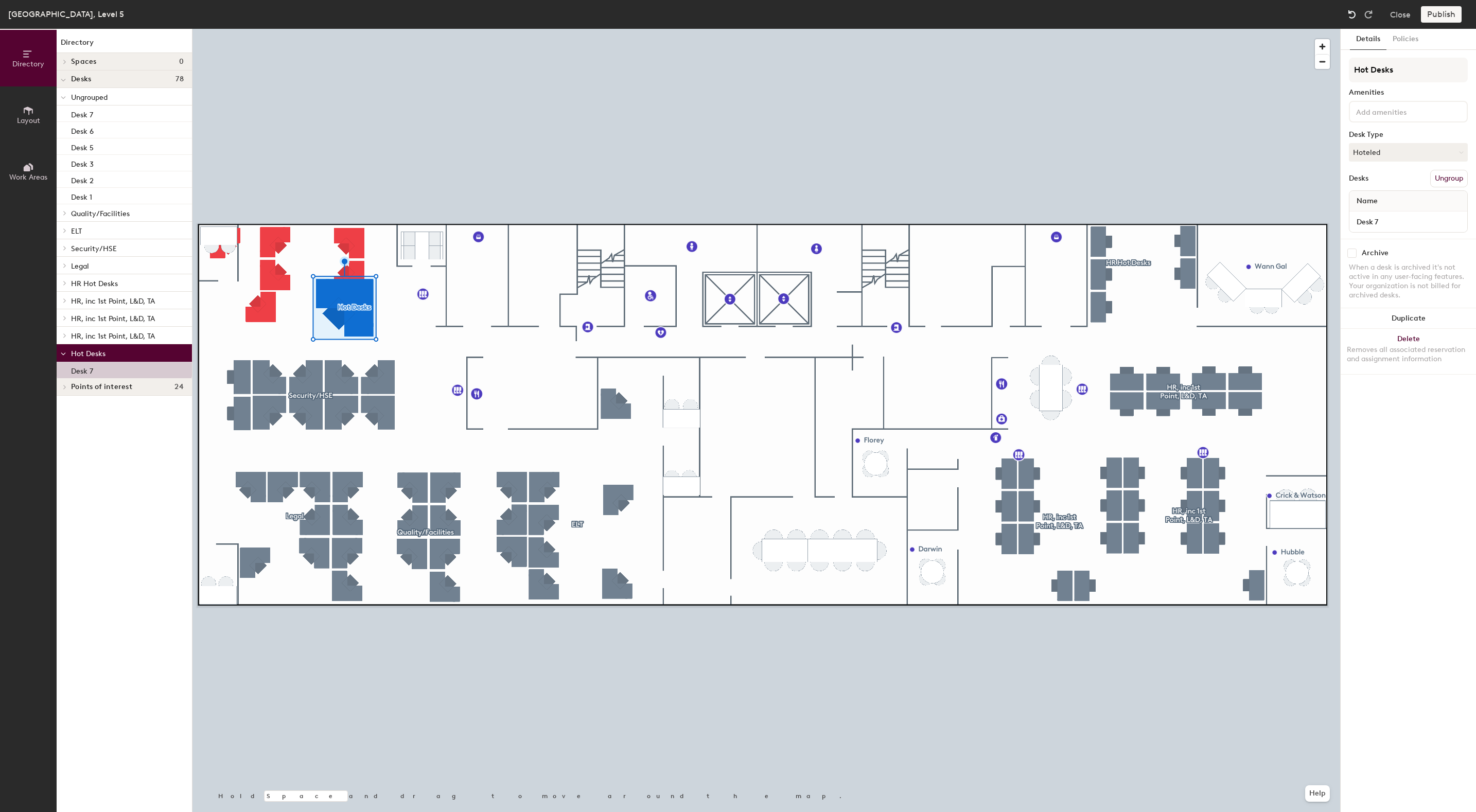
click at [1352, 17] on img at bounding box center [1351, 14] width 10 height 10
click at [1352, 16] on img at bounding box center [1351, 14] width 10 height 10
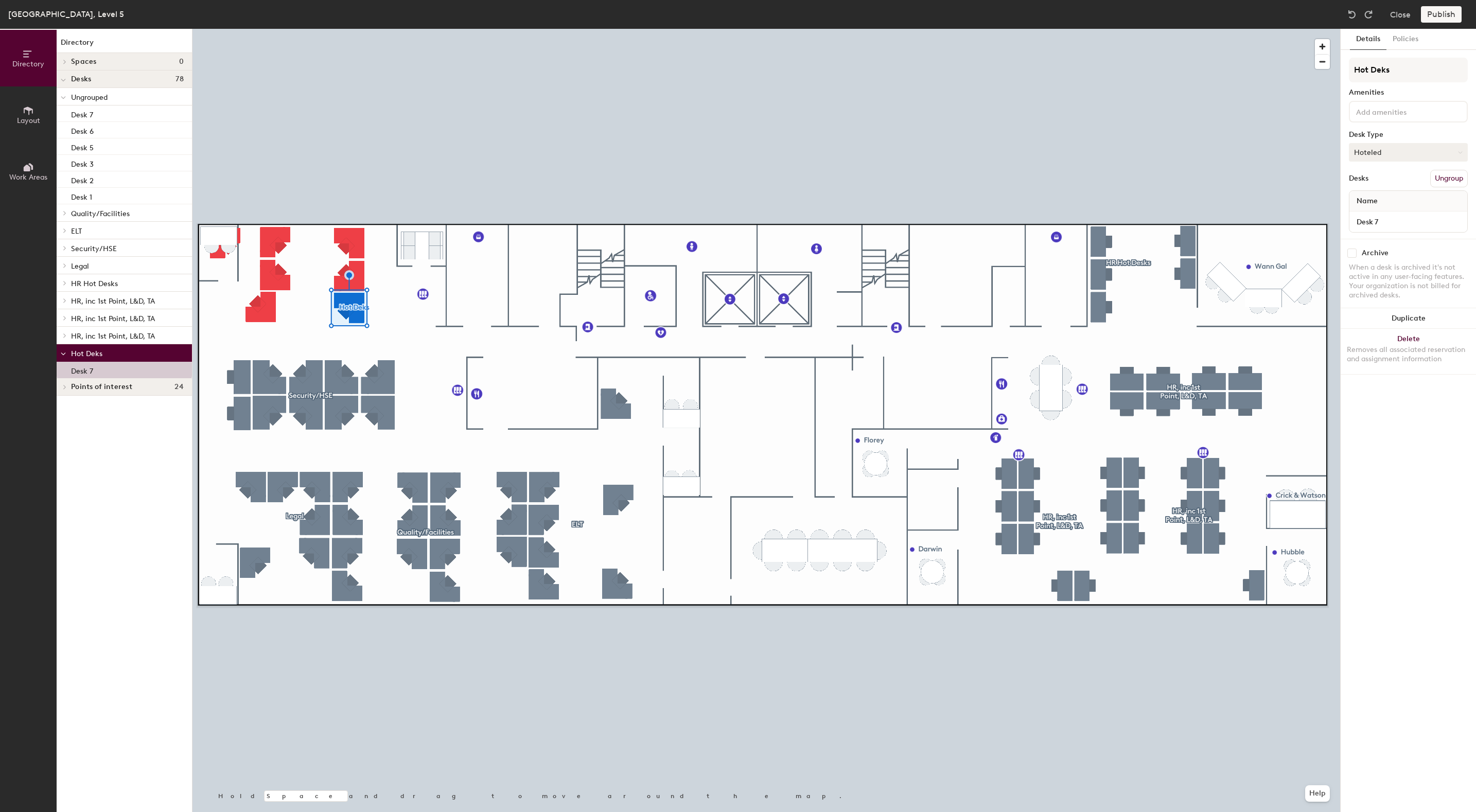
click at [1372, 149] on button "Hoteled" at bounding box center [1408, 152] width 119 height 18
click at [1362, 214] on div "Hoteled" at bounding box center [1401, 215] width 103 height 15
click at [1440, 177] on button "Ungroup" at bounding box center [1448, 178] width 37 height 17
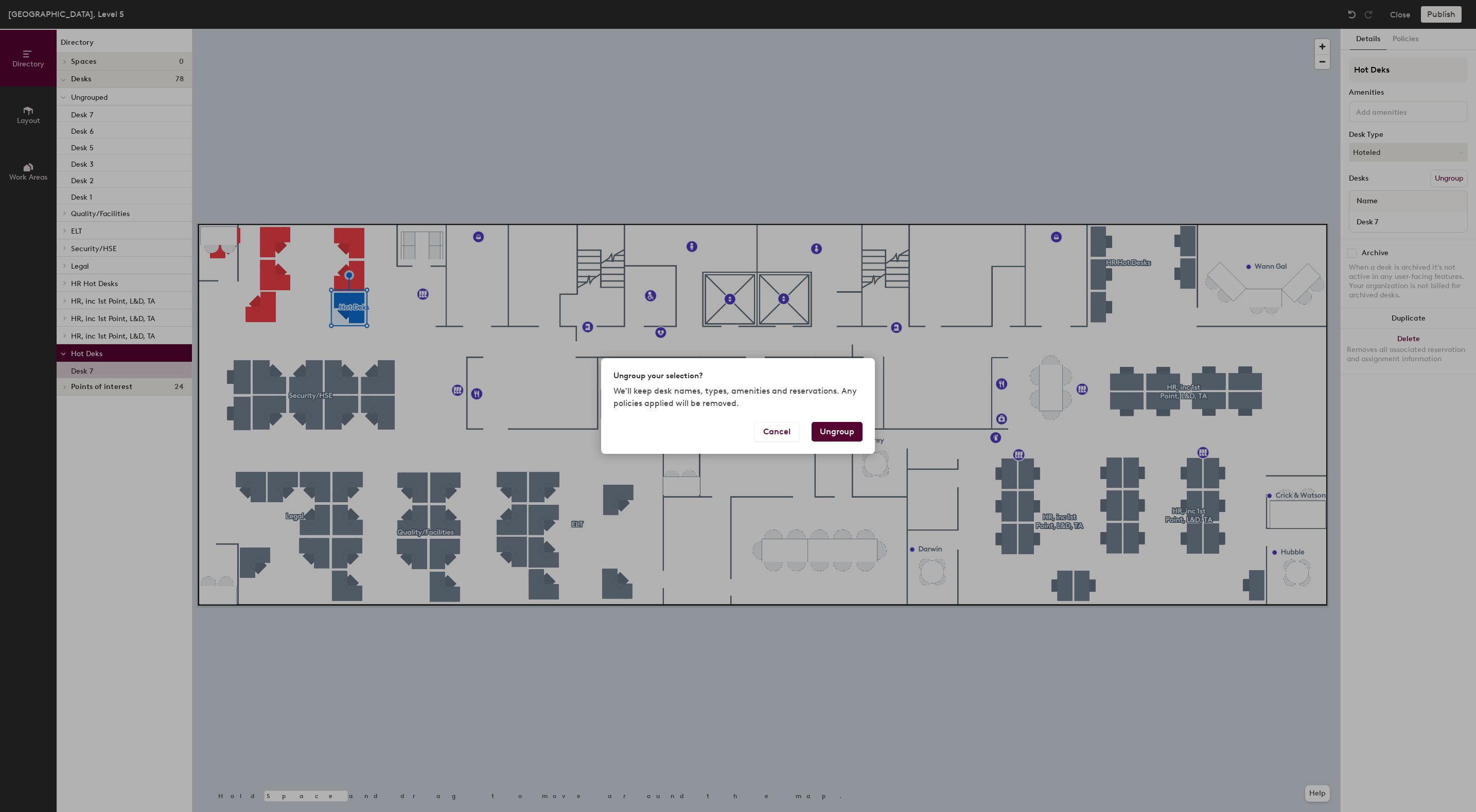
click at [840, 431] on button "Ungroup" at bounding box center [837, 432] width 51 height 20
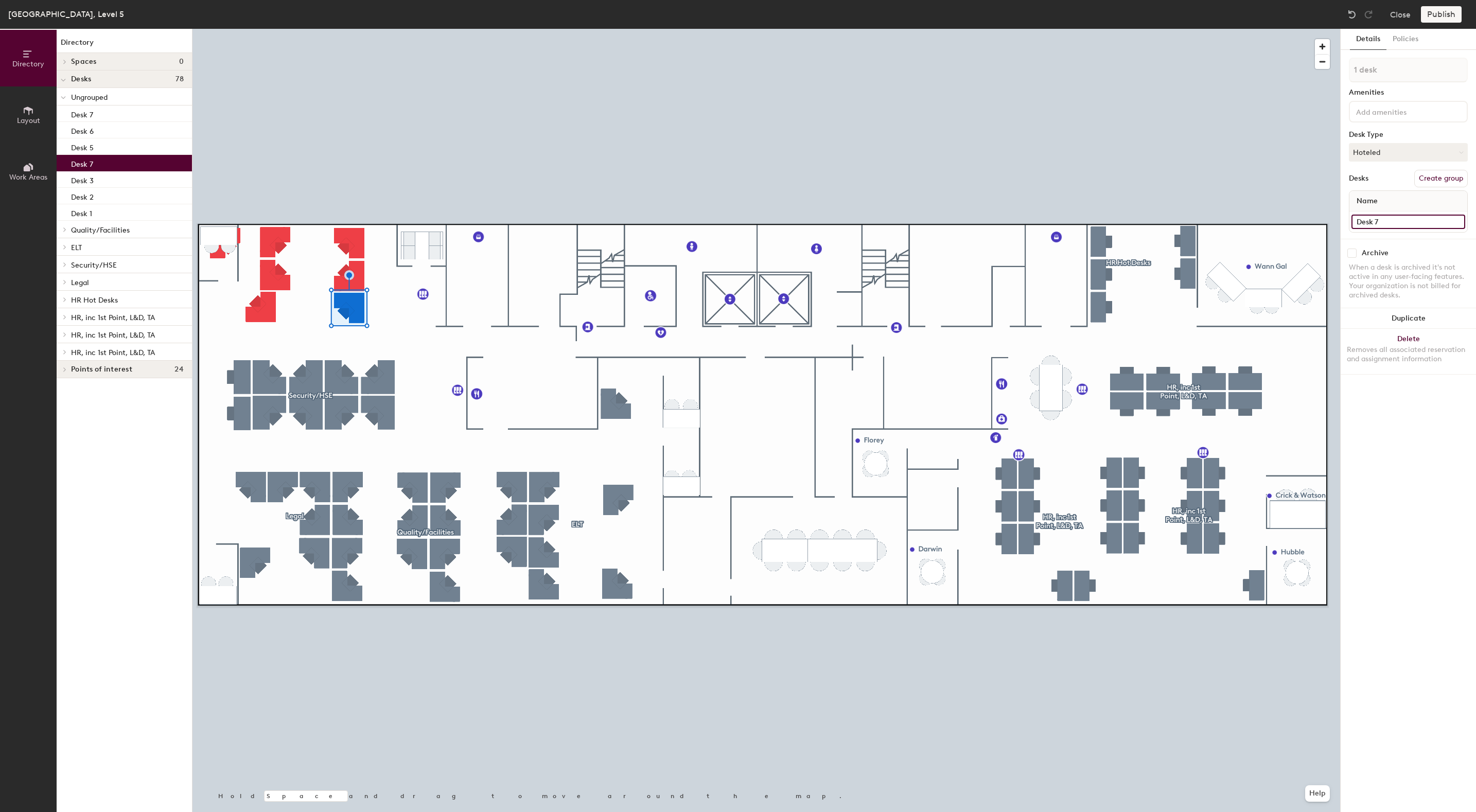
click at [1454, 219] on input "Desk 7" at bounding box center [1409, 222] width 114 height 14
click at [1433, 180] on button "Create group" at bounding box center [1441, 178] width 53 height 17
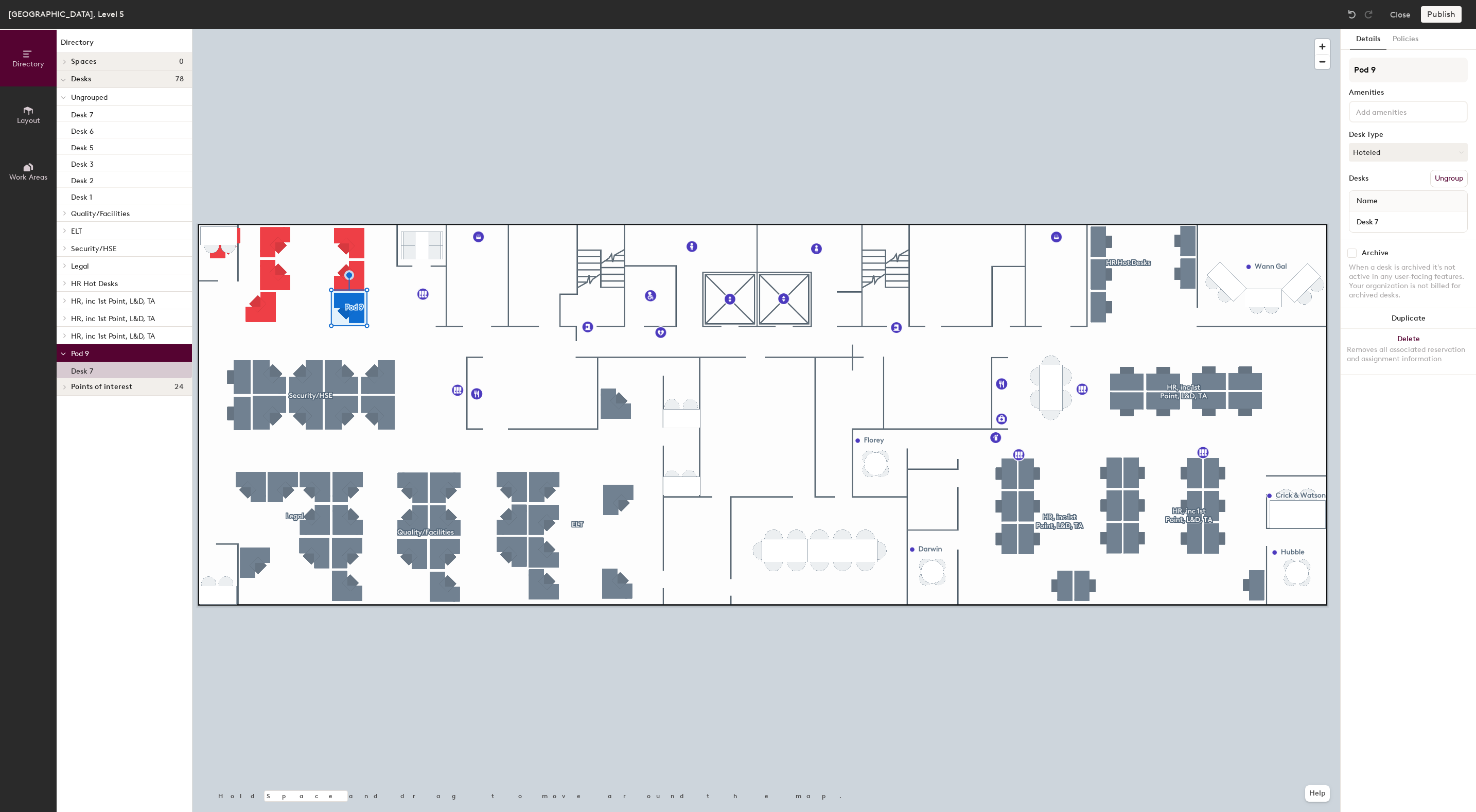
click at [63, 354] on icon at bounding box center [63, 354] width 5 height 2
click at [60, 355] on span at bounding box center [64, 353] width 9 height 5
click at [93, 114] on div "Desk 7" at bounding box center [124, 114] width 135 height 16
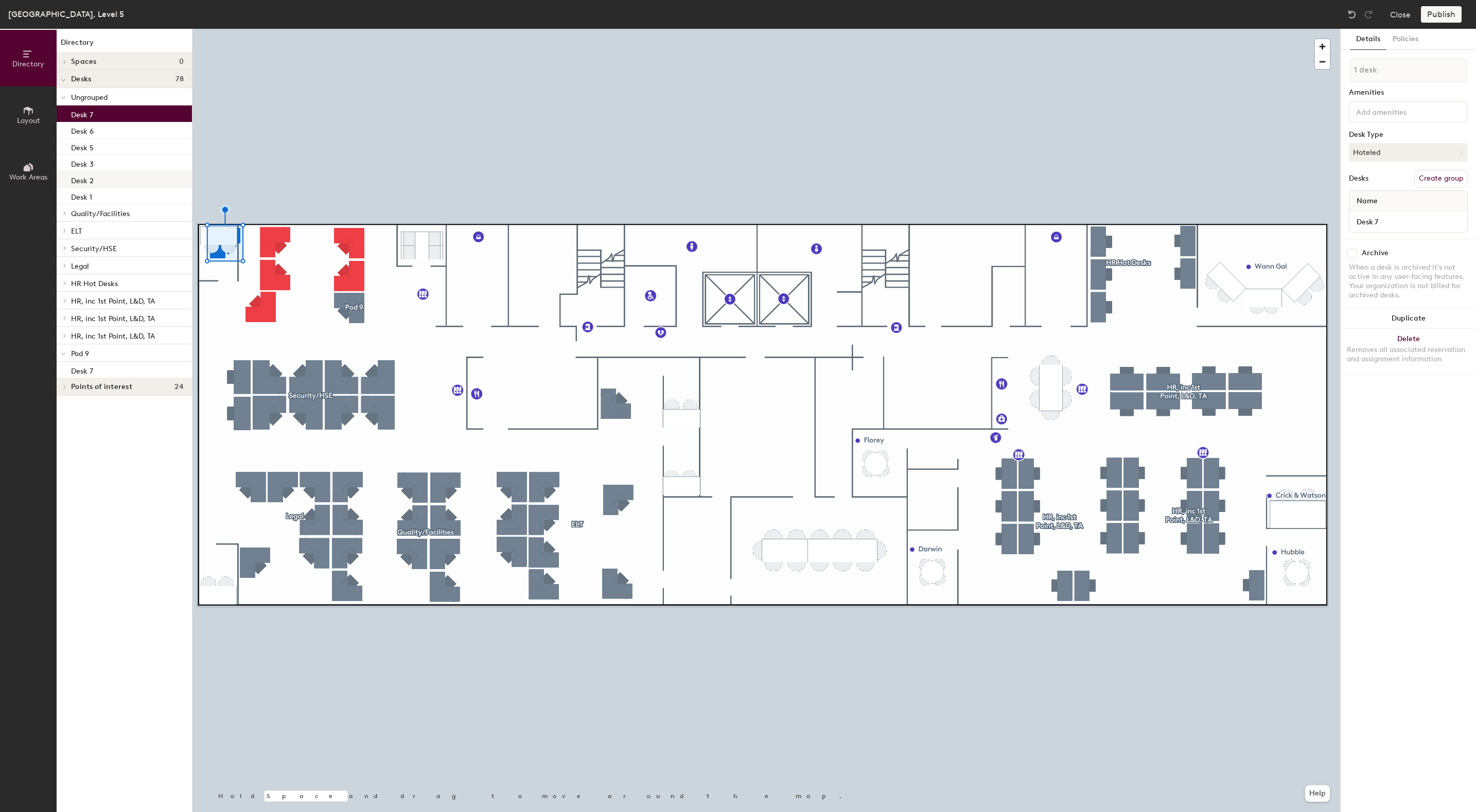
click at [90, 180] on p "Desk 2" at bounding box center [81, 179] width 23 height 12
click at [78, 115] on p "Desk 7" at bounding box center [81, 113] width 22 height 12
click at [1441, 176] on button "Create group" at bounding box center [1441, 178] width 53 height 17
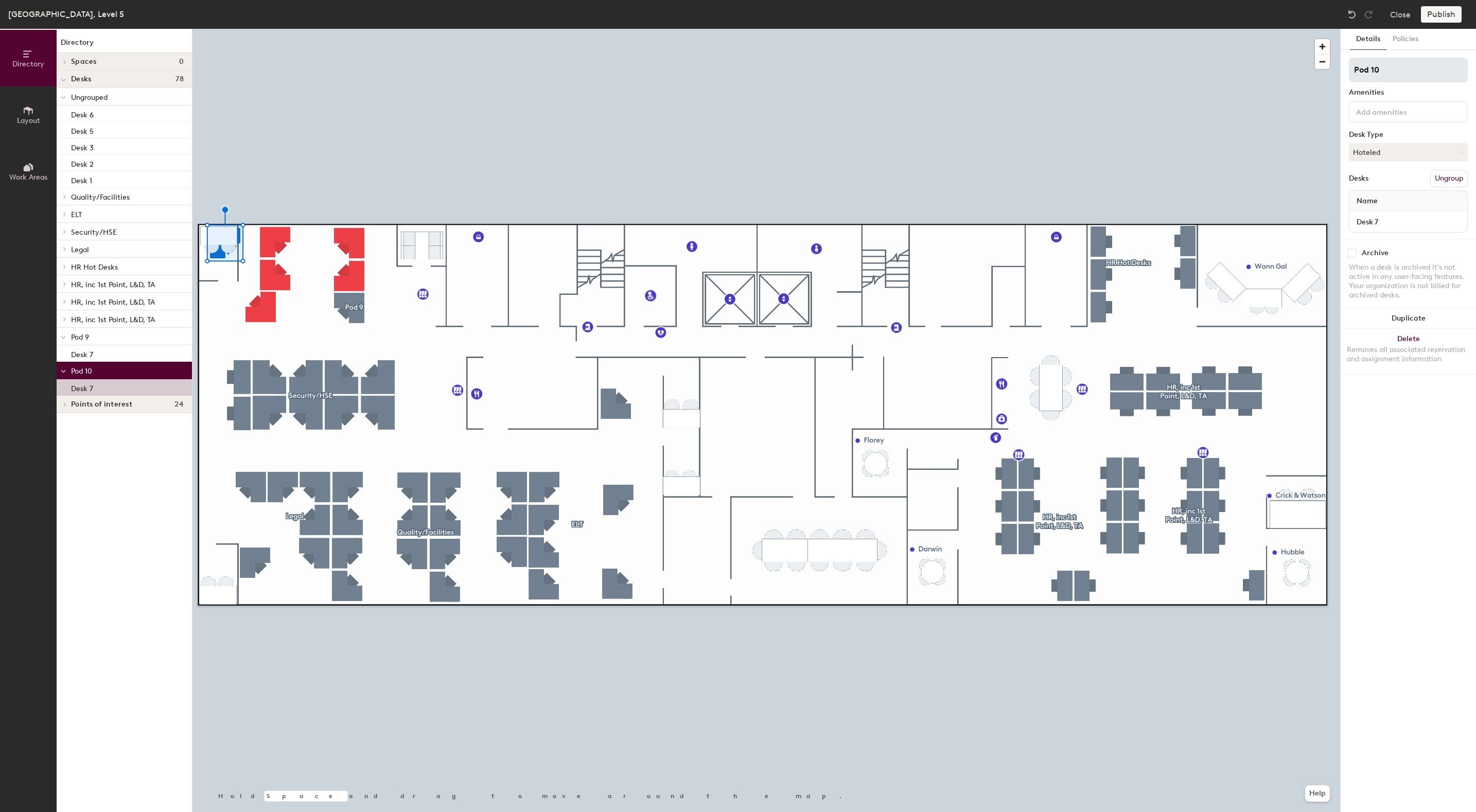
click at [1339, 67] on div "Directory Layout Work Areas Directory Spaces 0 Desks 78 Ungrouped Desk 6 Desk 5…" at bounding box center [738, 420] width 1476 height 783
type input "Corp Comms"
click at [91, 182] on p "Desk 1" at bounding box center [81, 179] width 21 height 12
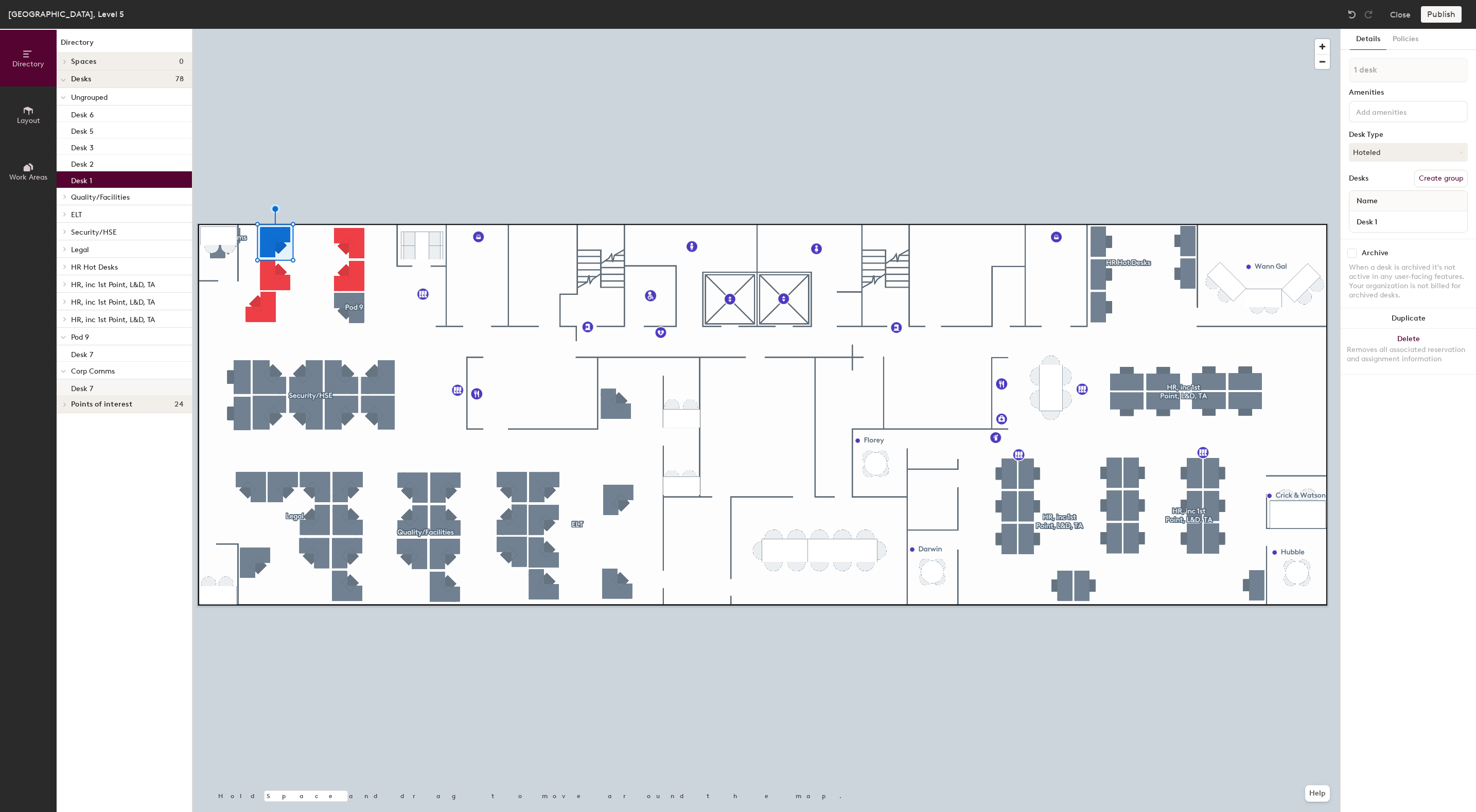
click at [81, 382] on p "Desk 7" at bounding box center [81, 387] width 22 height 12
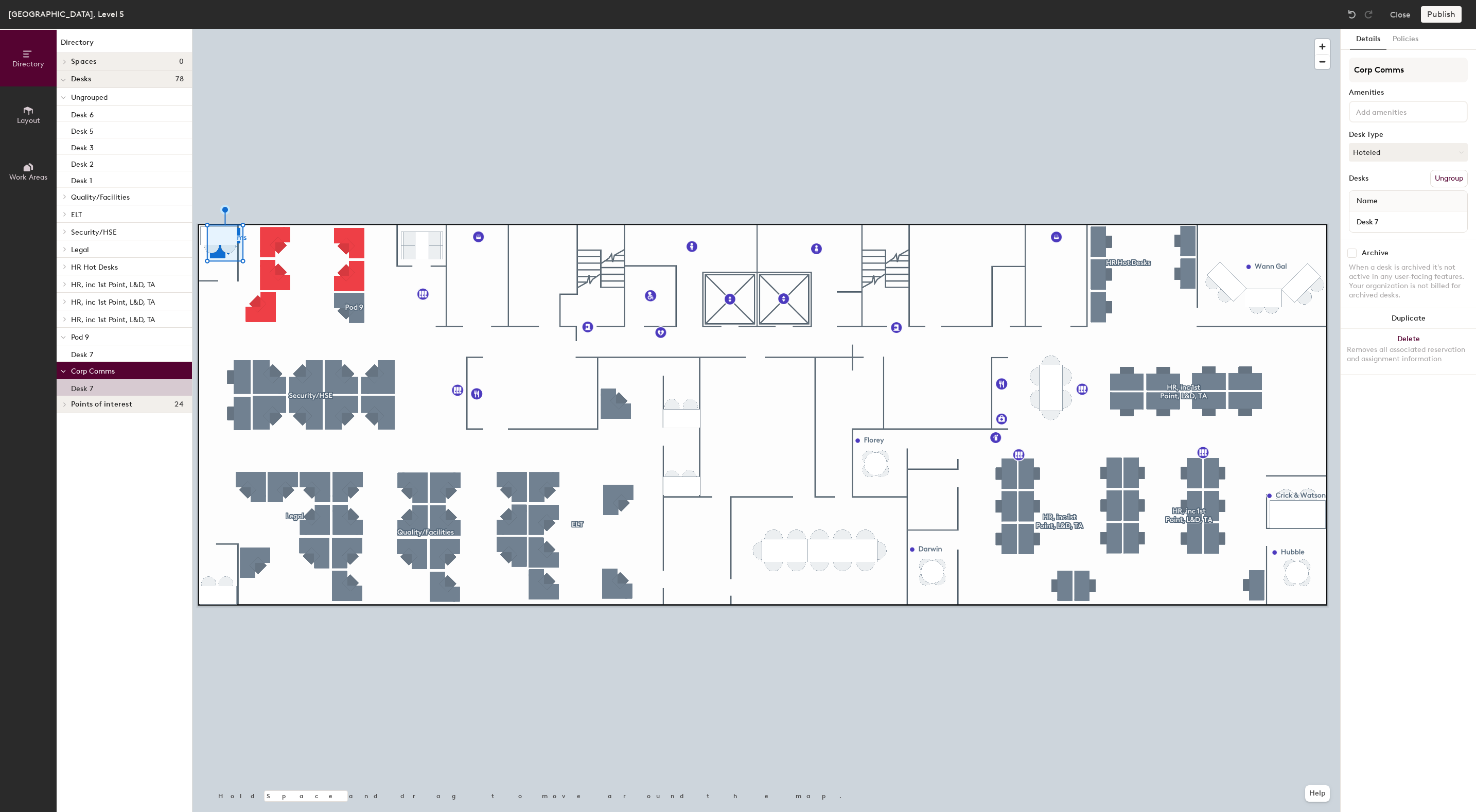
click at [84, 388] on p "Desk 7" at bounding box center [81, 387] width 22 height 12
click at [94, 388] on div "Desk 7" at bounding box center [124, 387] width 135 height 16
click at [30, 117] on span "Layout" at bounding box center [29, 120] width 24 height 9
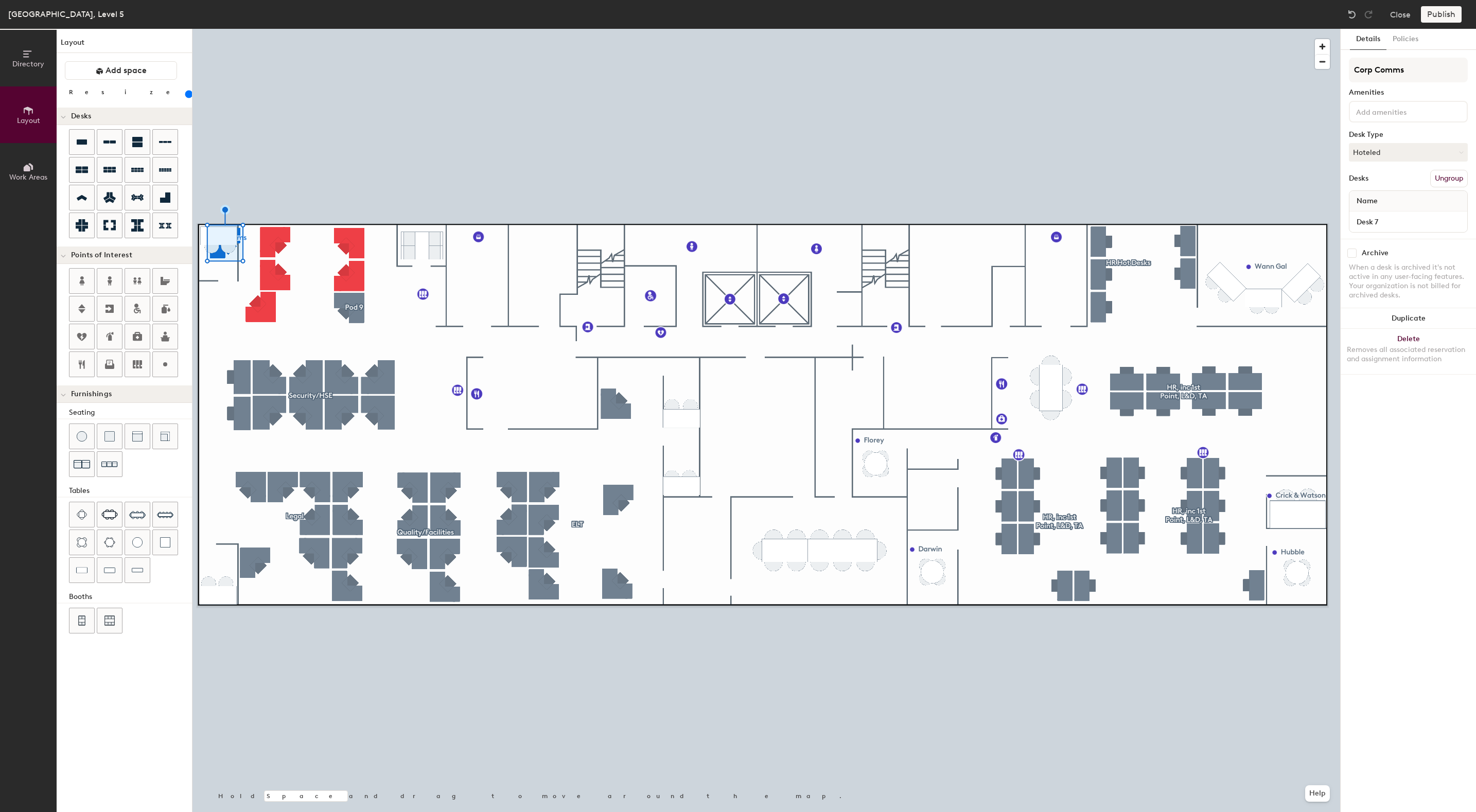
click at [25, 167] on icon at bounding box center [26, 167] width 6 height 6
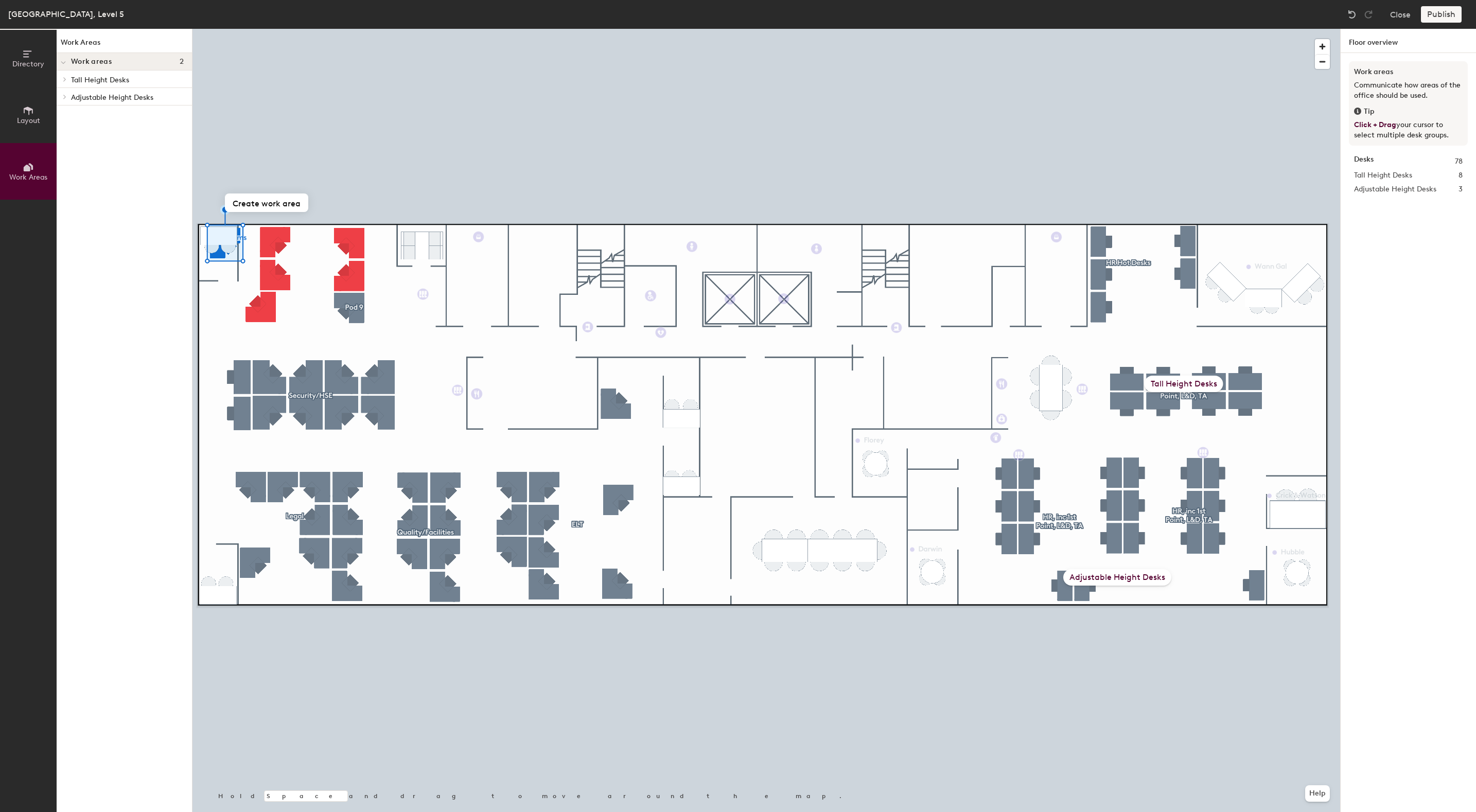
click at [62, 62] on icon at bounding box center [63, 62] width 5 height 5
click at [66, 62] on icon at bounding box center [64, 62] width 5 height 5
click at [1400, 12] on button "Close" at bounding box center [1400, 14] width 21 height 16
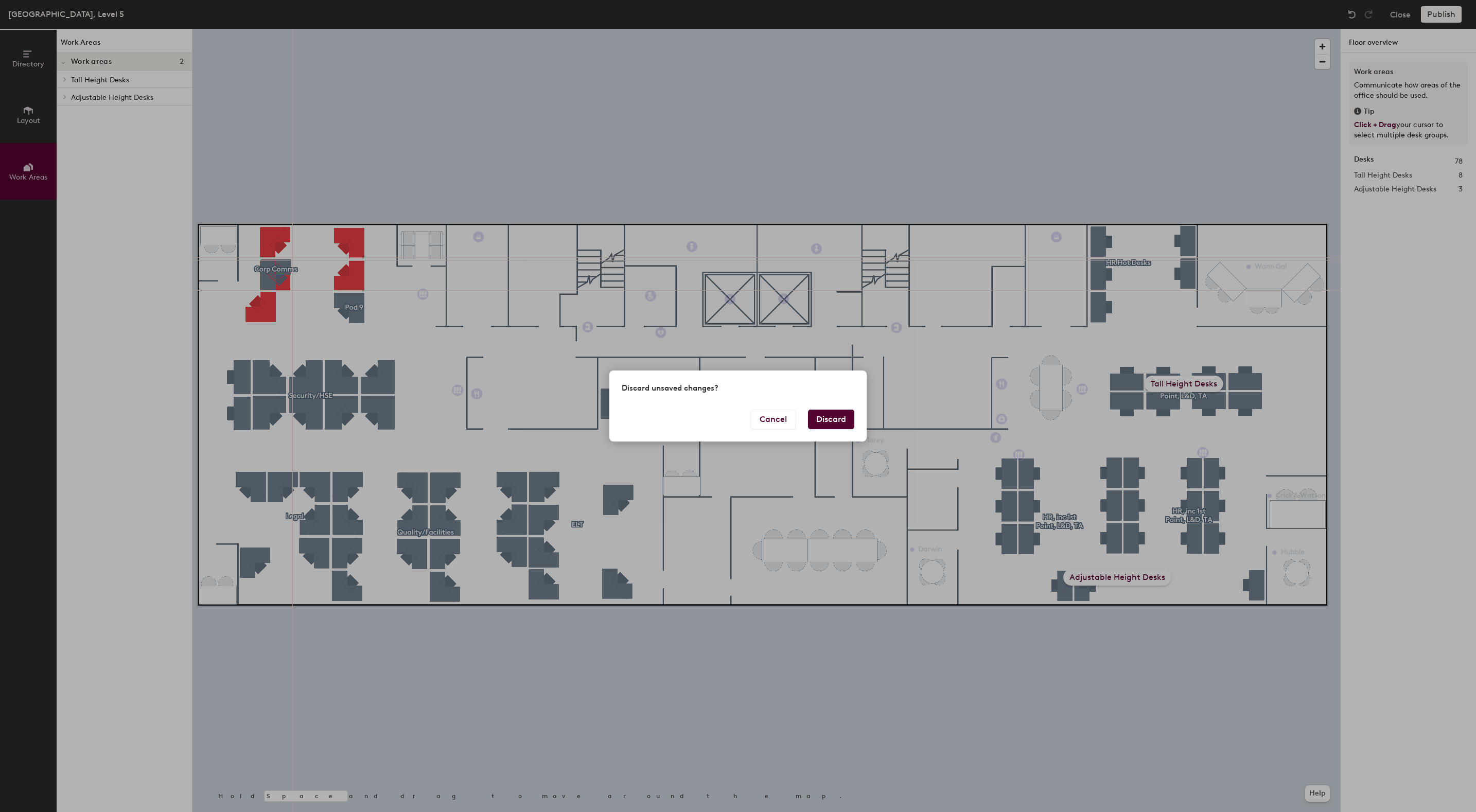
click at [827, 420] on button "Discard" at bounding box center [830, 419] width 46 height 20
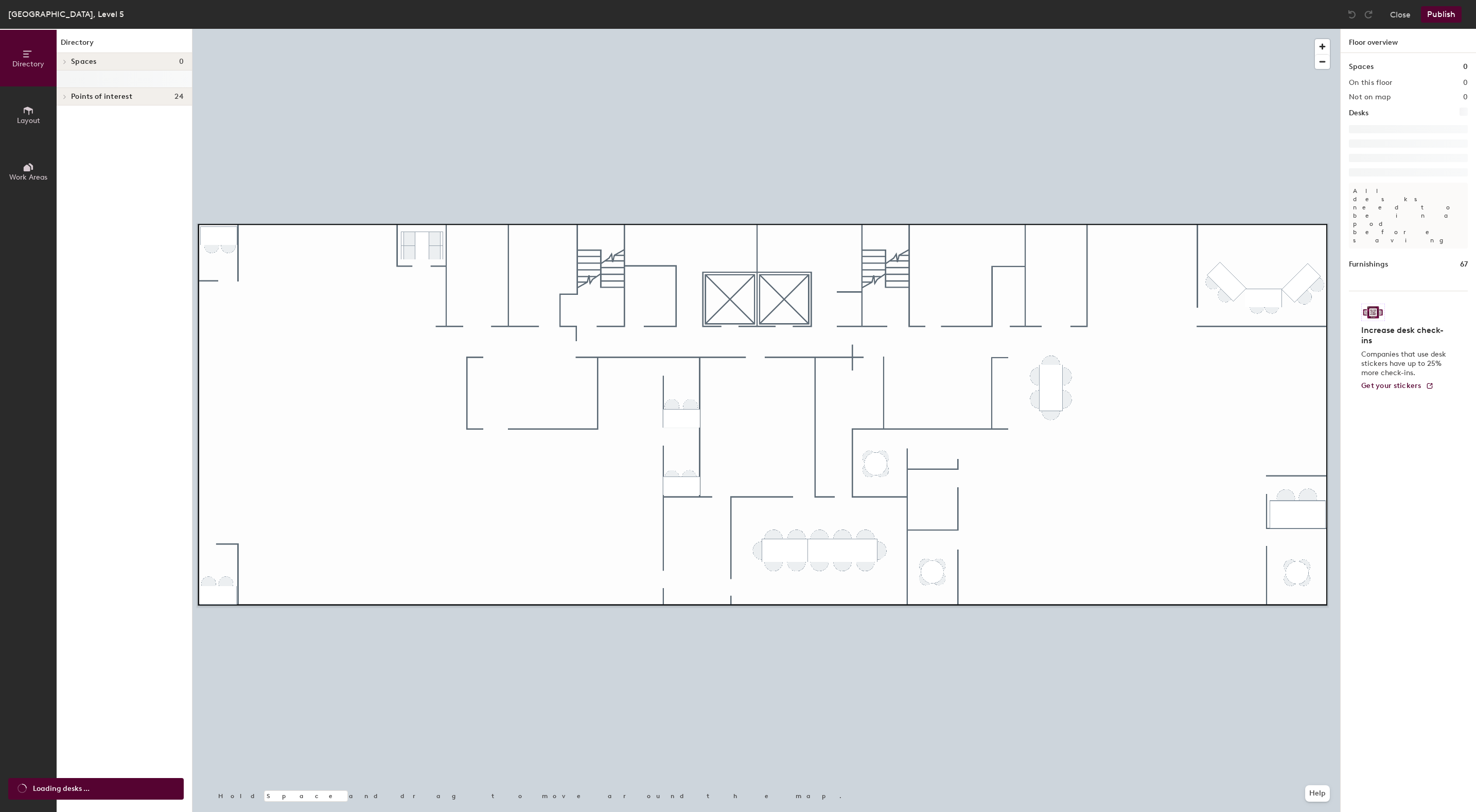
click at [26, 111] on icon at bounding box center [28, 110] width 12 height 12
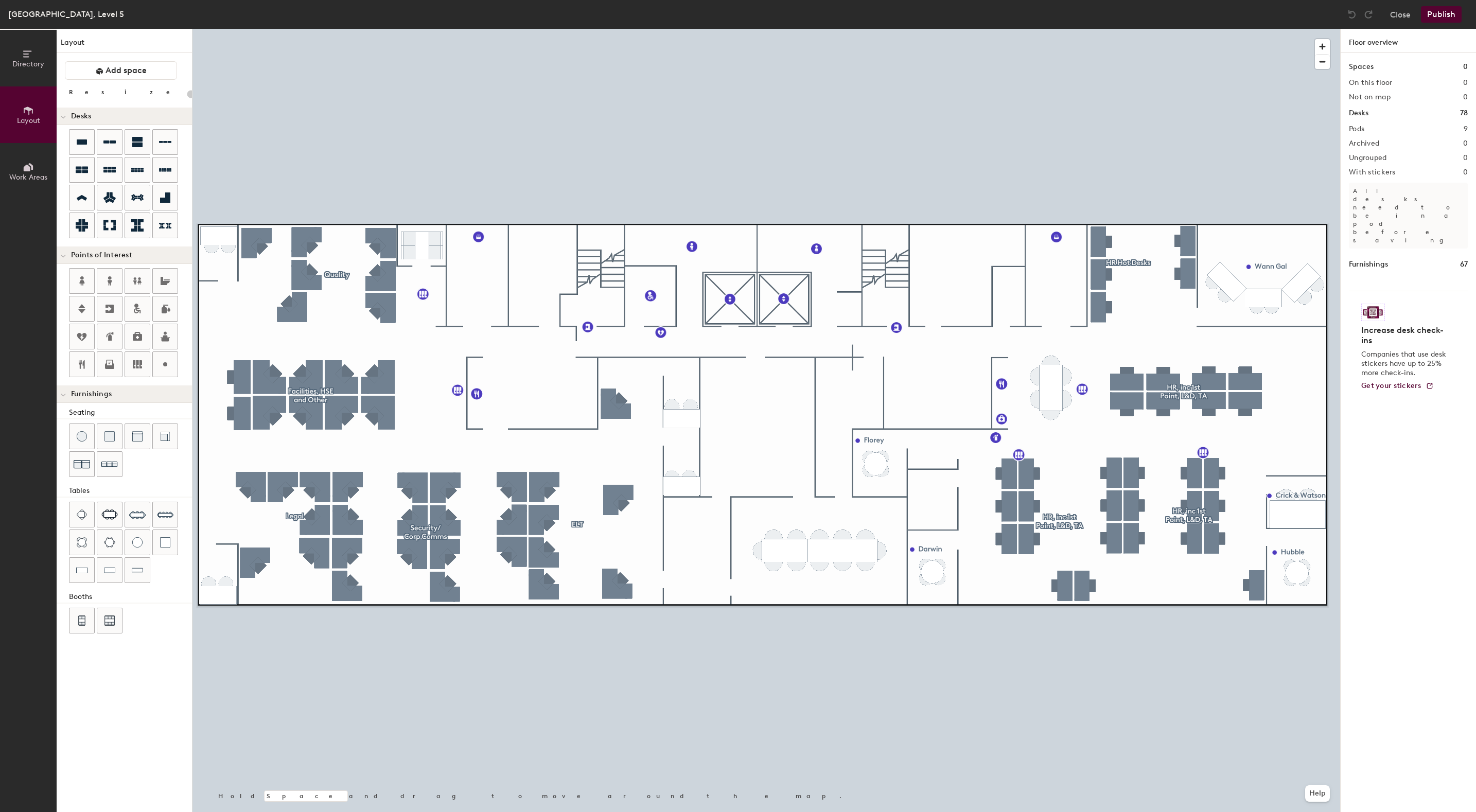
click at [1355, 112] on h1 "Desks" at bounding box center [1359, 113] width 20 height 12
click at [1365, 160] on h2 "Ungrouped" at bounding box center [1368, 158] width 38 height 8
click at [24, 113] on icon at bounding box center [28, 110] width 12 height 12
type input "200"
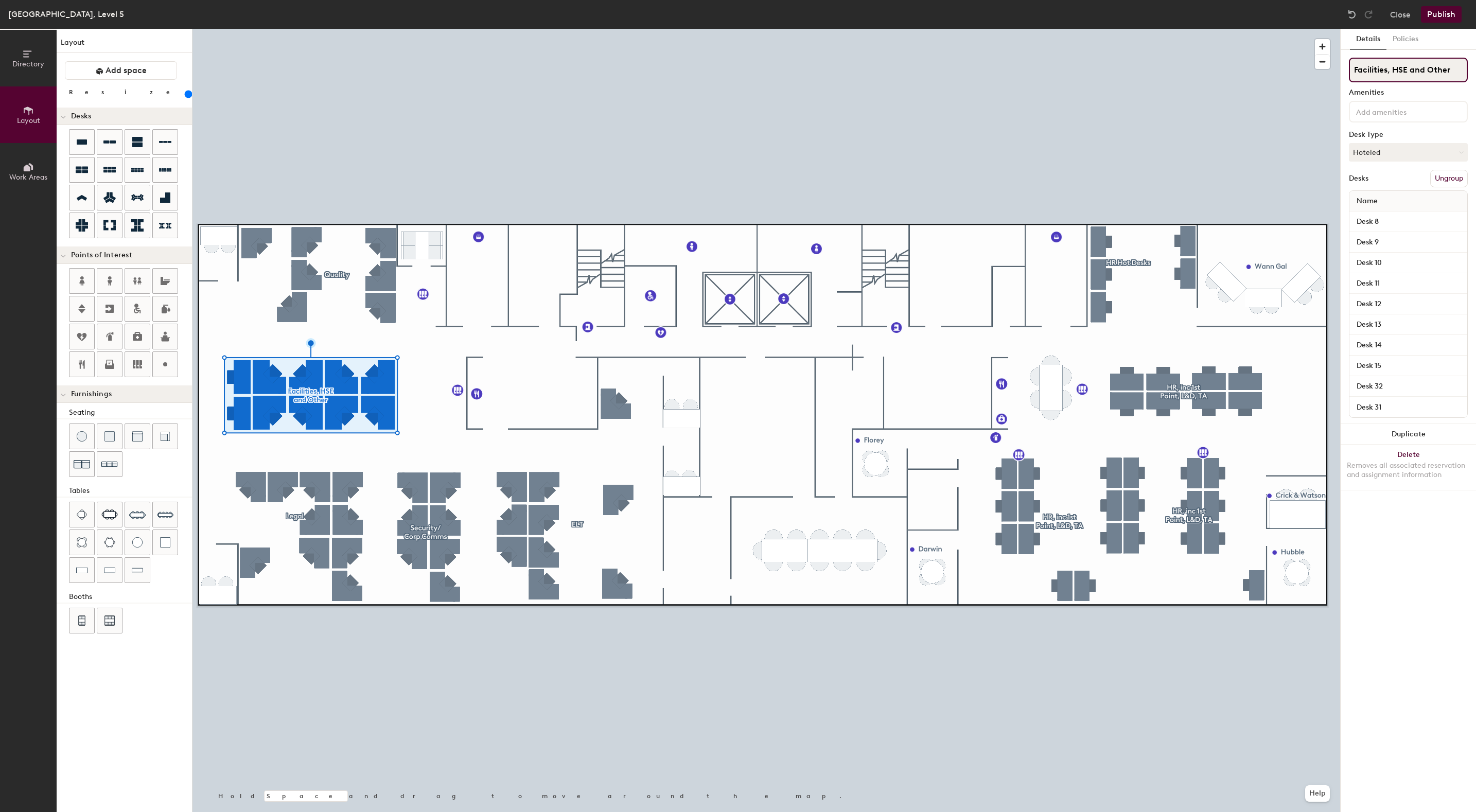
drag, startPoint x: 1352, startPoint y: 67, endPoint x: 1457, endPoint y: 67, distance: 105.0
click at [1457, 67] on input "Facilities, HSE and Other" at bounding box center [1408, 70] width 119 height 24
type input "HSE/Security"
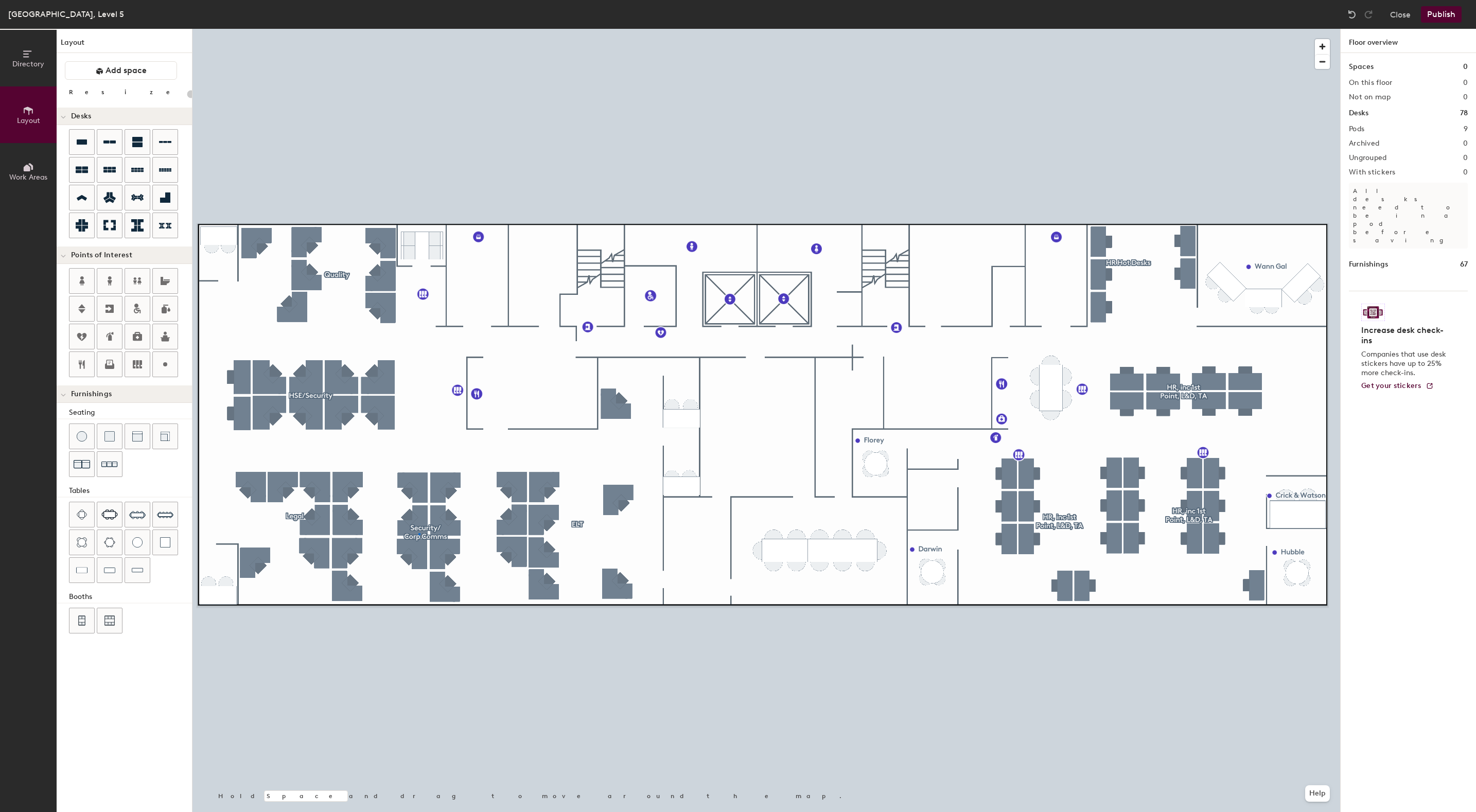
type input "180"
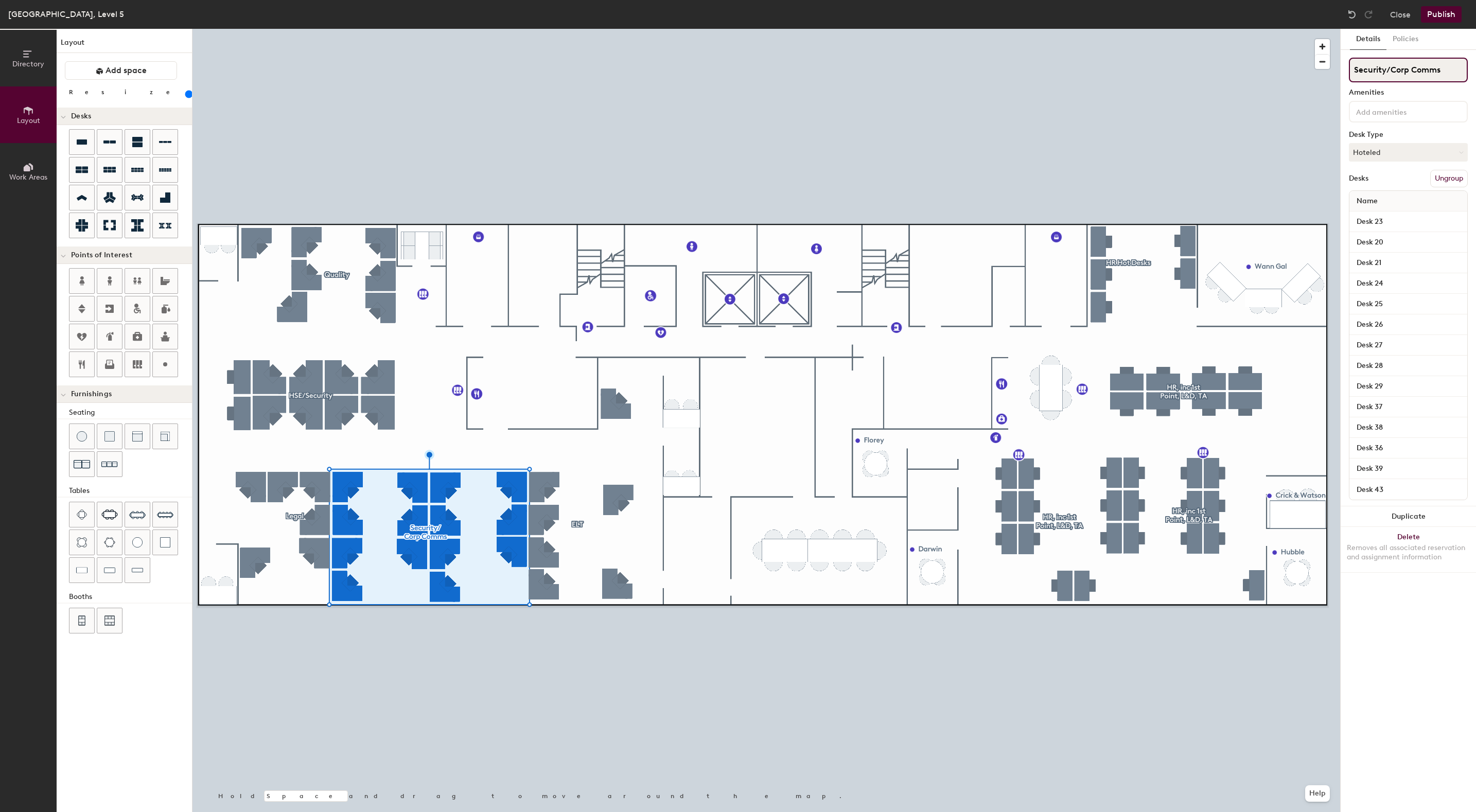
drag, startPoint x: 1452, startPoint y: 66, endPoint x: 1350, endPoint y: 65, distance: 102.0
click at [1349, 65] on input "Security/Corp Comms" at bounding box center [1408, 70] width 119 height 24
type input "Quality/Facilities"
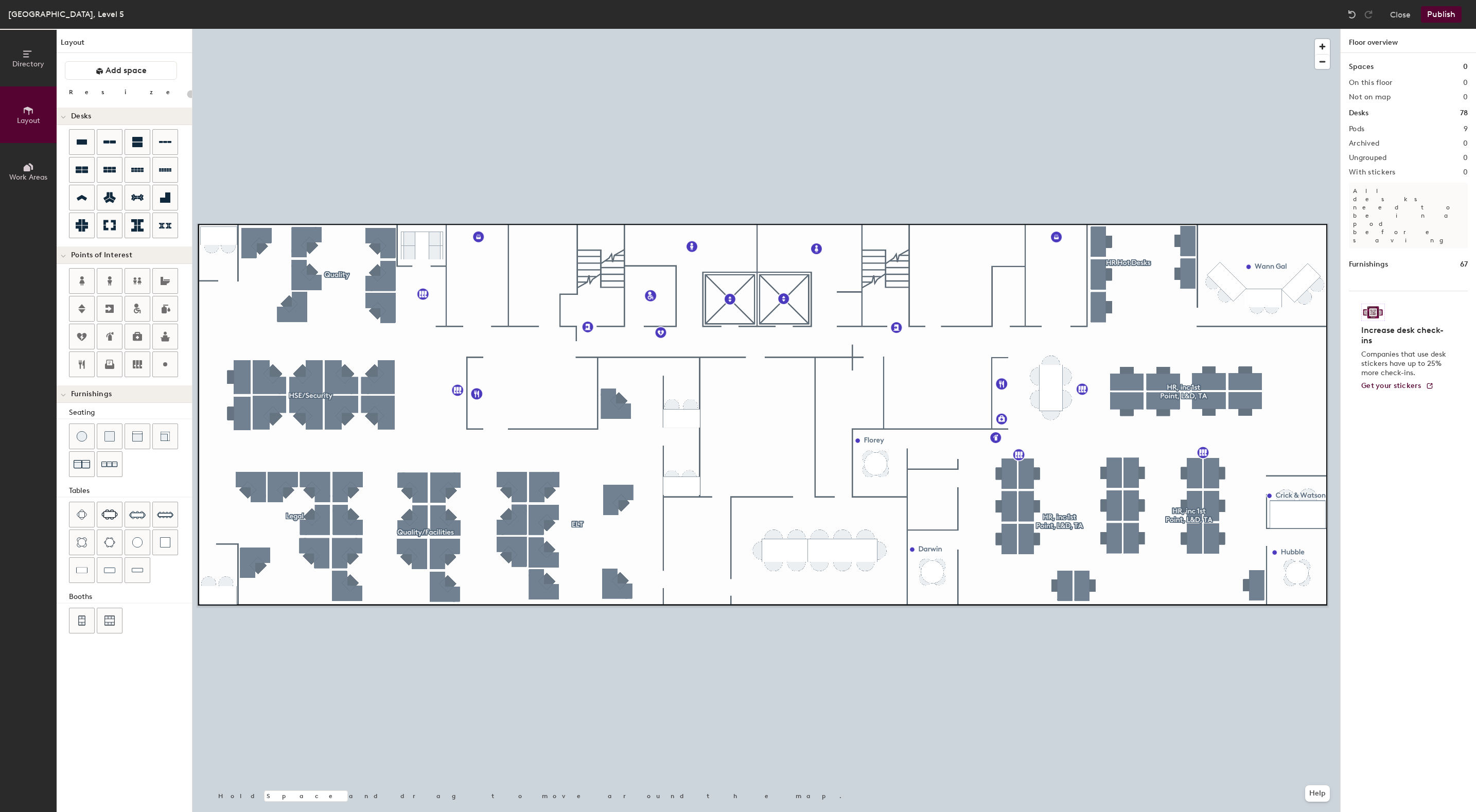
type input "180"
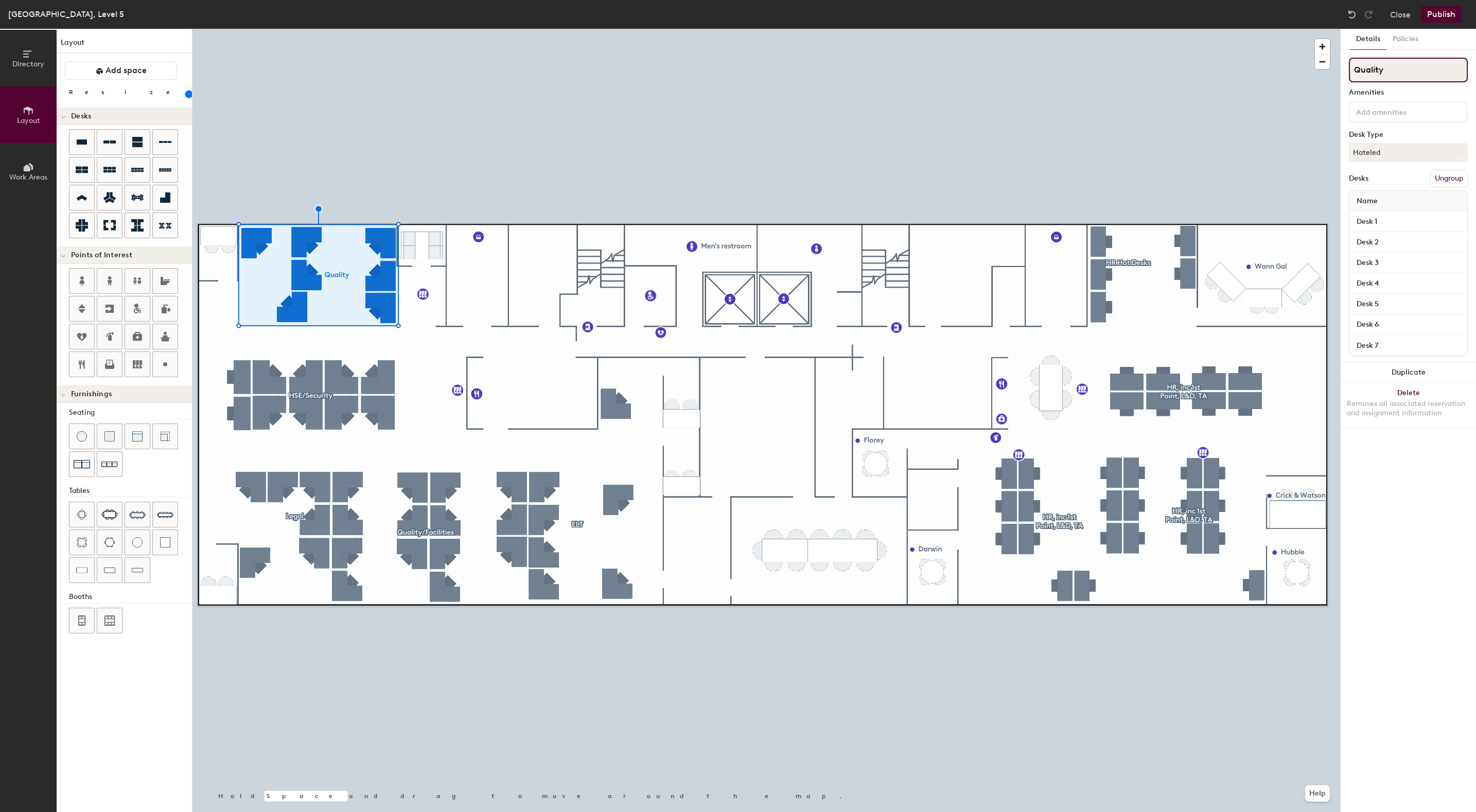
drag, startPoint x: 1394, startPoint y: 69, endPoint x: 1344, endPoint y: 65, distance: 50.2
click at [1344, 65] on div "Details Policies Quality Amenities Desk Type Hoteled Desks Ungroup Name Desk 1 …" at bounding box center [1408, 420] width 135 height 783
type input "Corp Comms"
click at [1367, 36] on button "Details" at bounding box center [1368, 39] width 36 height 21
click at [1452, 177] on button "Ungroup" at bounding box center [1448, 178] width 37 height 17
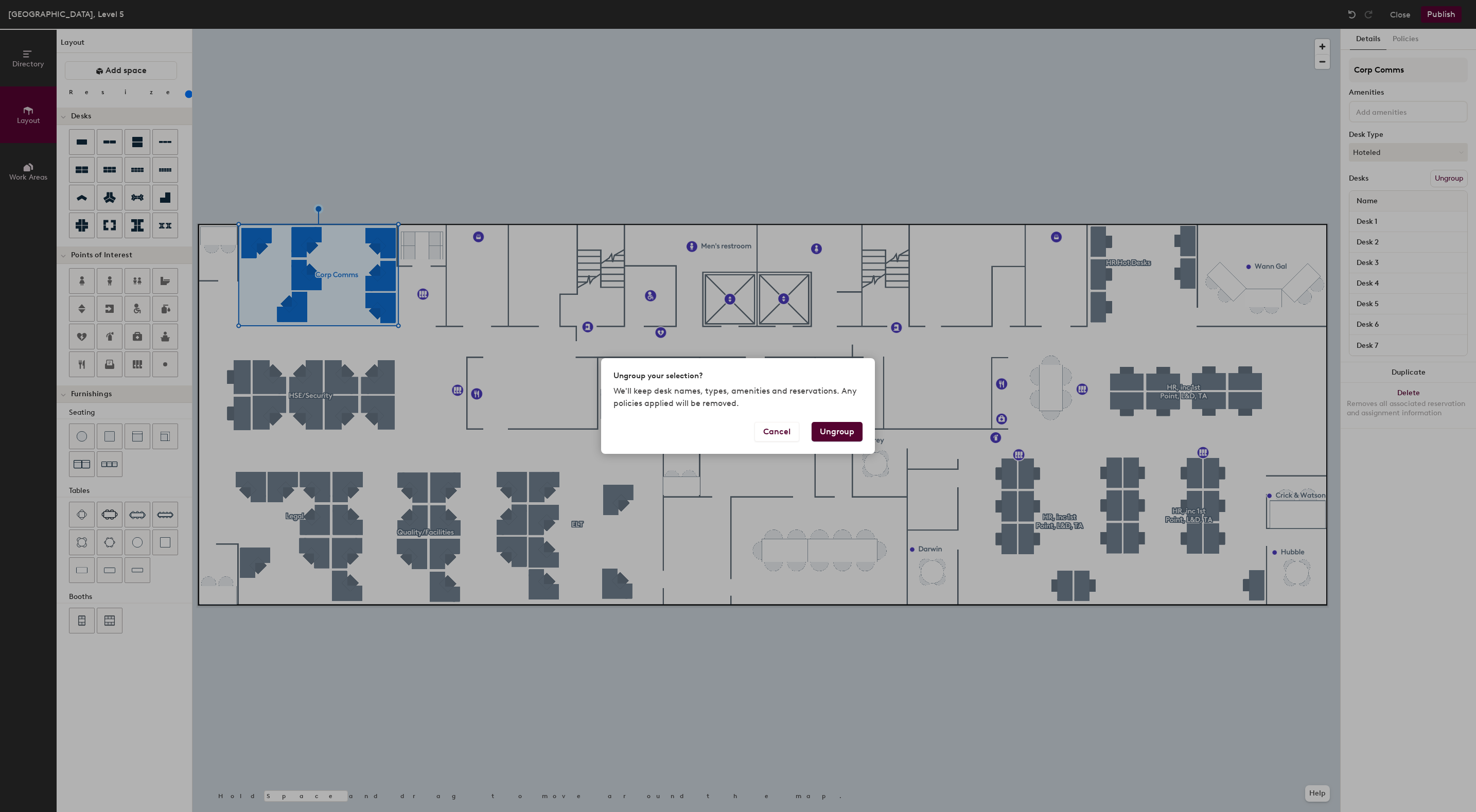
click at [831, 431] on button "Ungroup" at bounding box center [837, 432] width 51 height 20
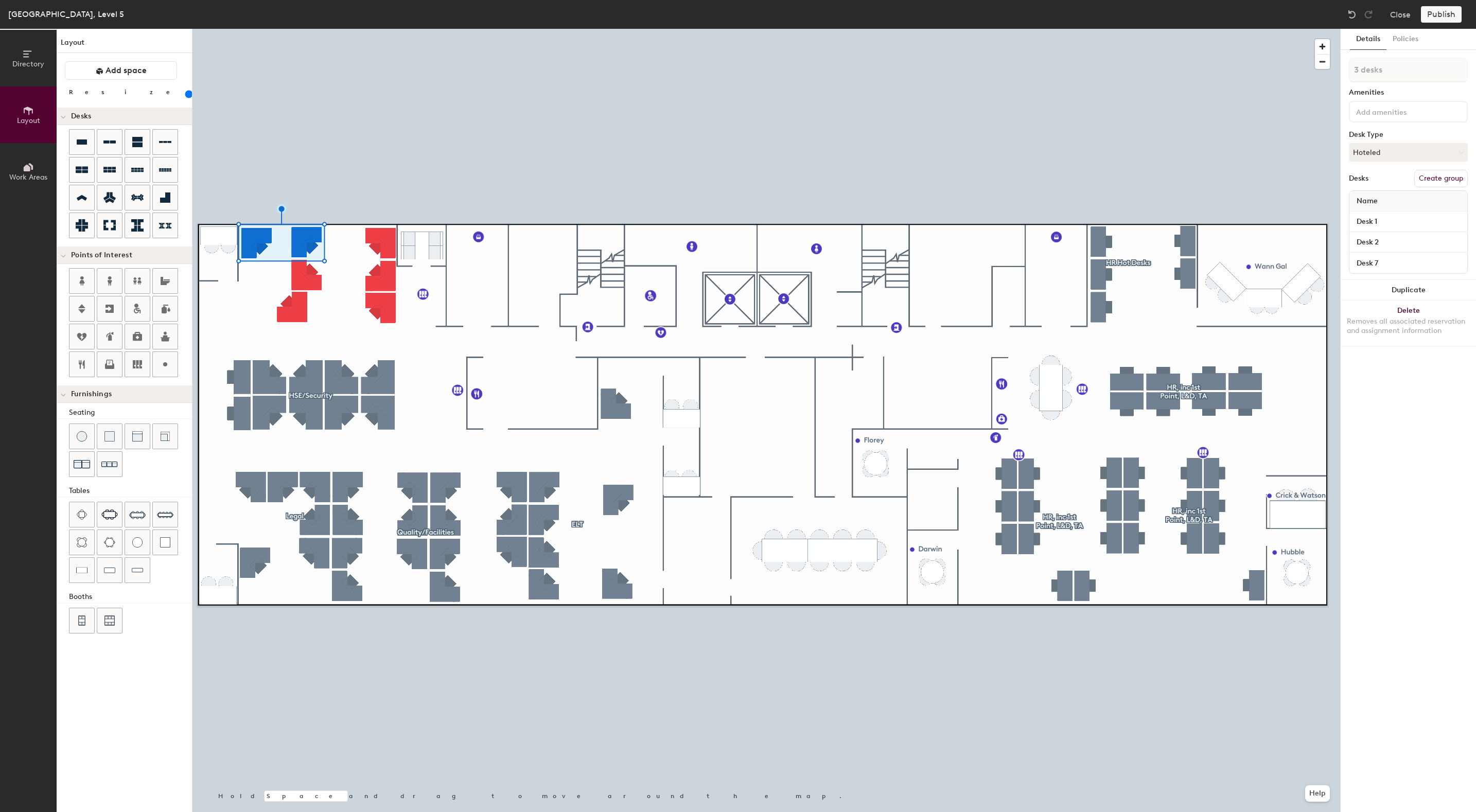
type input "4 desks"
click at [1441, 179] on button "Create group" at bounding box center [1441, 178] width 53 height 17
click at [1336, 63] on div "Directory Layout Work Areas Layout Add space Resize Desks Points of Interest Fu…" at bounding box center [738, 420] width 1476 height 783
type input "Corp Comms"
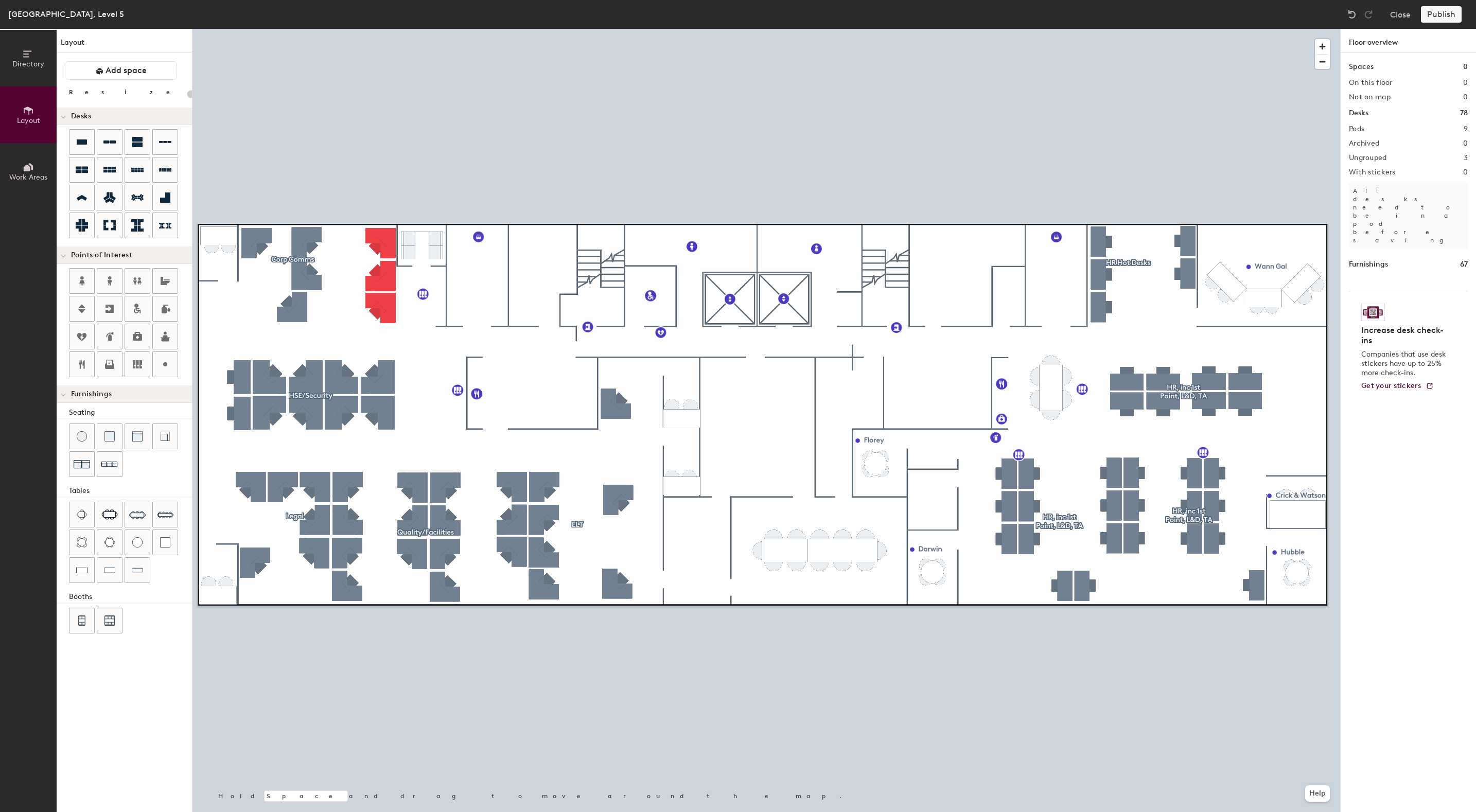
type input "180"
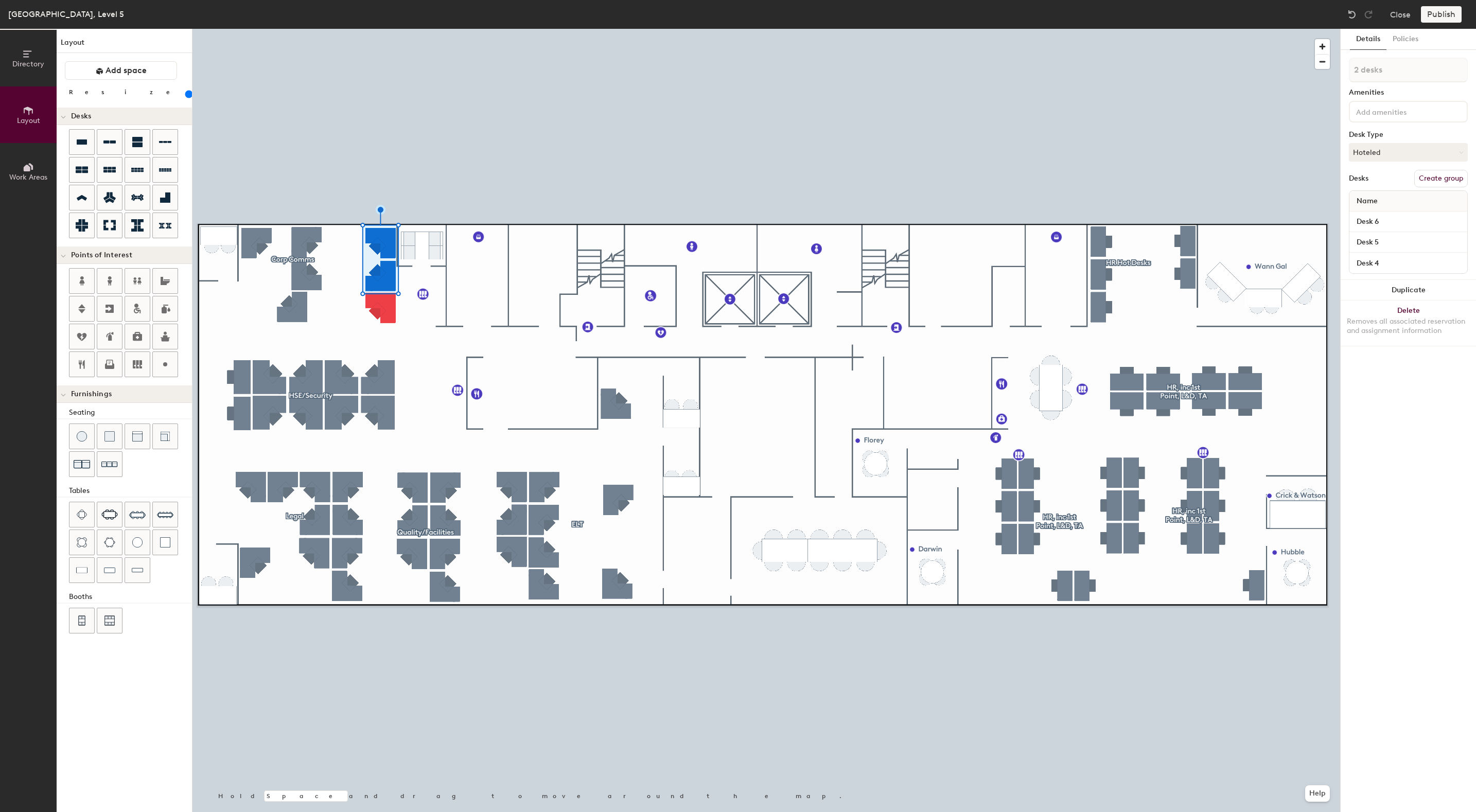
type input "3 desks"
click at [1442, 178] on button "Create group" at bounding box center [1441, 178] width 53 height 17
click at [1333, 61] on div "Directory Layout Work Areas Layout Add space Resize Desks Points of Interest Fu…" at bounding box center [738, 420] width 1476 height 783
type input "Hot Desks"
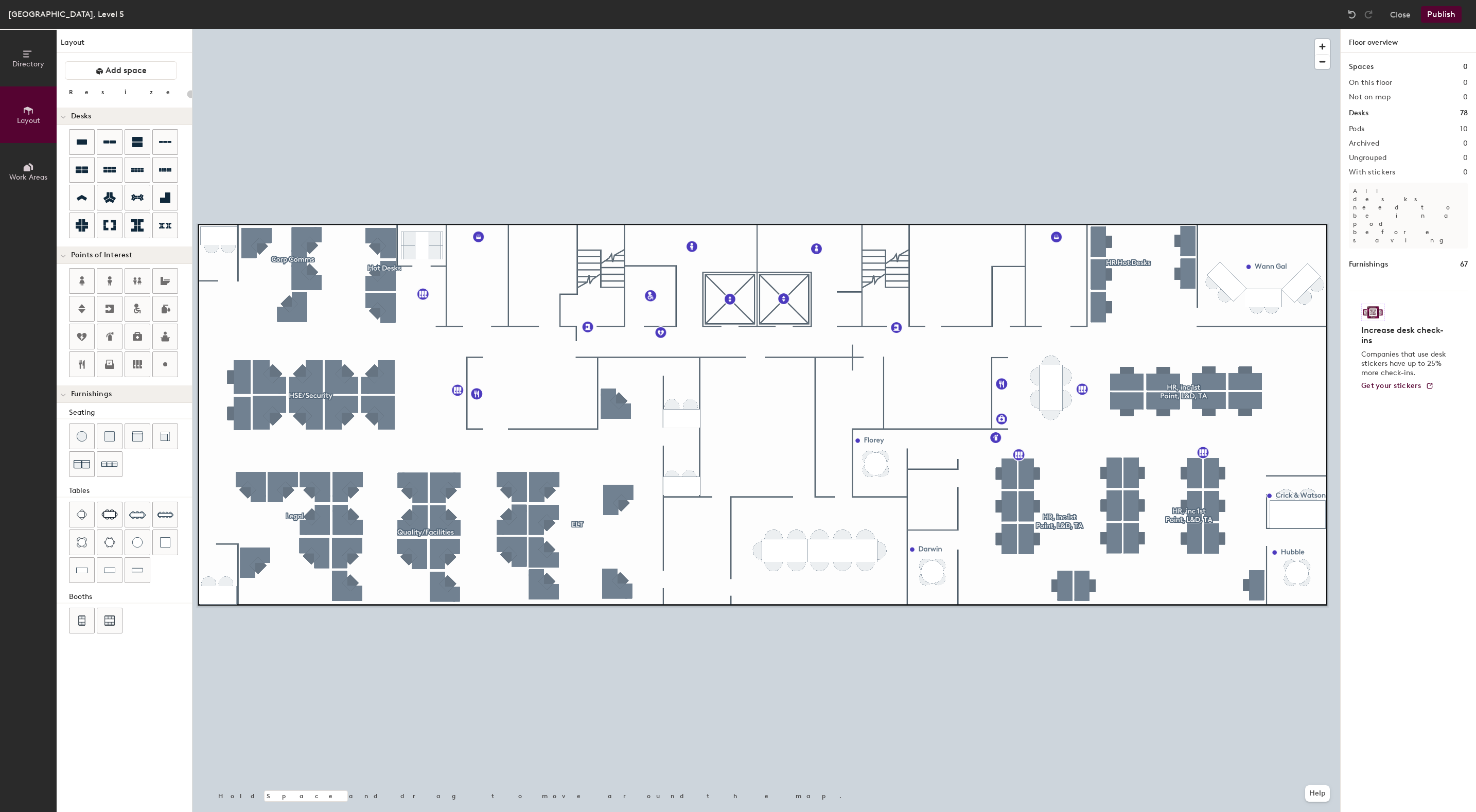
click at [1439, 8] on button "Publish" at bounding box center [1441, 14] width 41 height 16
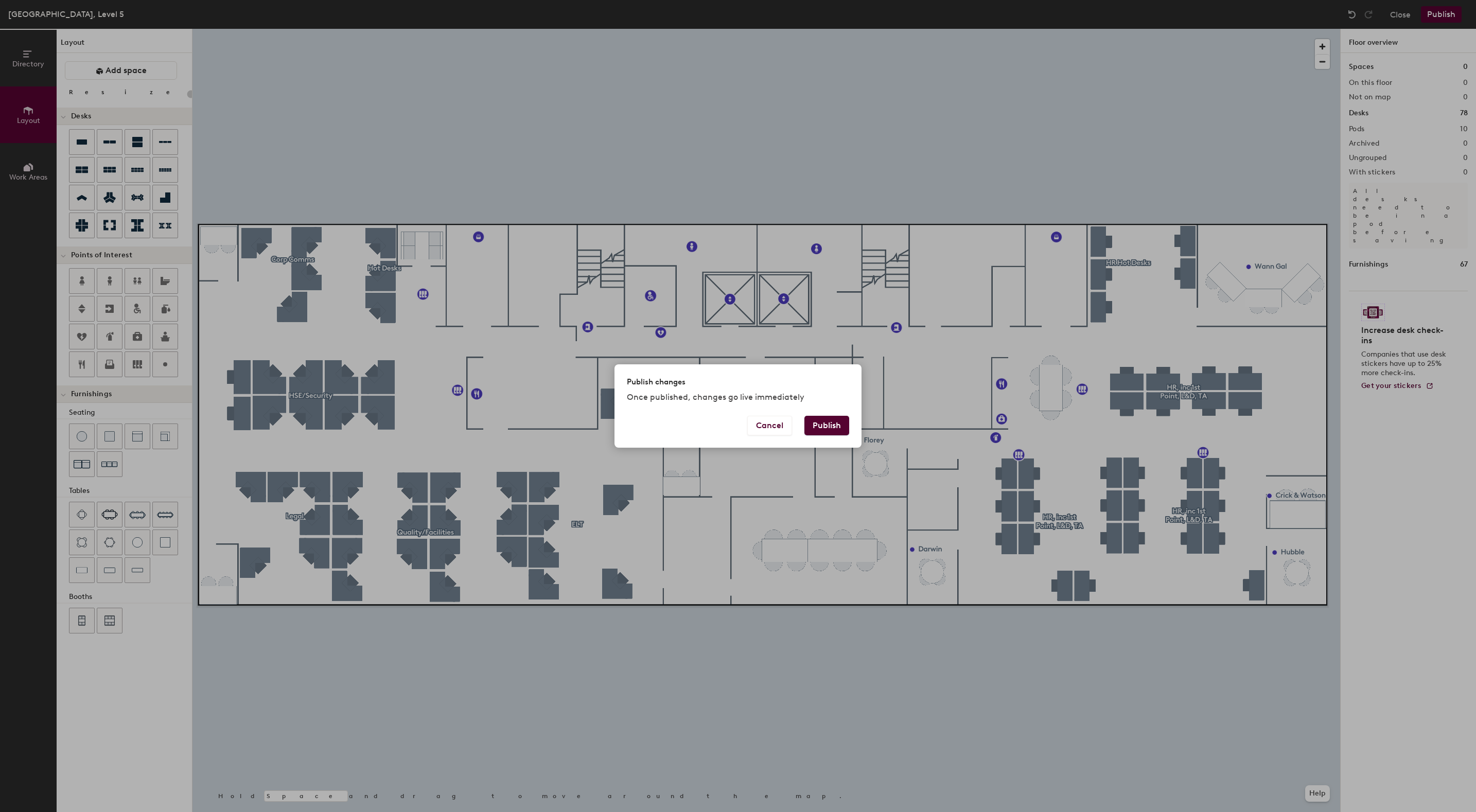
click at [821, 425] on button "Publish" at bounding box center [826, 425] width 44 height 20
type input "20"
